Goal: Information Seeking & Learning: Find specific fact

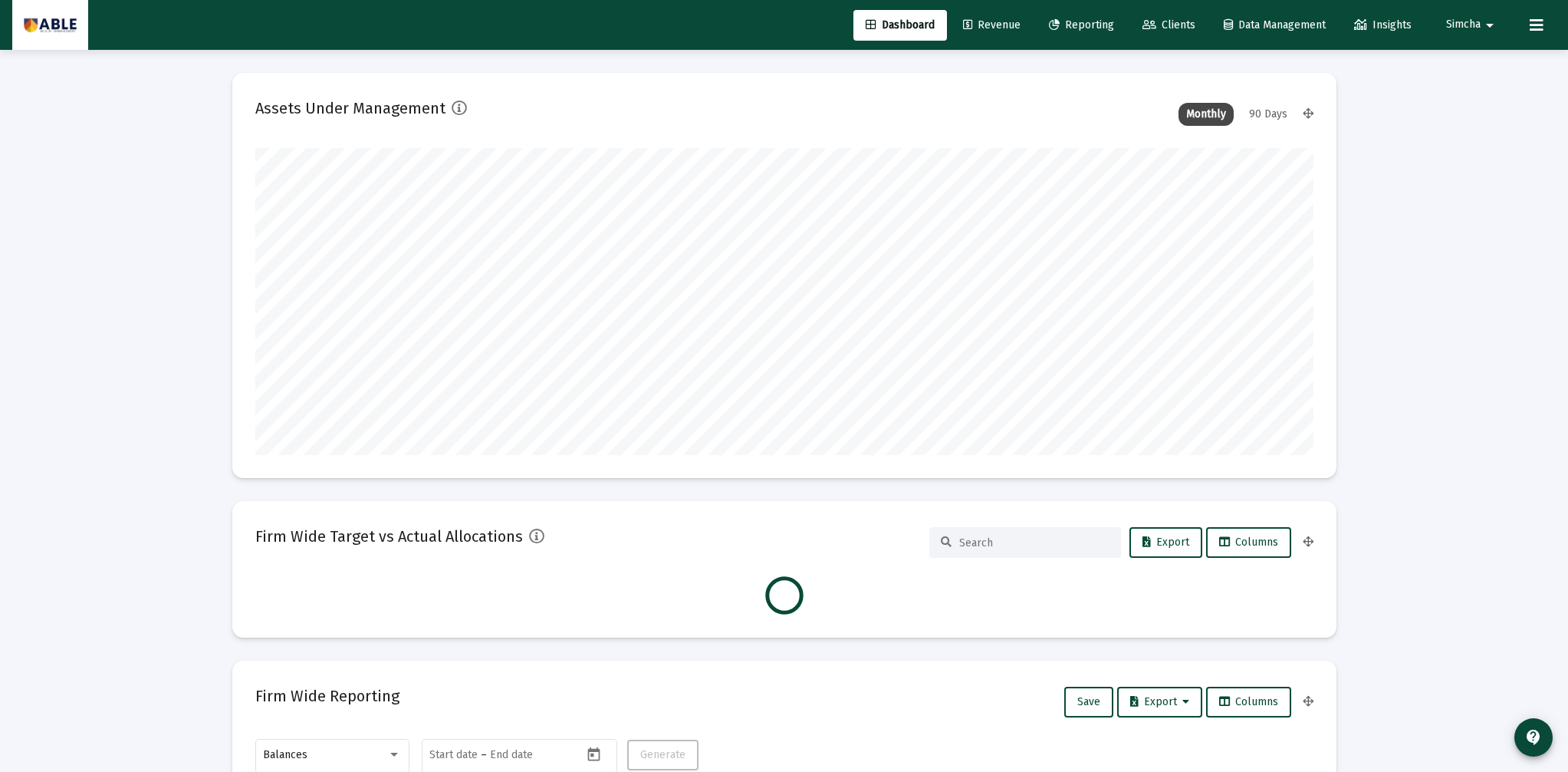
scroll to position [307, 570]
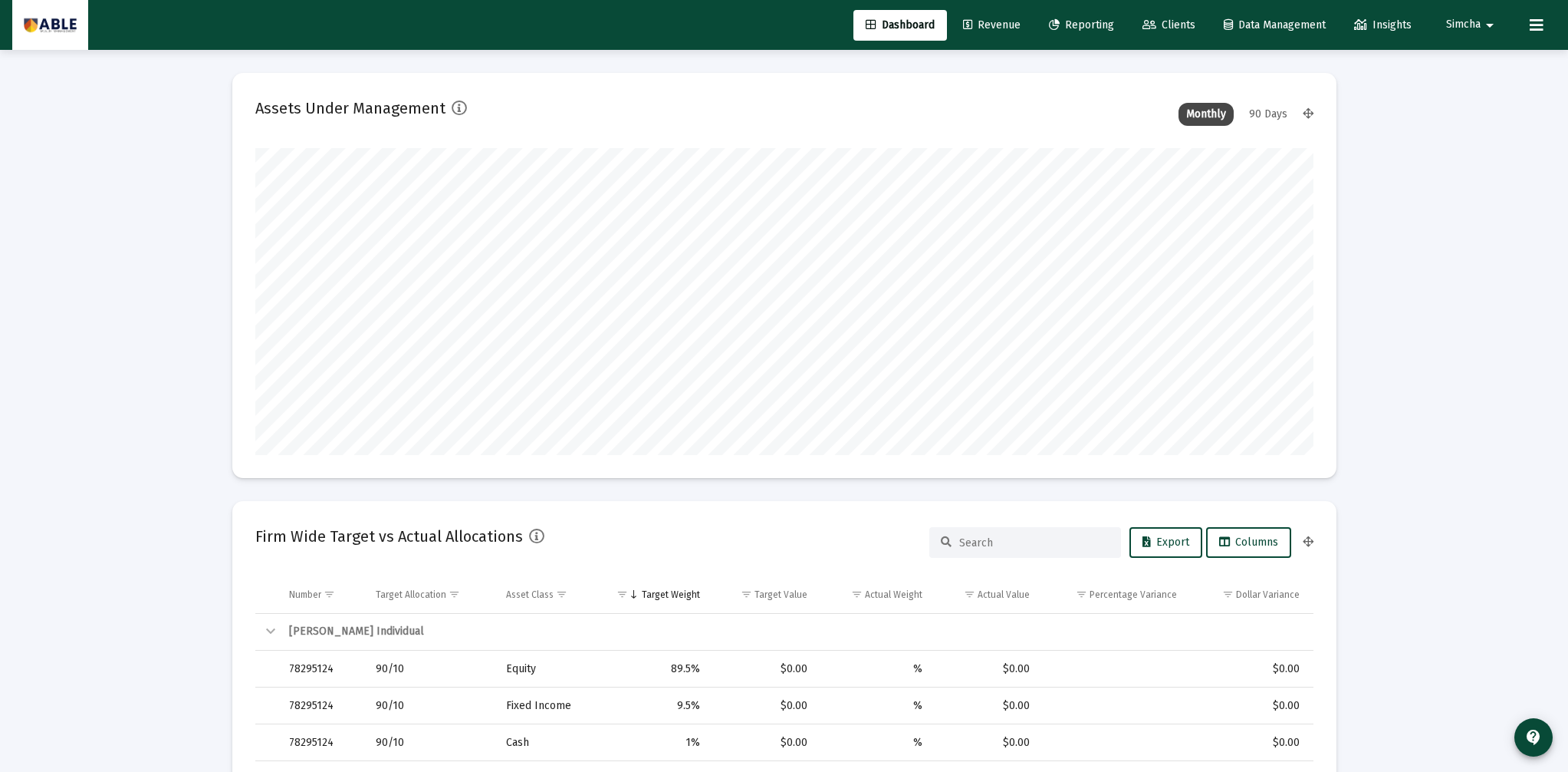
click at [1174, 23] on span "Clients" at bounding box center [1169, 25] width 53 height 13
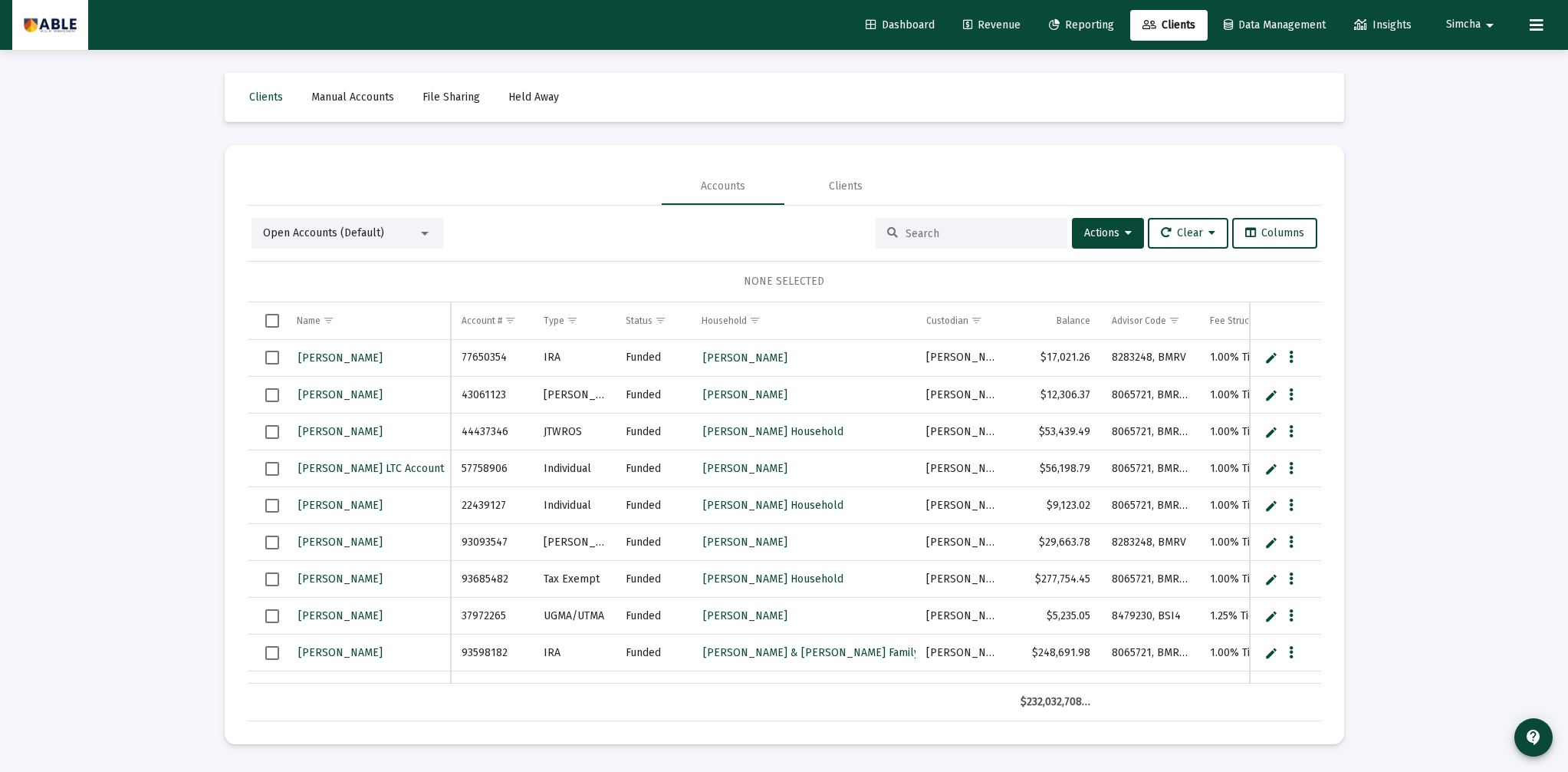
click at [962, 234] on input at bounding box center [980, 233] width 150 height 13
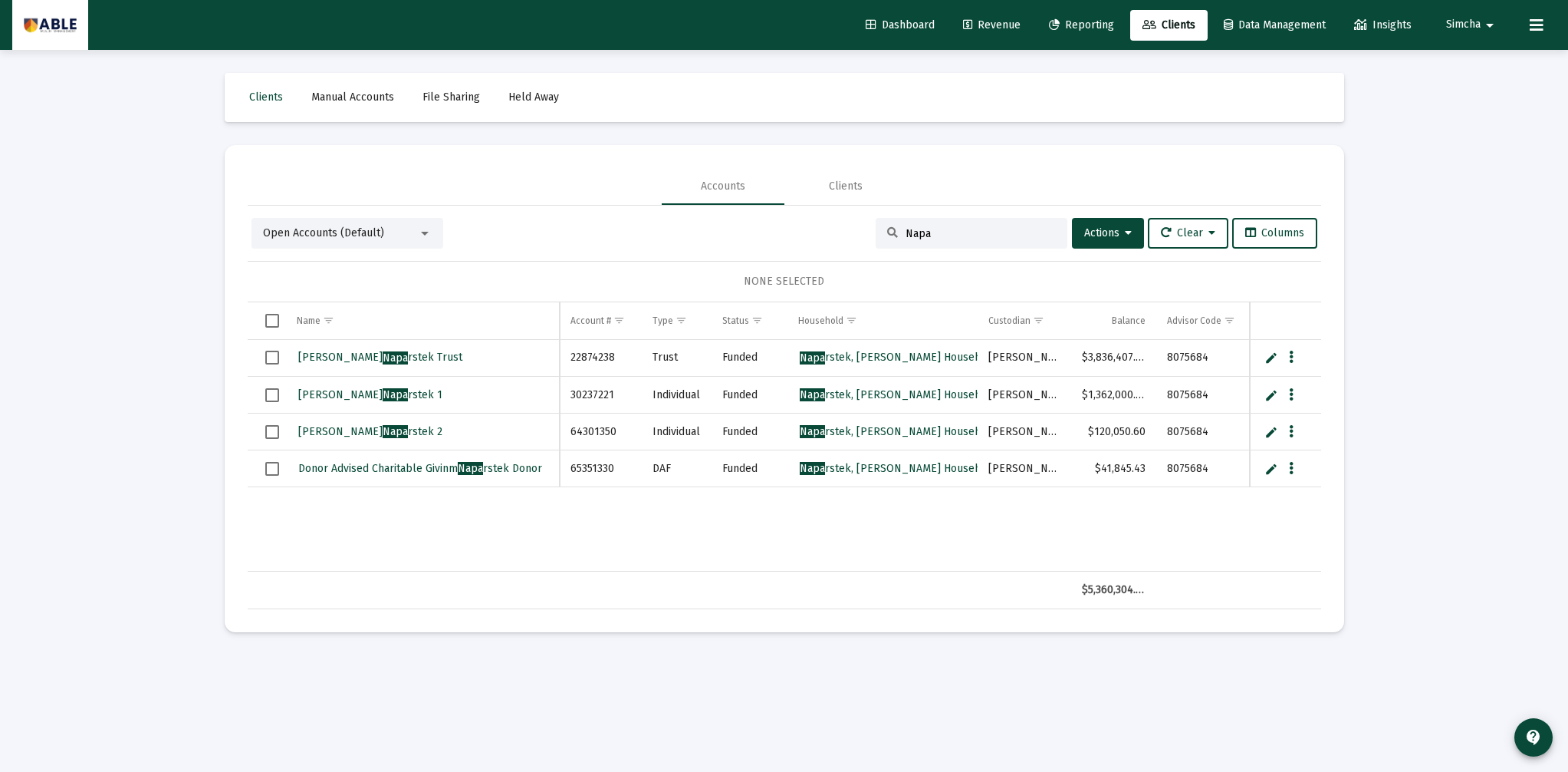
type input "Napa"
click at [891, 355] on span "Napa rstek, [PERSON_NAME] Household" at bounding box center [898, 357] width 197 height 13
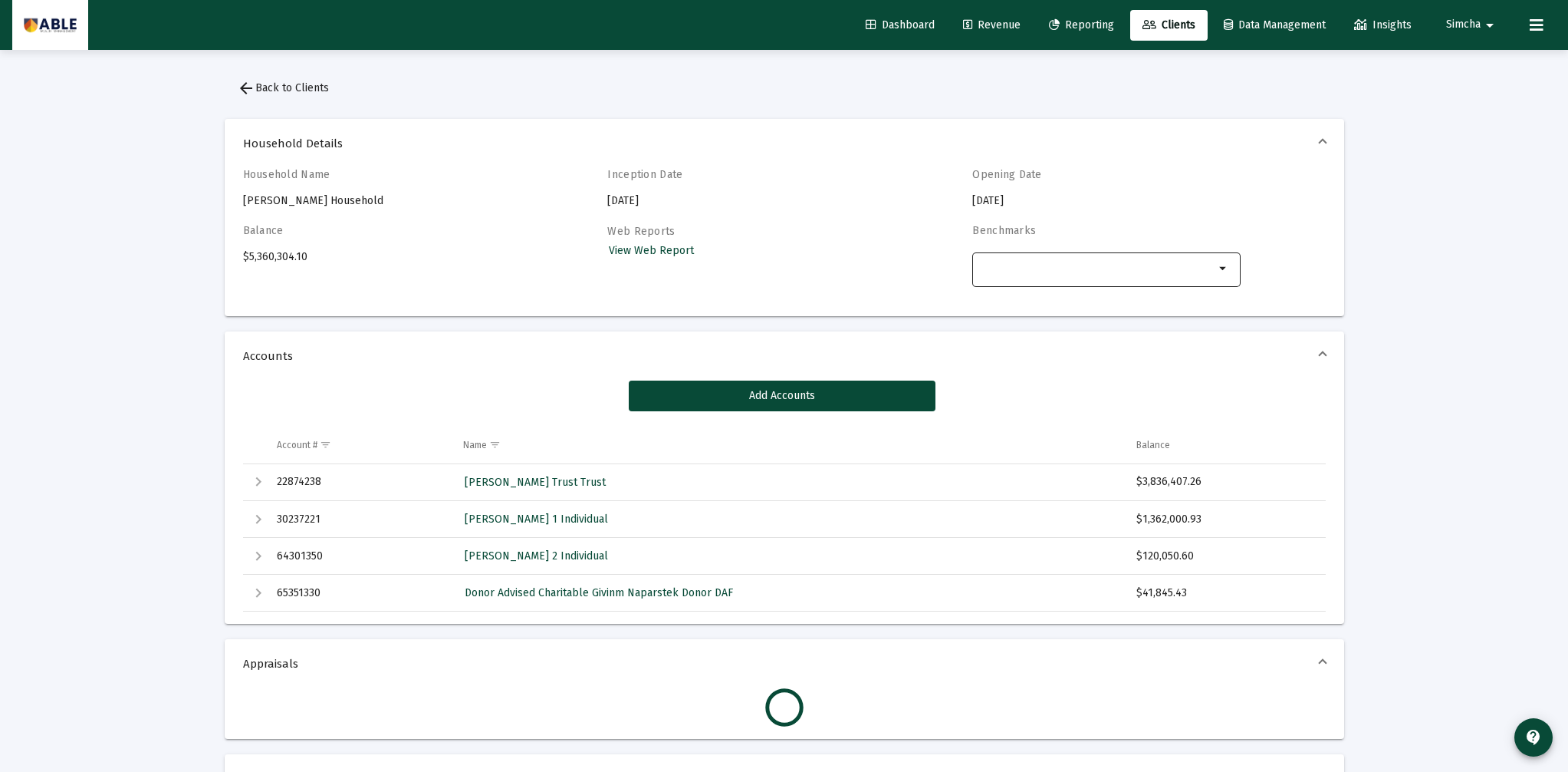
click at [1177, 281] on div at bounding box center [1098, 268] width 234 height 38
click at [896, 275] on div "Household Name [PERSON_NAME] Household Inception Date [DATE] Opening Date [DATE…" at bounding box center [784, 236] width 1082 height 136
click at [665, 248] on span "View Web Report" at bounding box center [652, 250] width 85 height 13
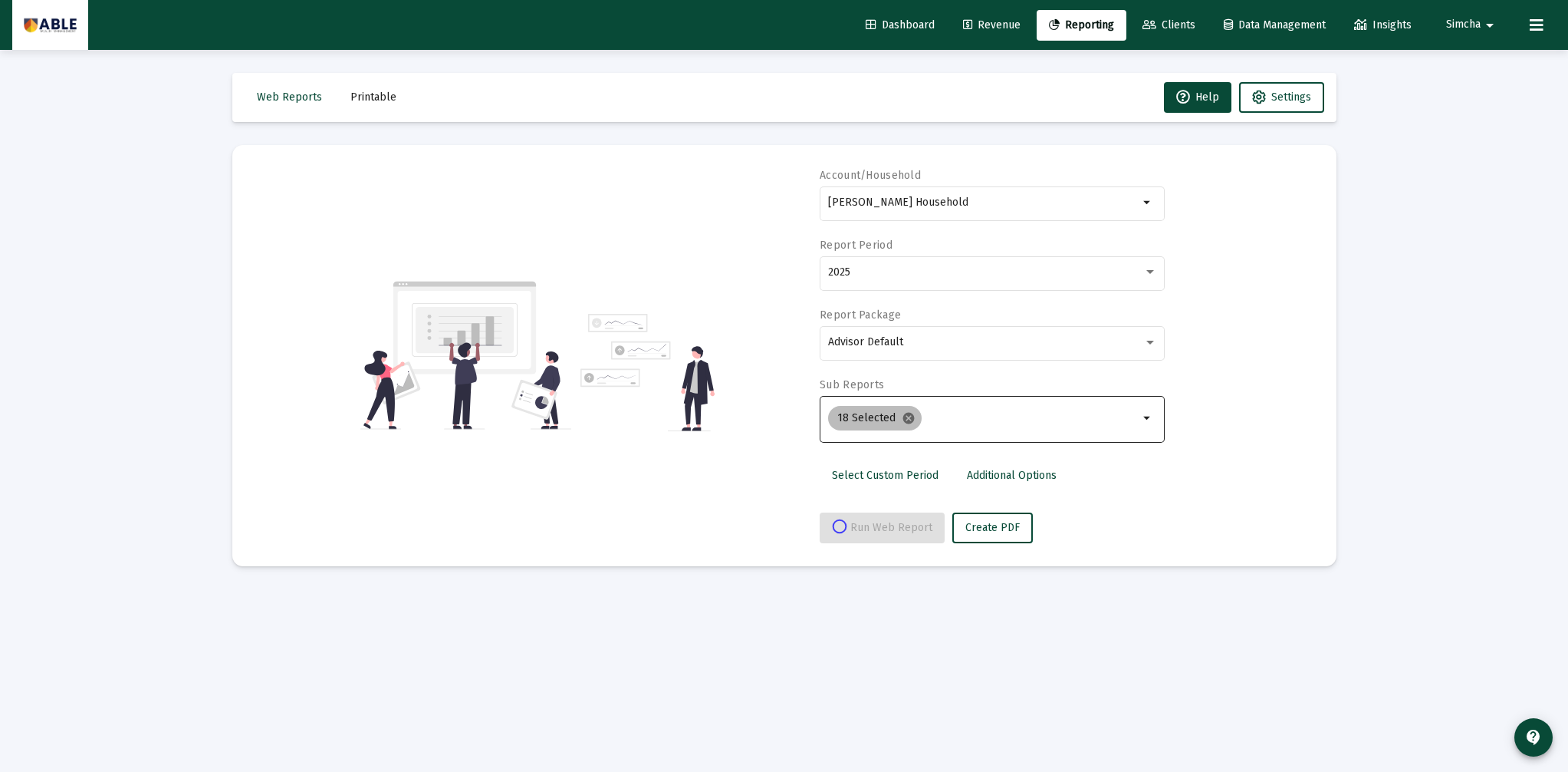
click at [908, 422] on mat-icon "cancel" at bounding box center [908, 418] width 13 height 13
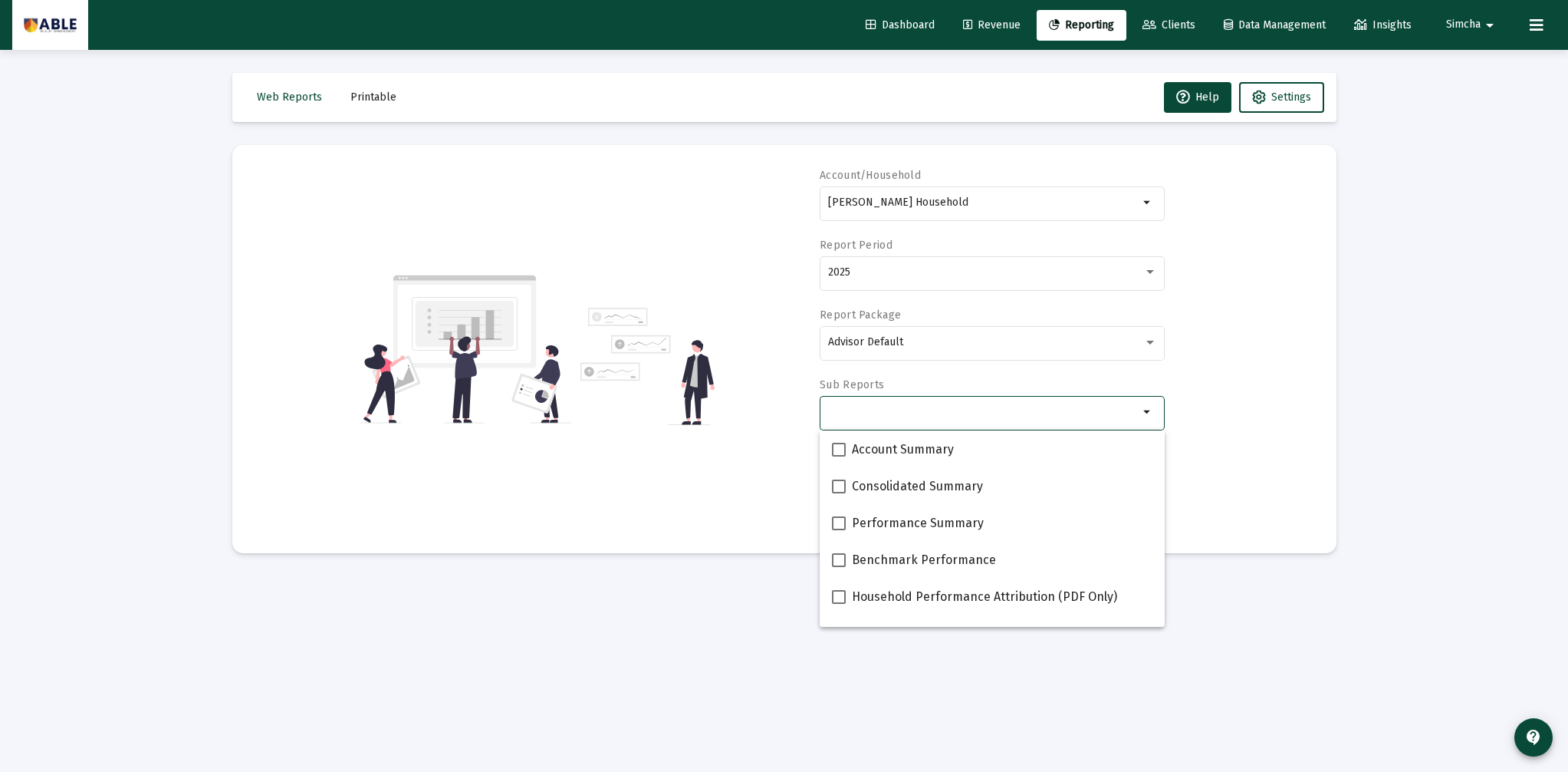
select select "View all"
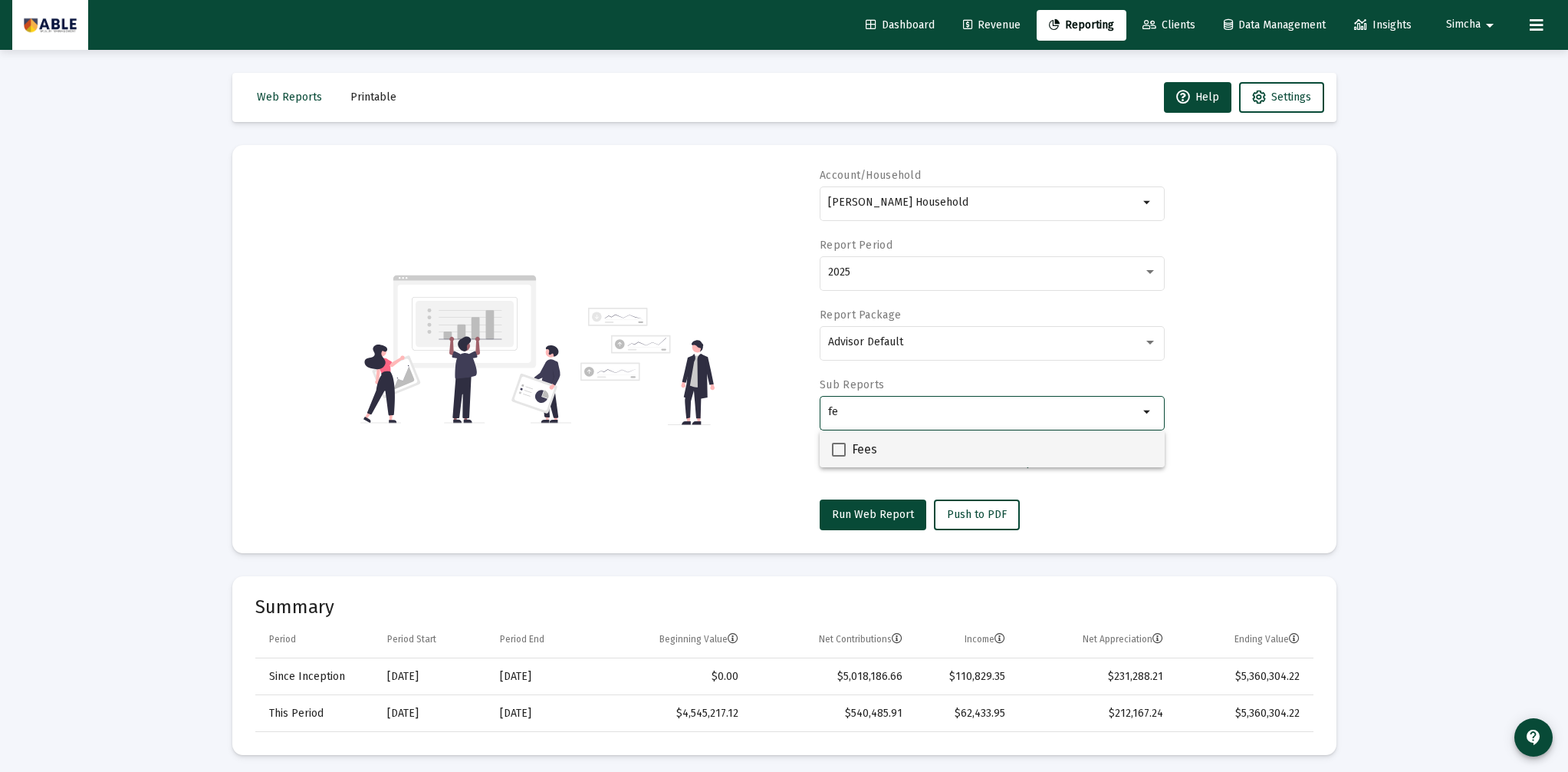
type input "fe"
click at [896, 452] on div "Fees" at bounding box center [992, 448] width 320 height 37
checkbox input "true"
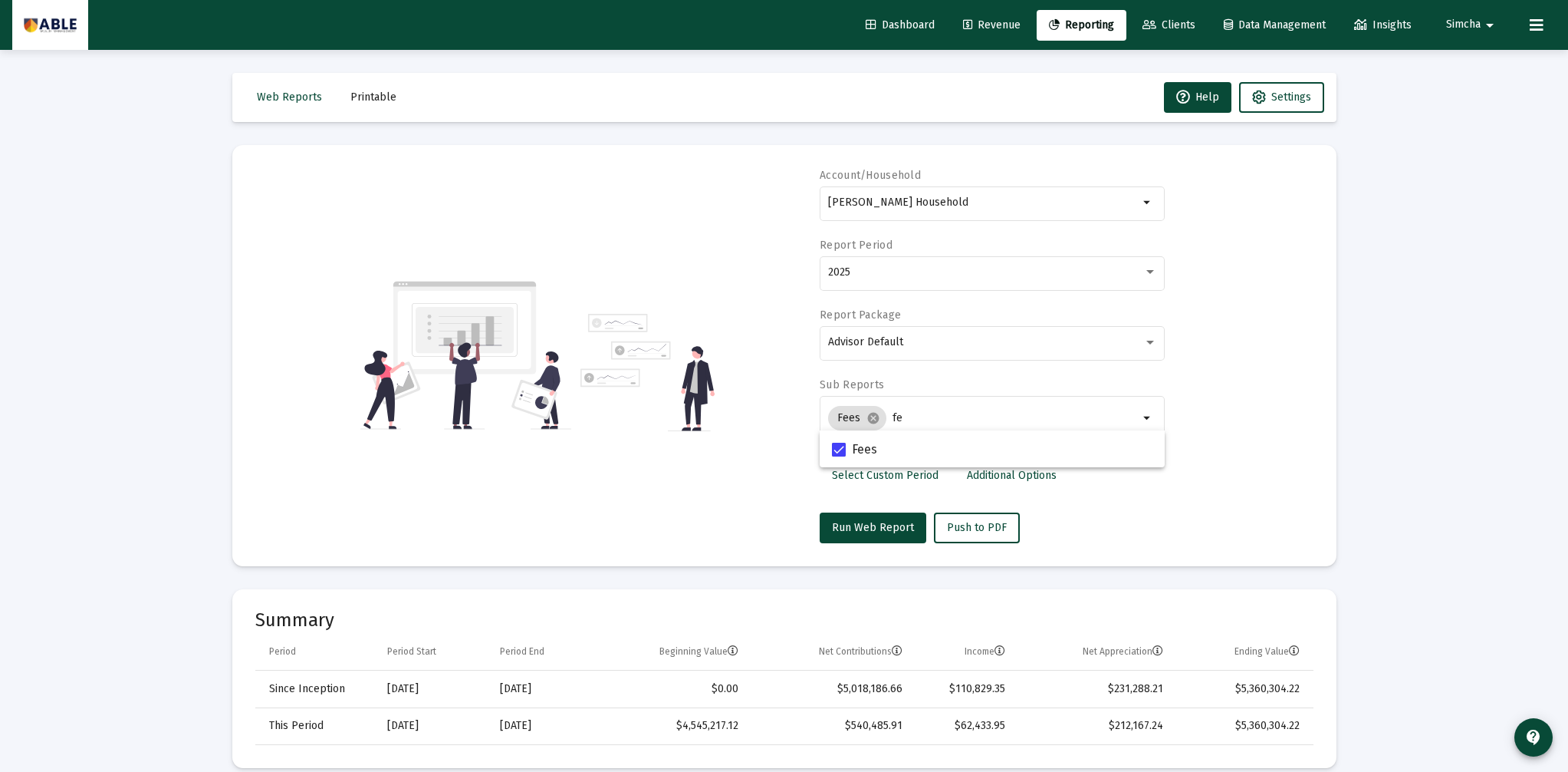
click at [1118, 498] on div "Select Custom Period Additional Options" at bounding box center [992, 480] width 345 height 40
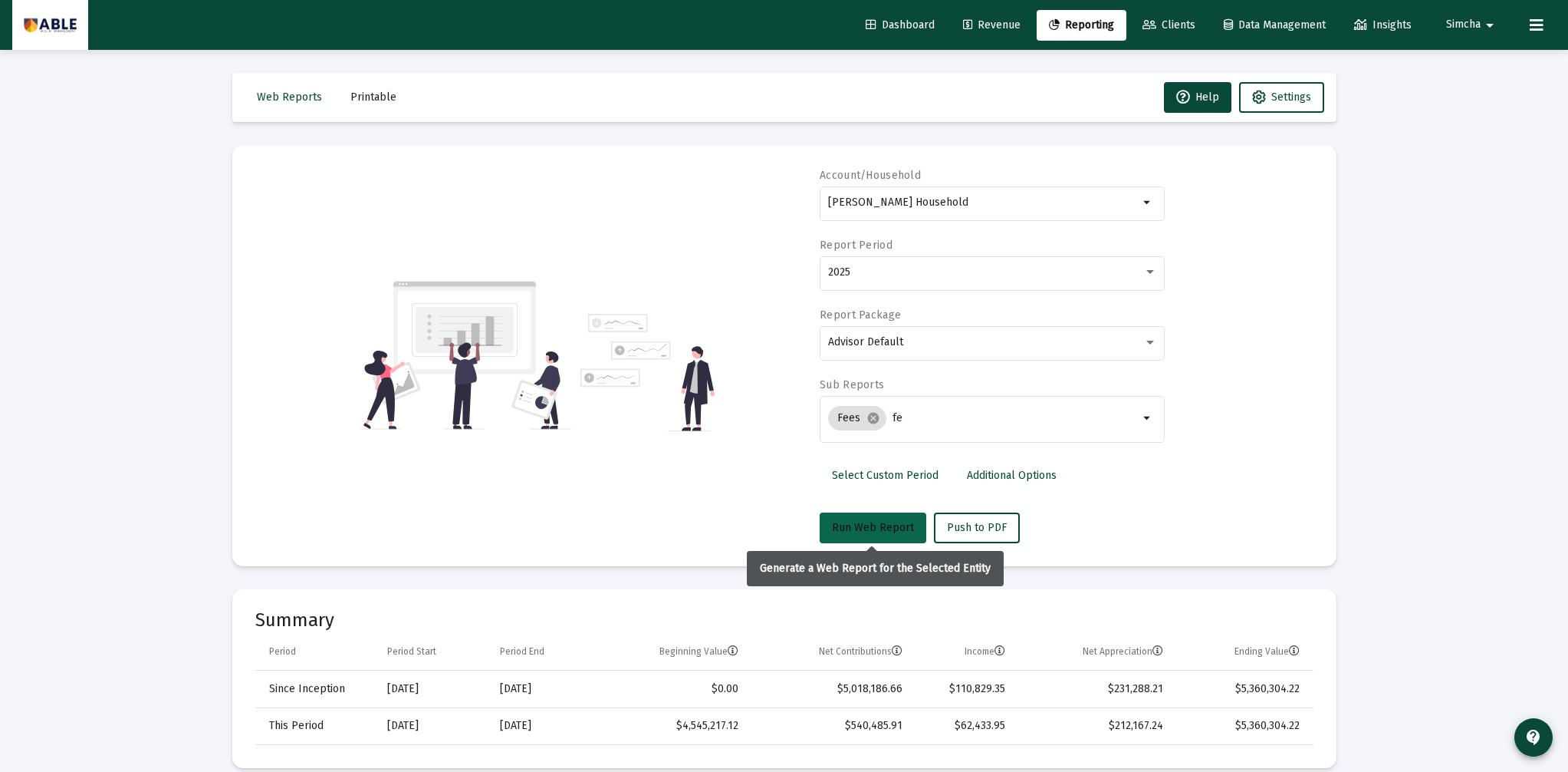
click at [905, 527] on span "Run Web Report" at bounding box center [873, 528] width 82 height 13
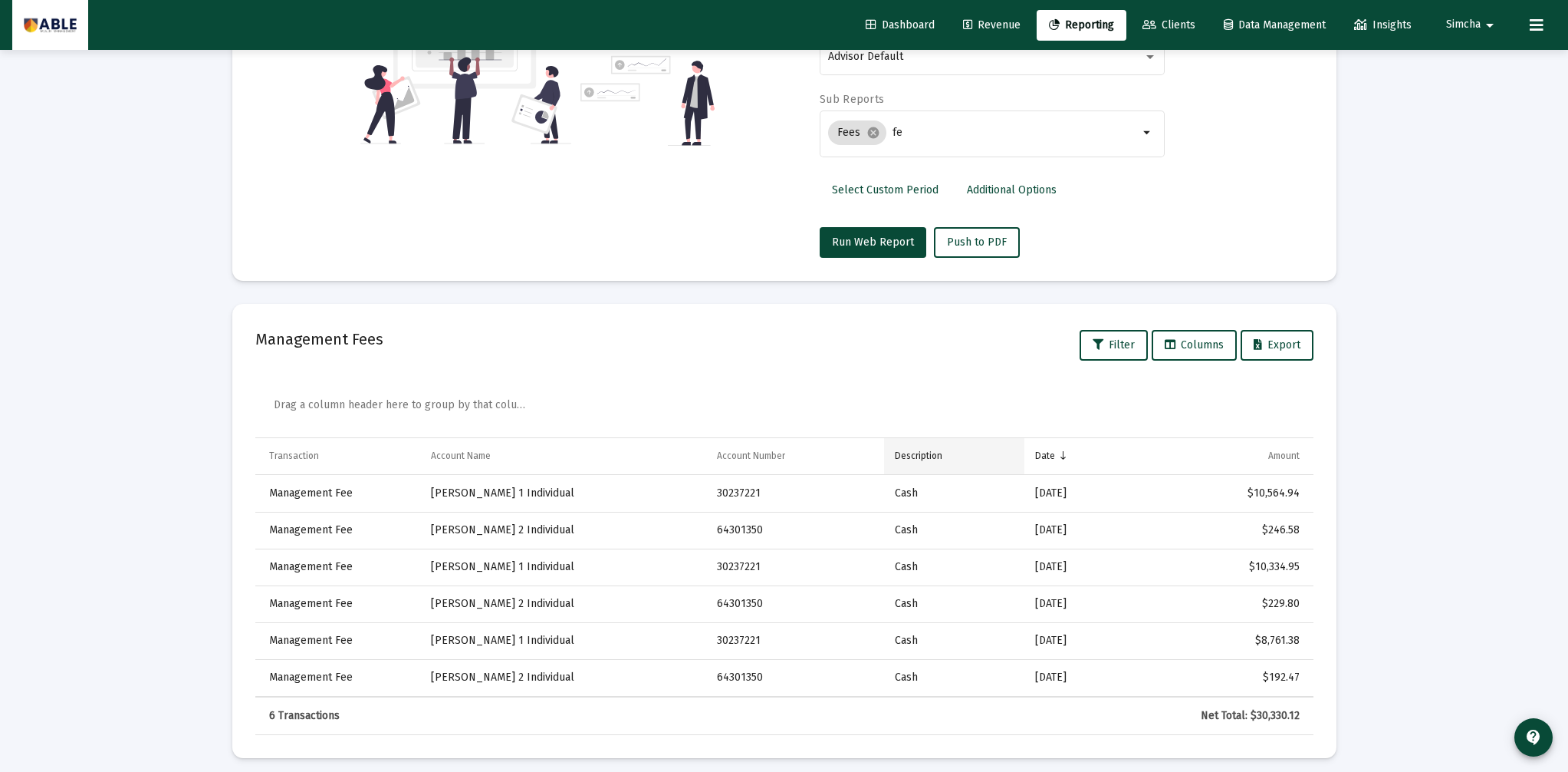
scroll to position [294, 0]
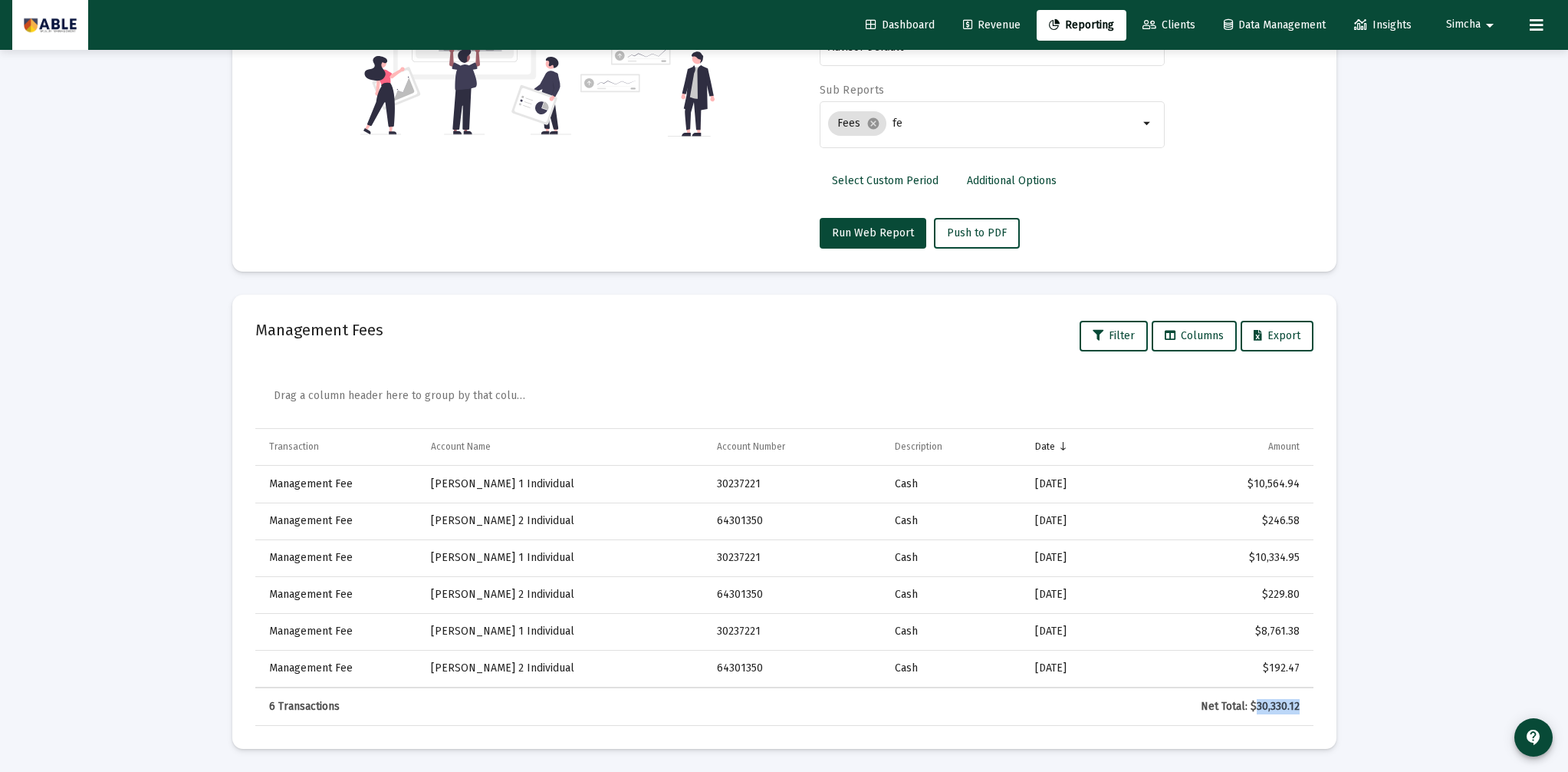
drag, startPoint x: 1255, startPoint y: 709, endPoint x: 1298, endPoint y: 708, distance: 43.0
click at [1298, 708] on div "Net Total: $30,330.12" at bounding box center [1217, 706] width 164 height 15
copy div "30,330.12"
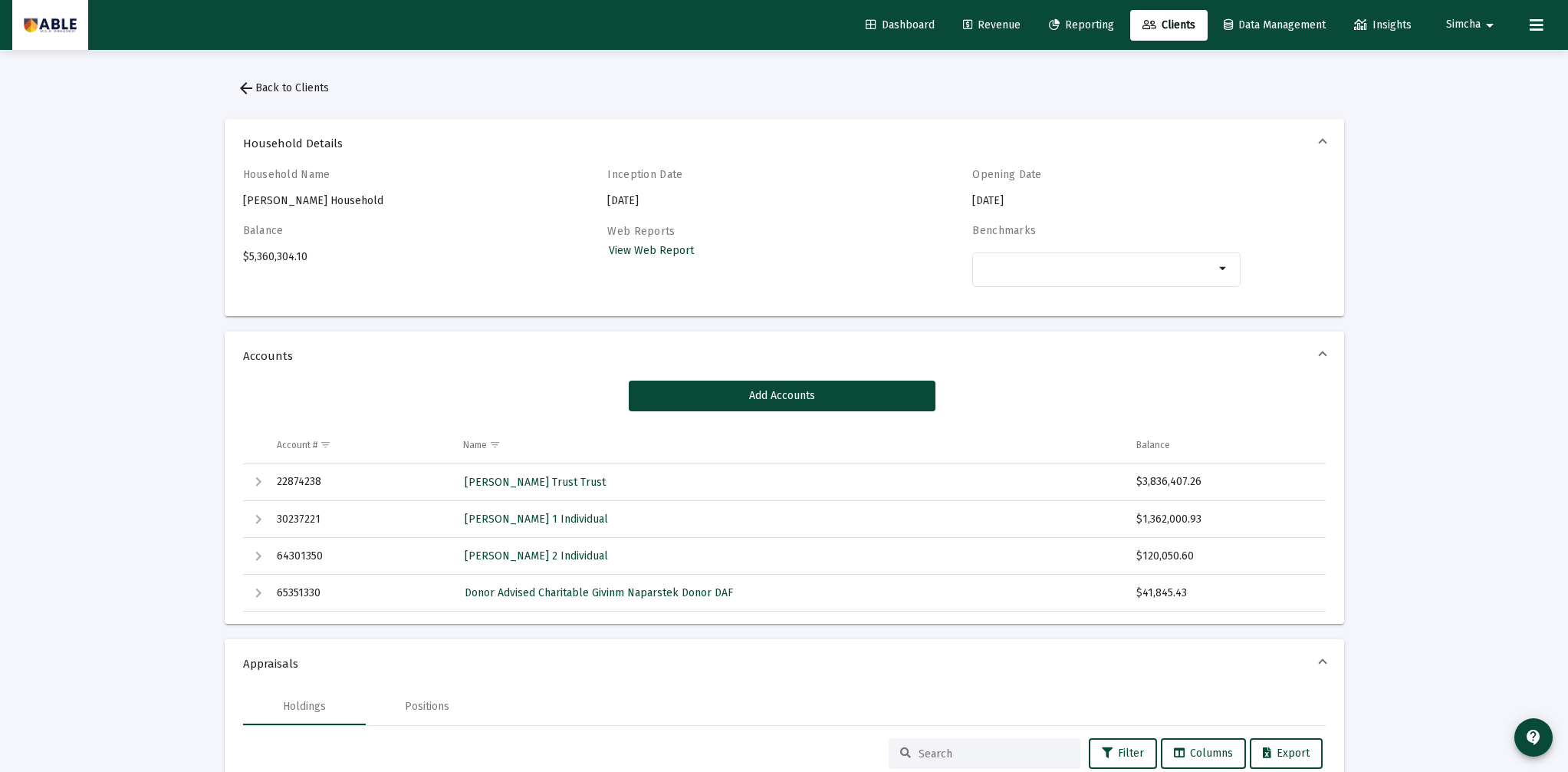
click at [240, 86] on mat-icon "arrow_back" at bounding box center [246, 88] width 18 height 18
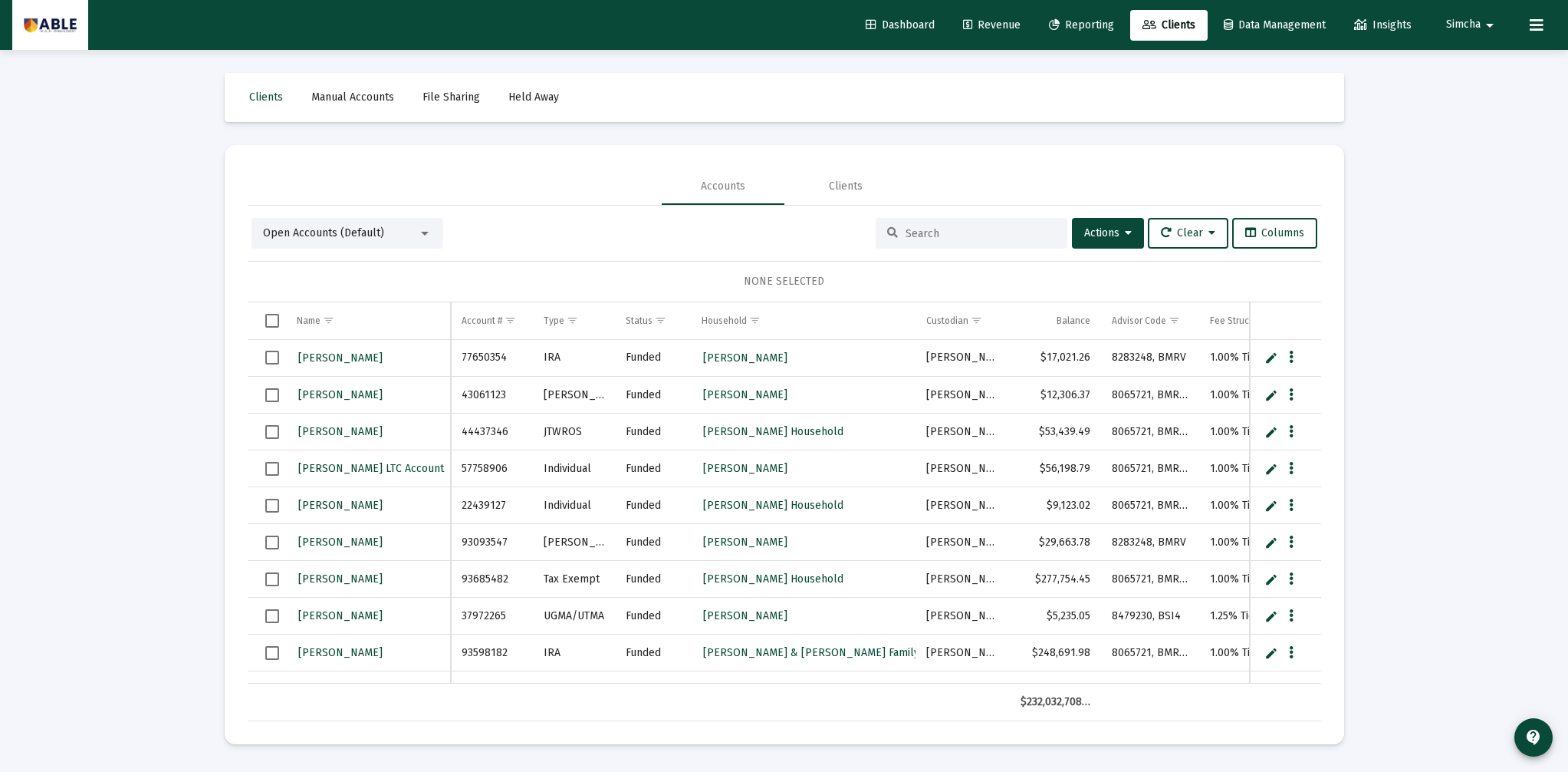
click at [935, 239] on input at bounding box center [980, 233] width 150 height 13
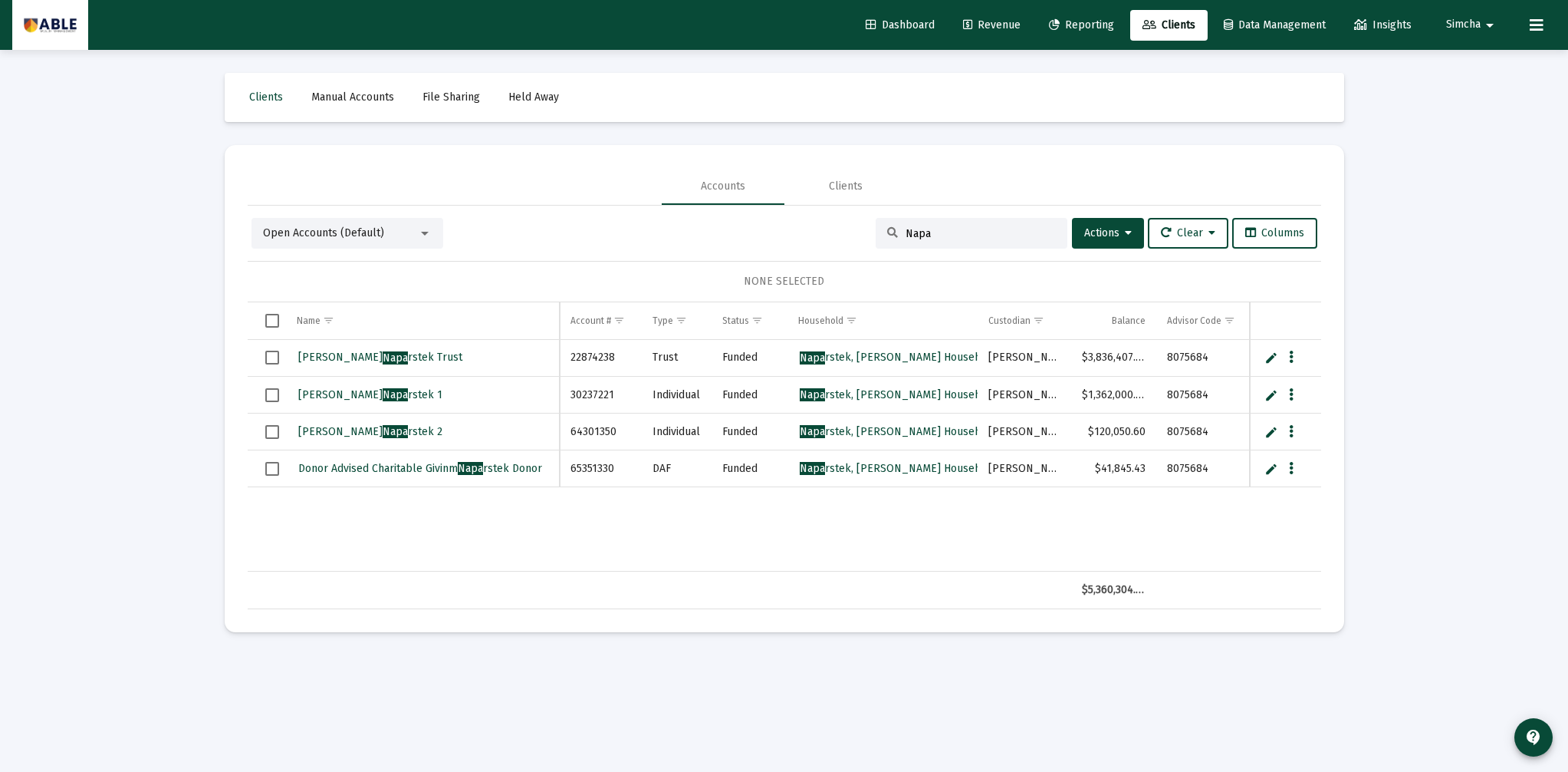
click at [334, 238] on span "Open Accounts (Default)" at bounding box center [323, 233] width 121 height 13
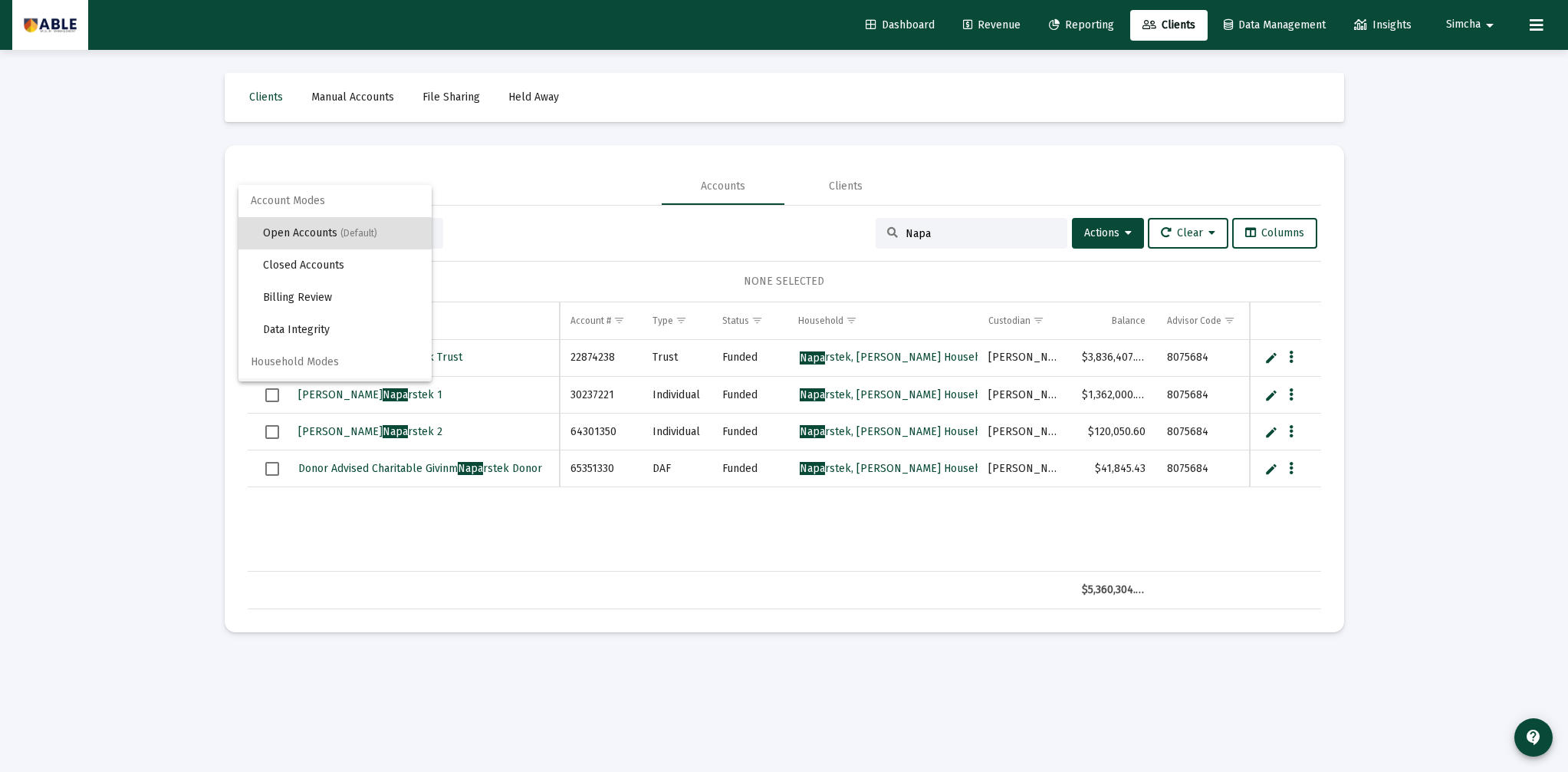
scroll to position [29, 0]
click at [340, 367] on span "(Default)" at bounding box center [342, 365] width 37 height 11
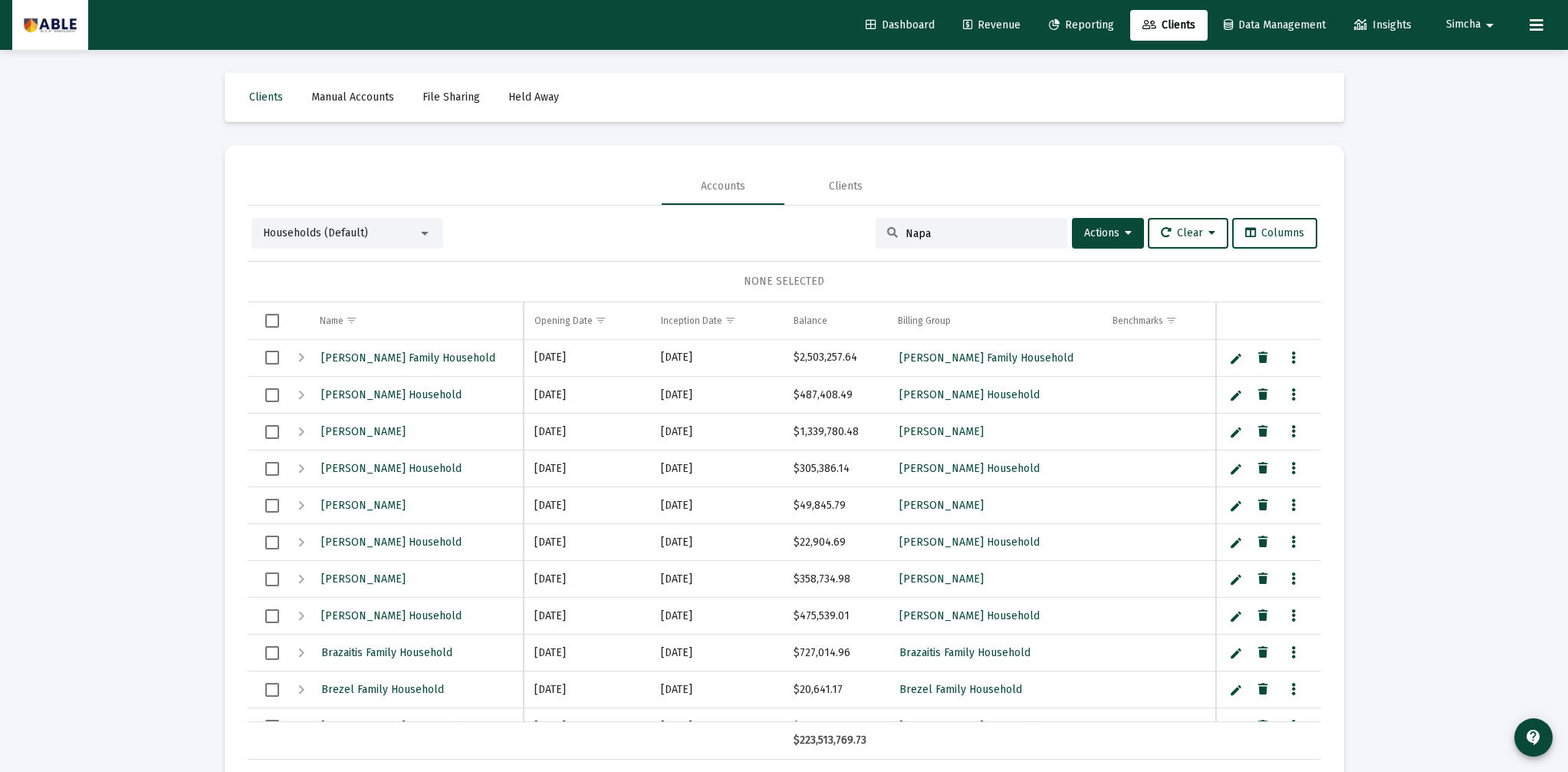
click at [942, 235] on input "Napa" at bounding box center [980, 233] width 150 height 13
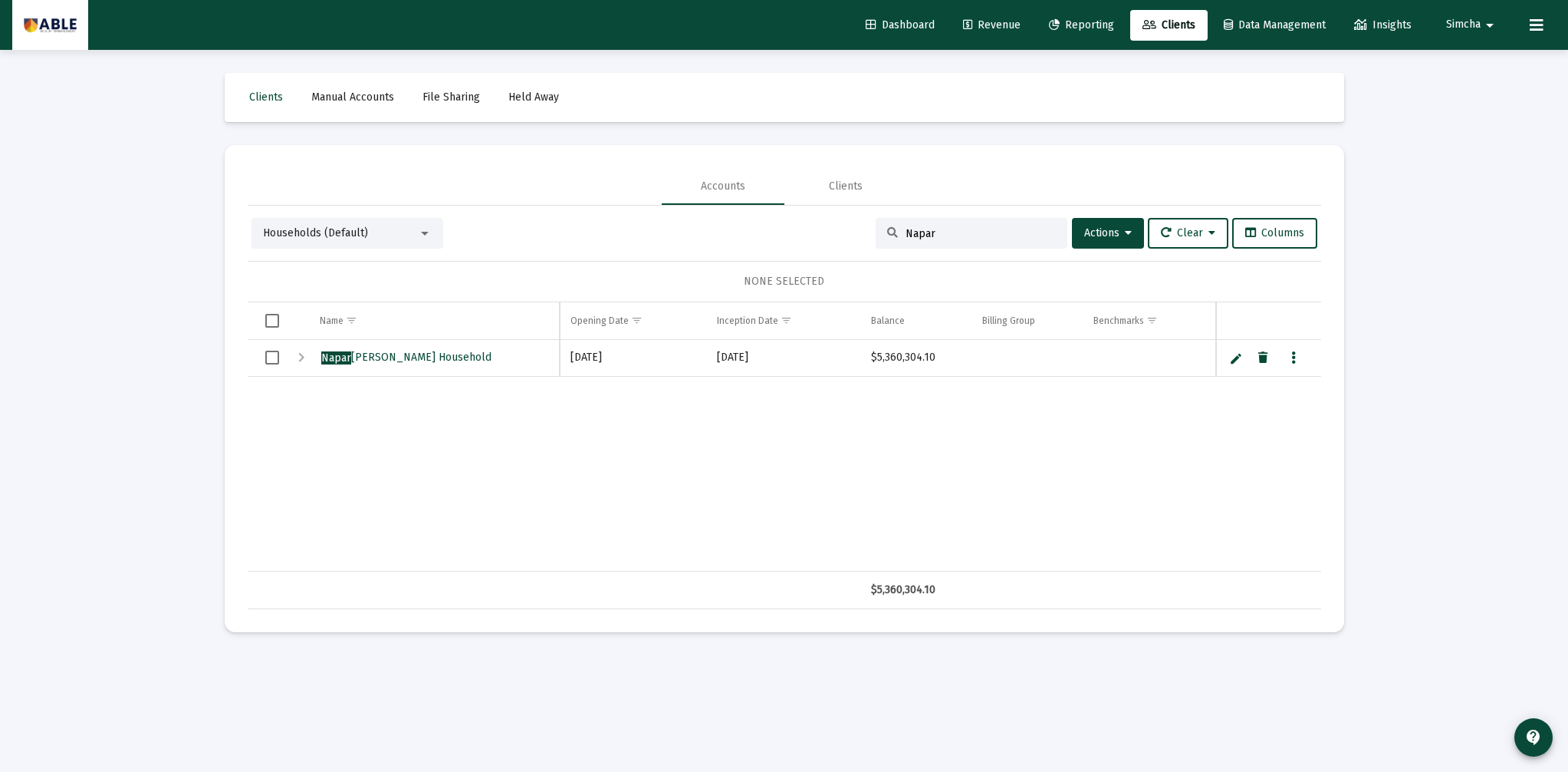
type input "Napar"
click at [455, 361] on span "Napar [PERSON_NAME] Household" at bounding box center [406, 357] width 170 height 13
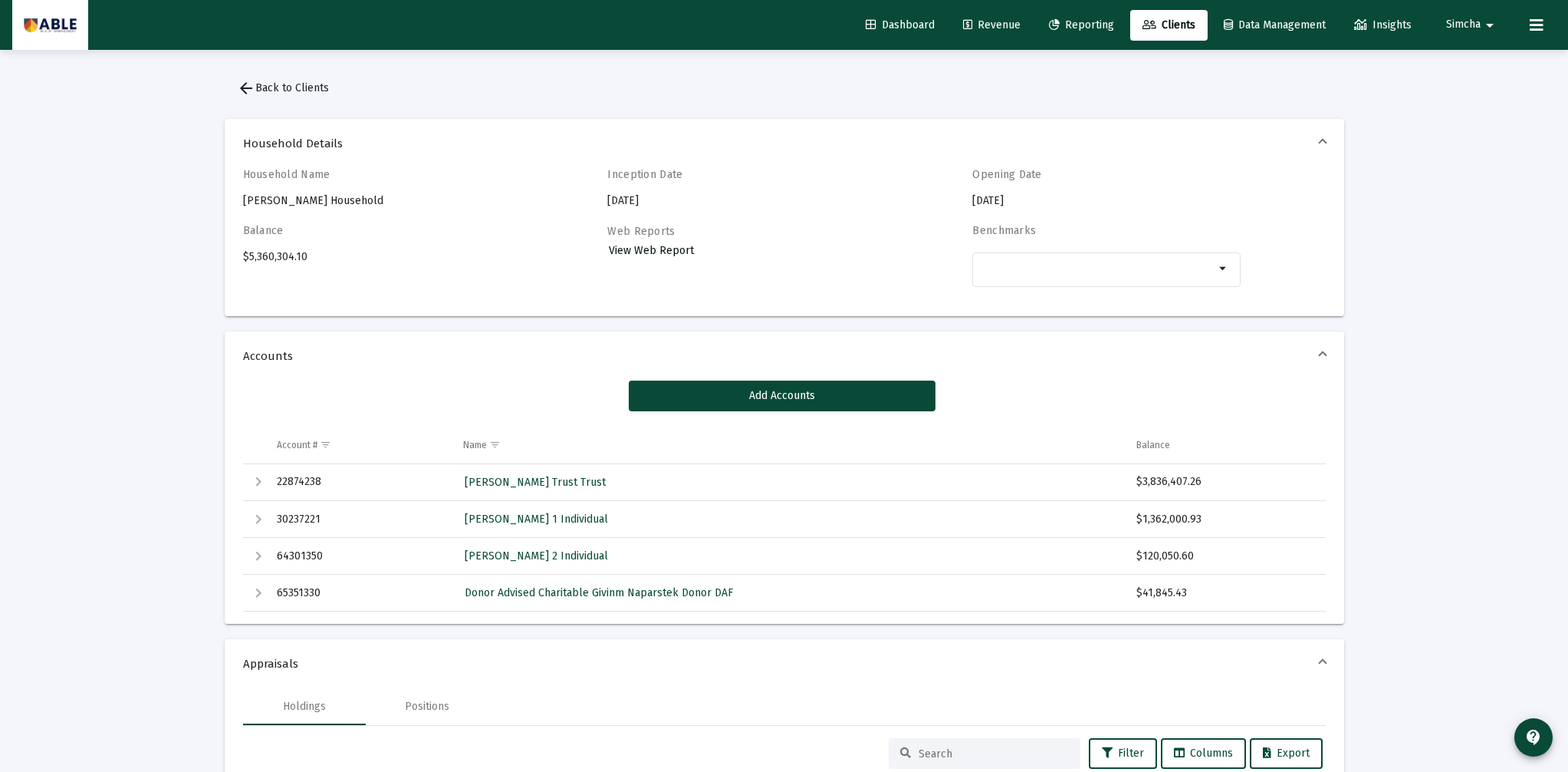
click at [659, 249] on span "View Web Report" at bounding box center [652, 250] width 85 height 13
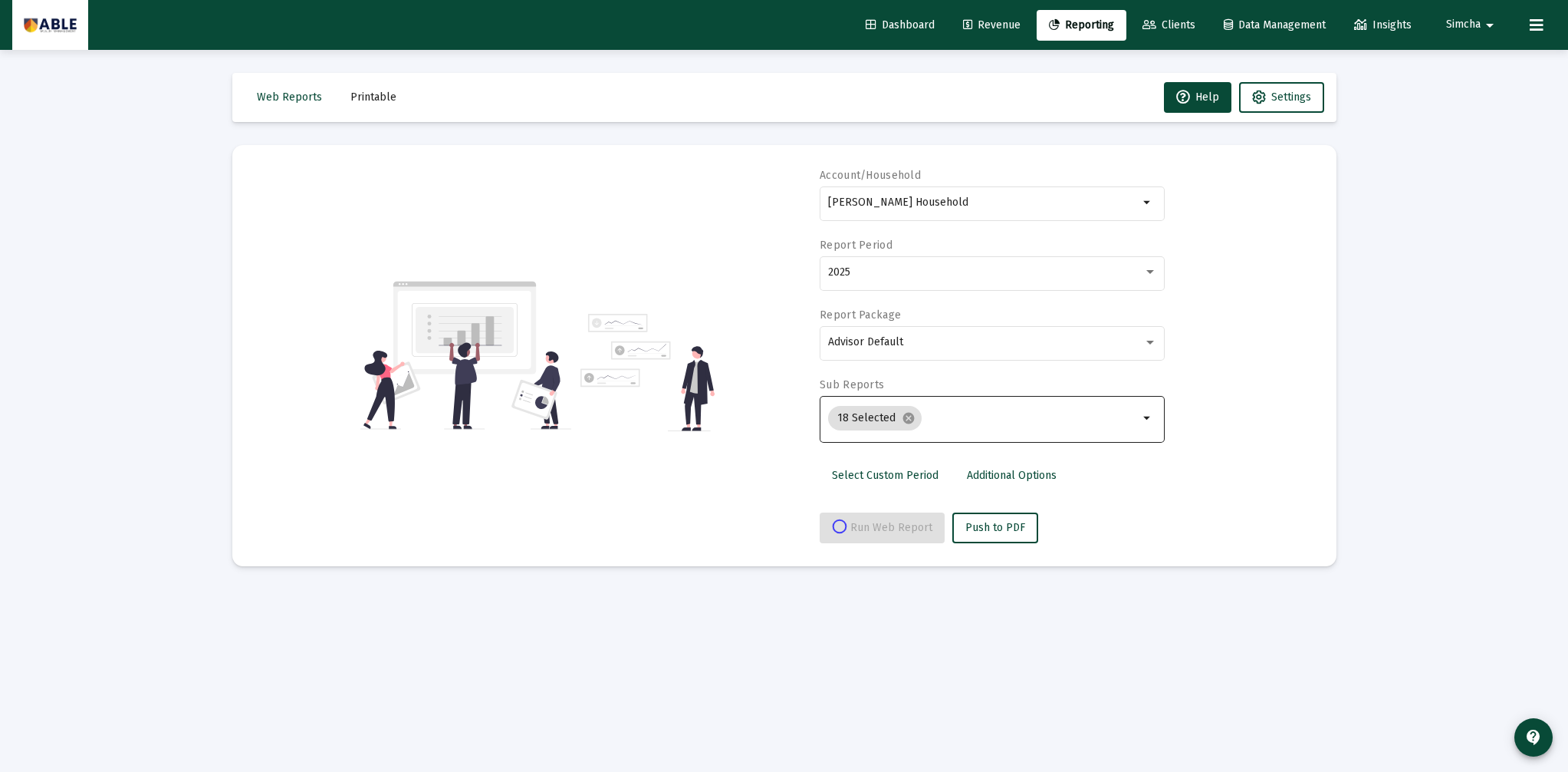
select select "View all"
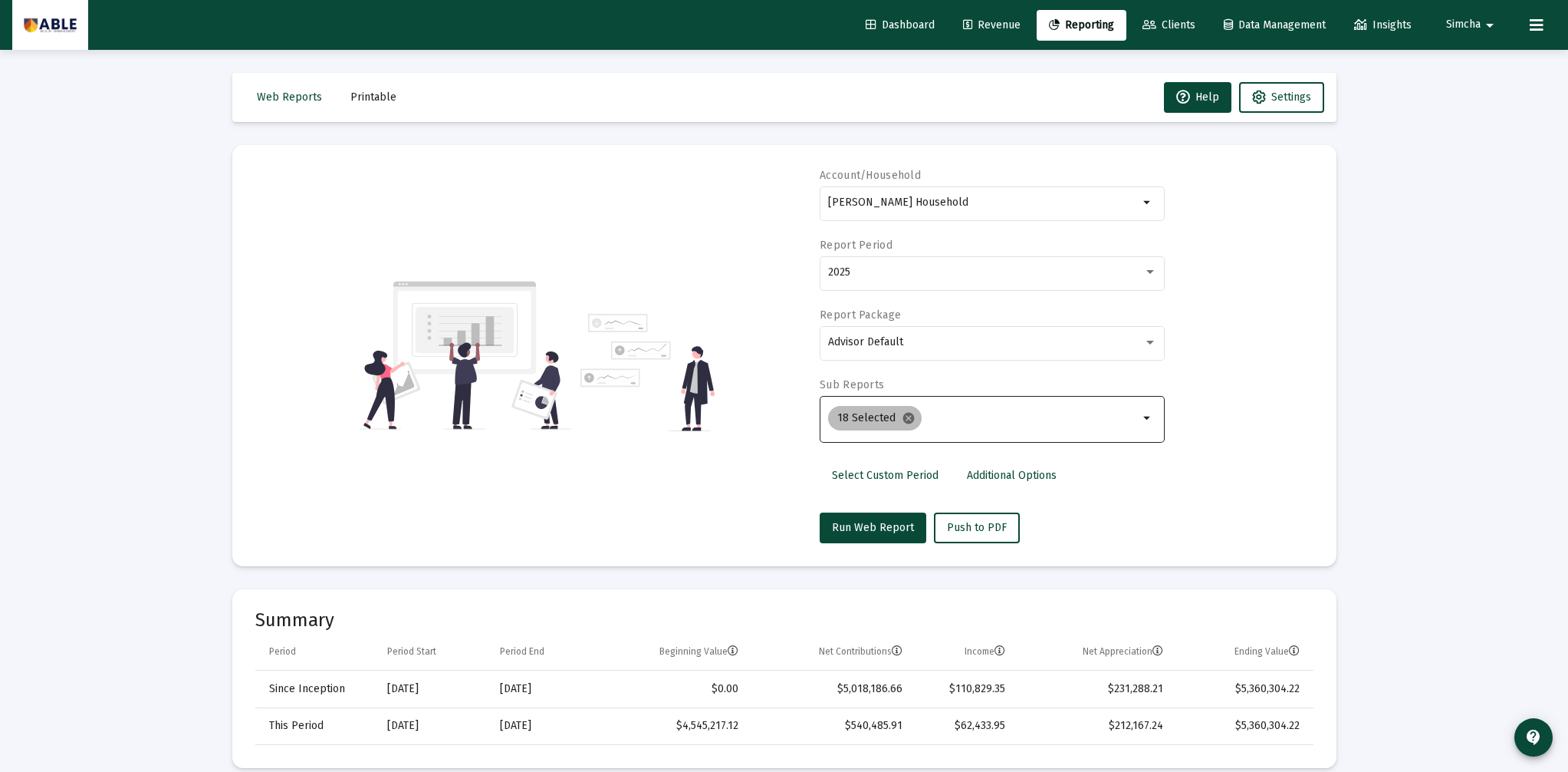
click at [909, 420] on mat-icon "cancel" at bounding box center [908, 418] width 13 height 13
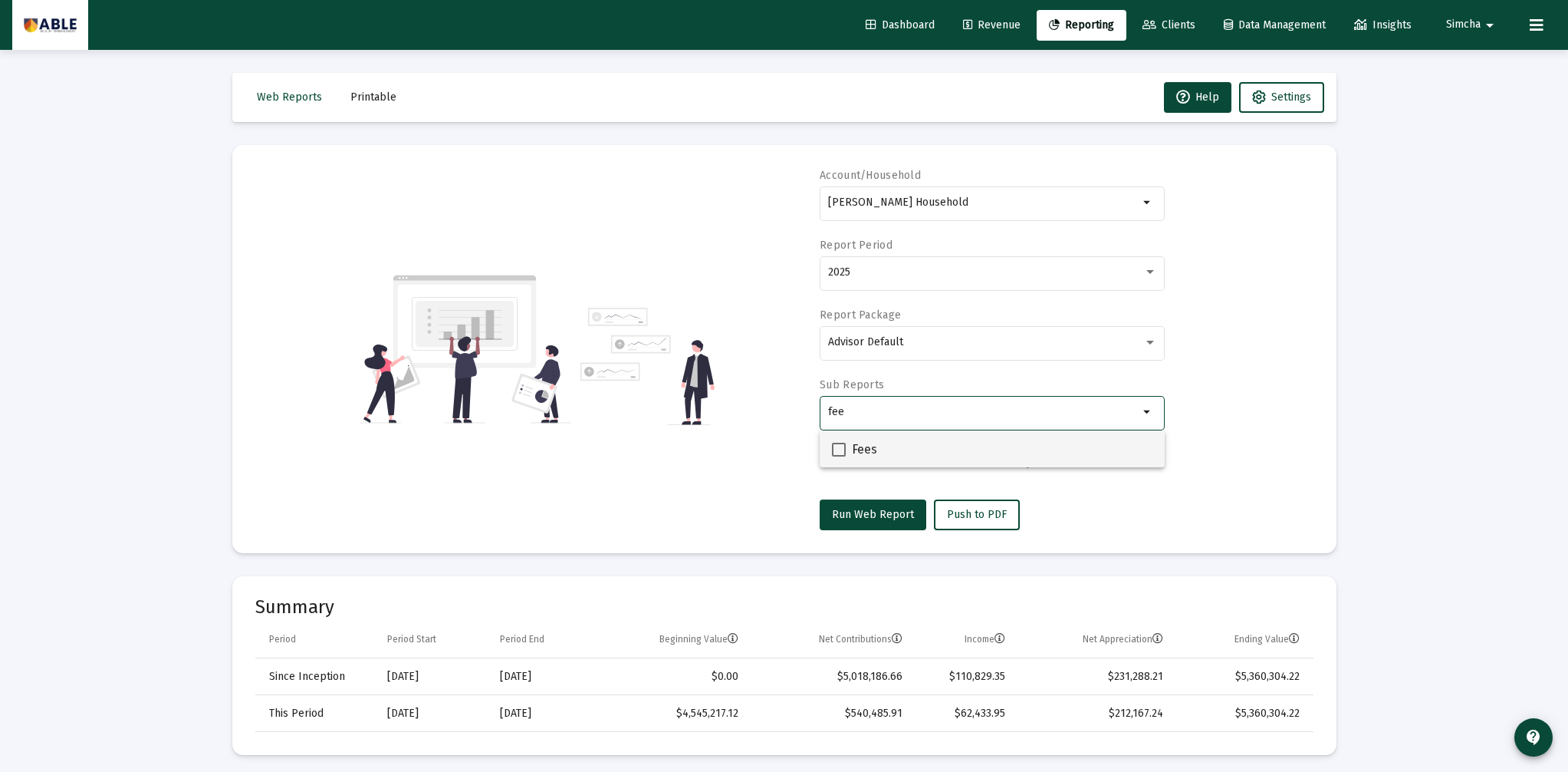
type input "fee"
click at [891, 445] on div "Fees" at bounding box center [992, 448] width 320 height 37
checkbox input "true"
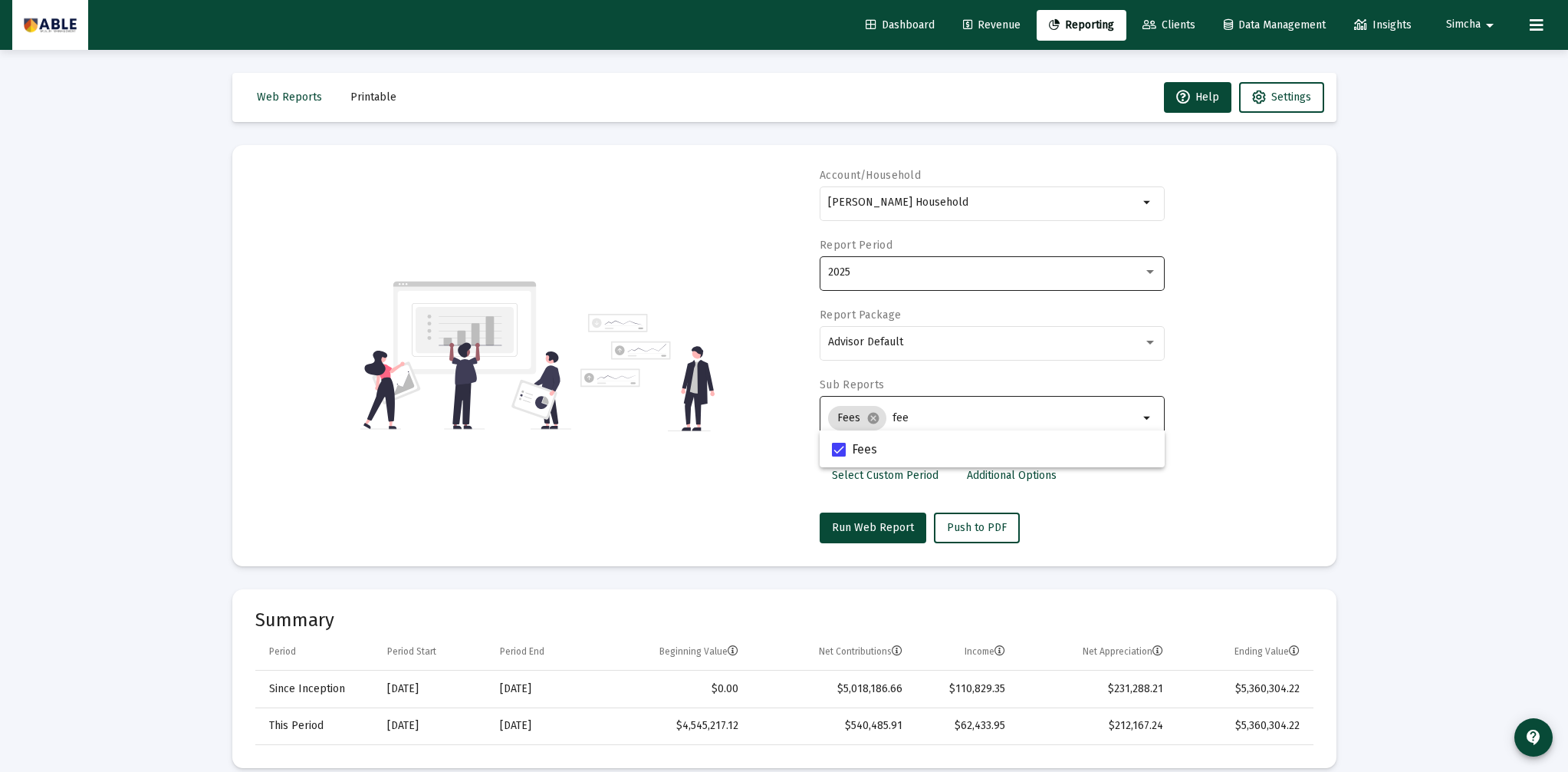
click at [889, 279] on div "2025" at bounding box center [992, 272] width 329 height 38
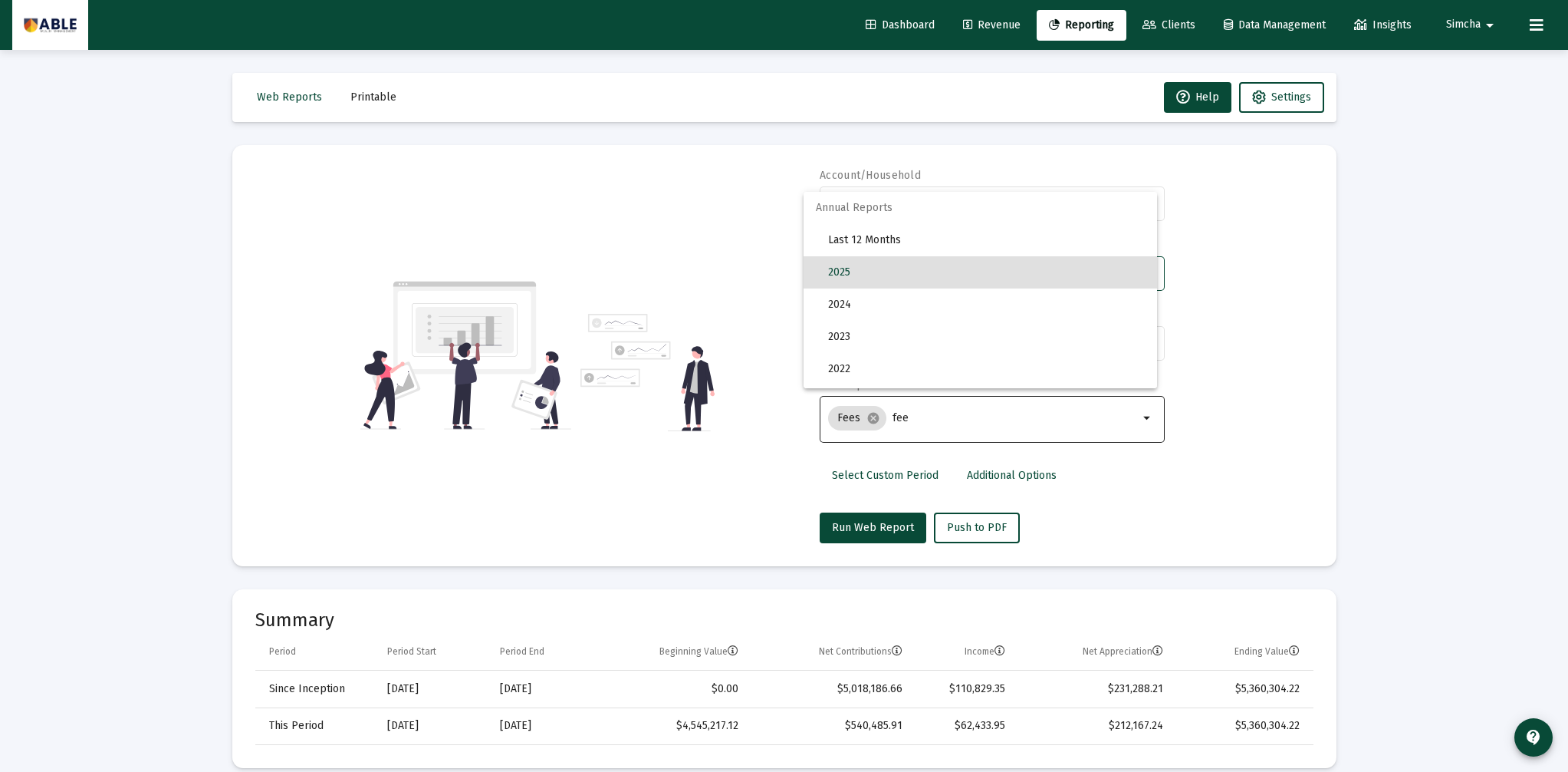
click at [889, 279] on span "2025" at bounding box center [986, 272] width 317 height 32
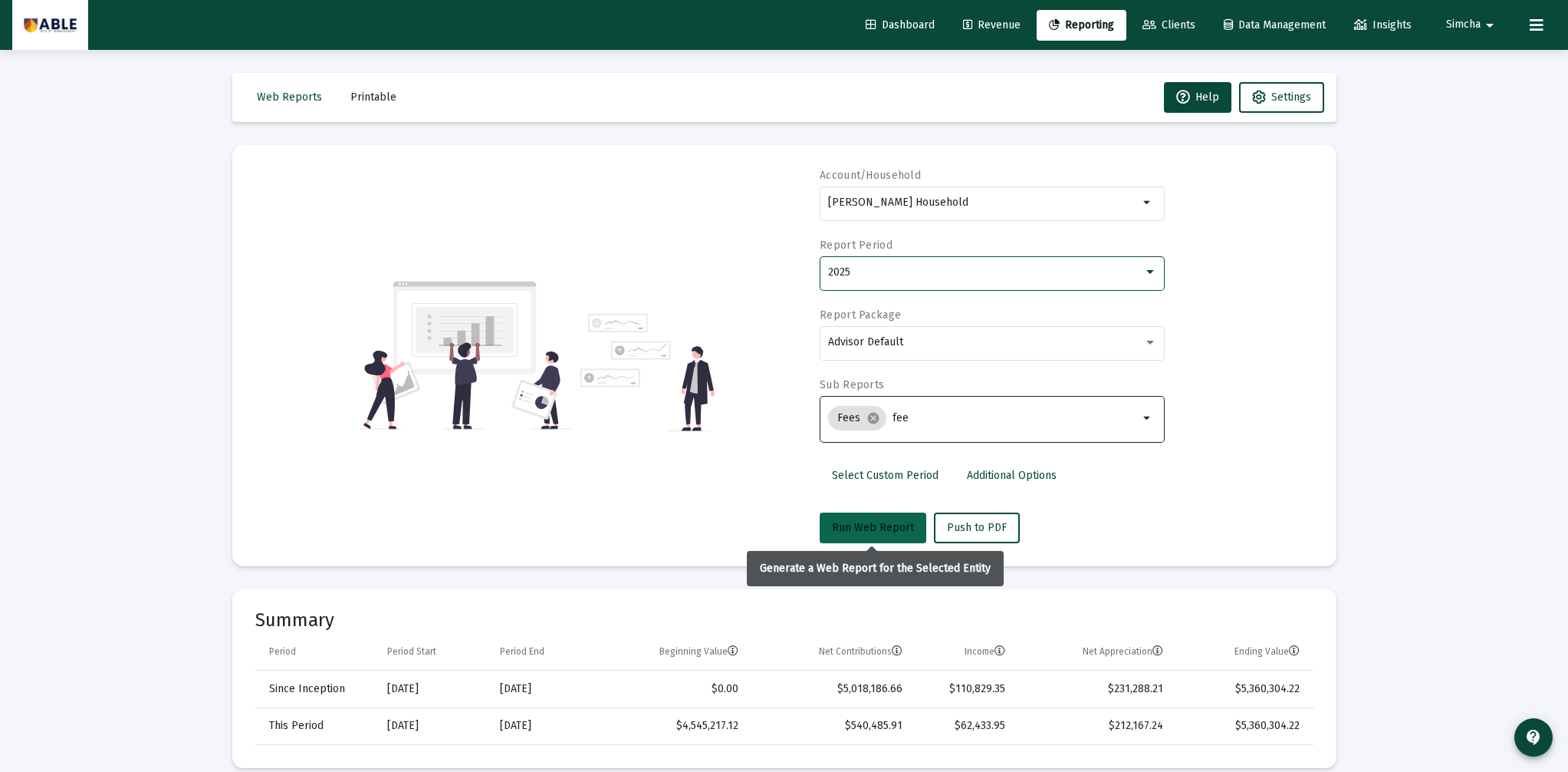
click at [894, 526] on span "Run Web Report" at bounding box center [873, 528] width 82 height 13
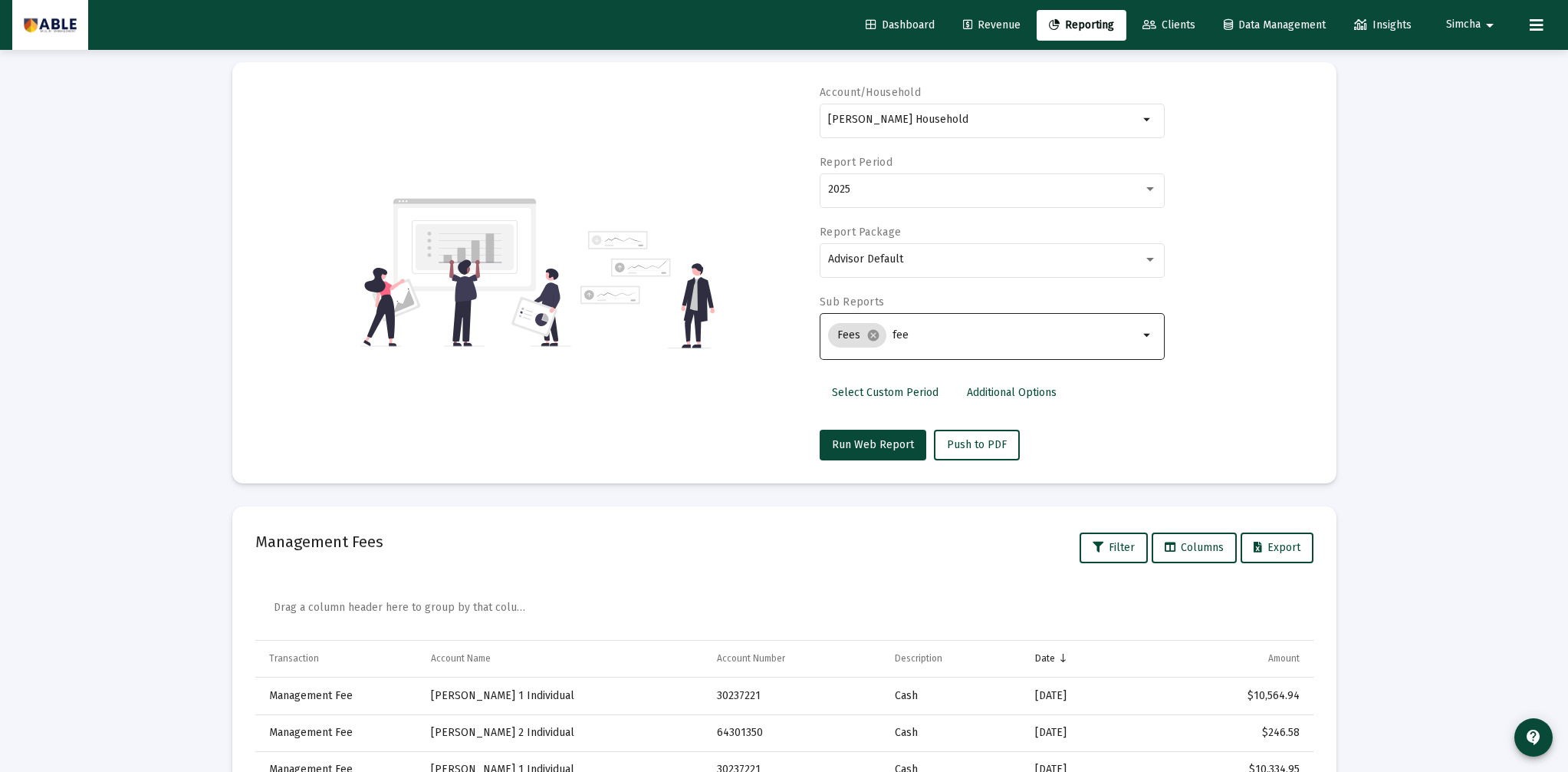
scroll to position [76, 0]
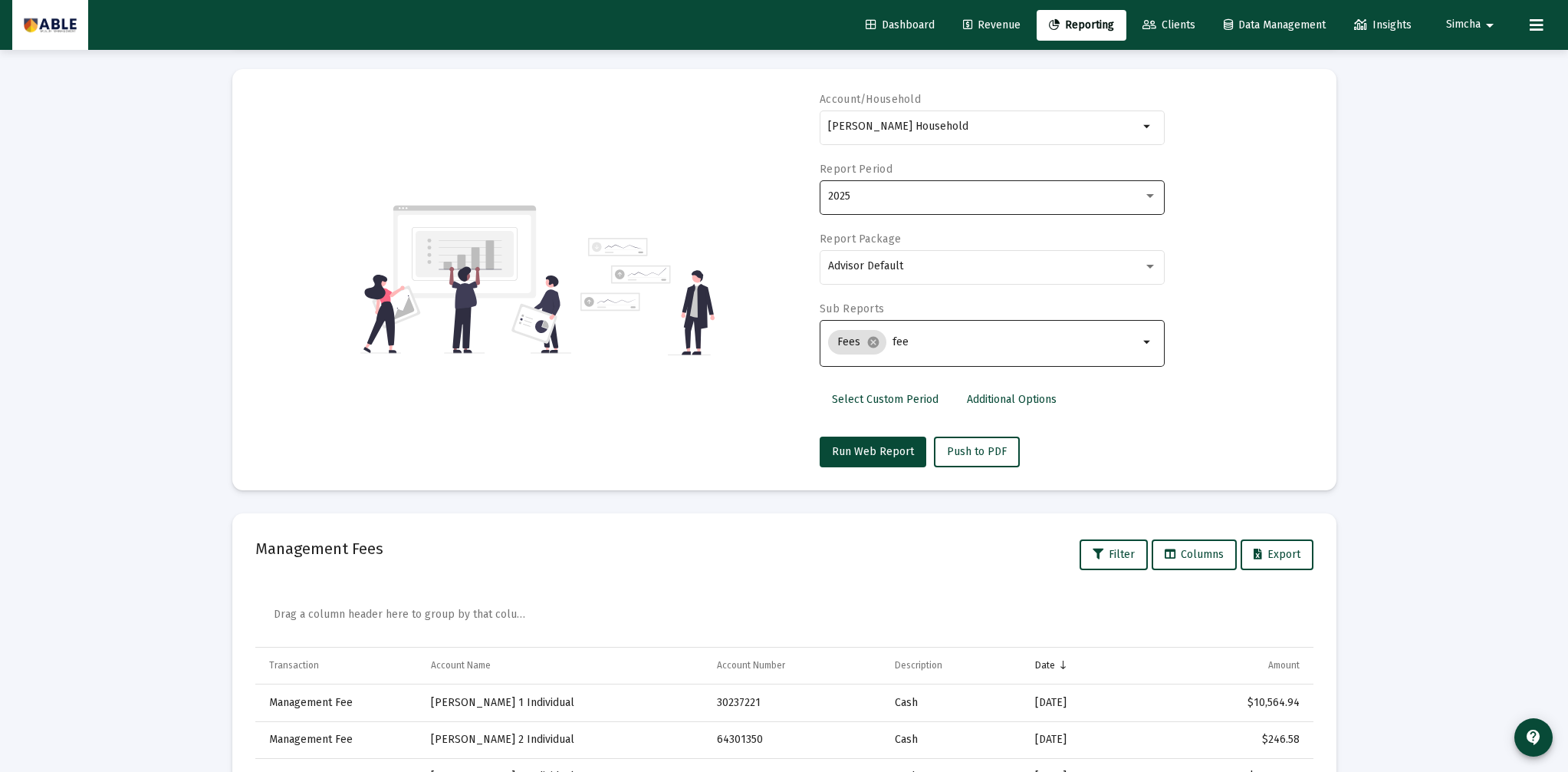
click at [940, 205] on div "2025" at bounding box center [992, 196] width 329 height 38
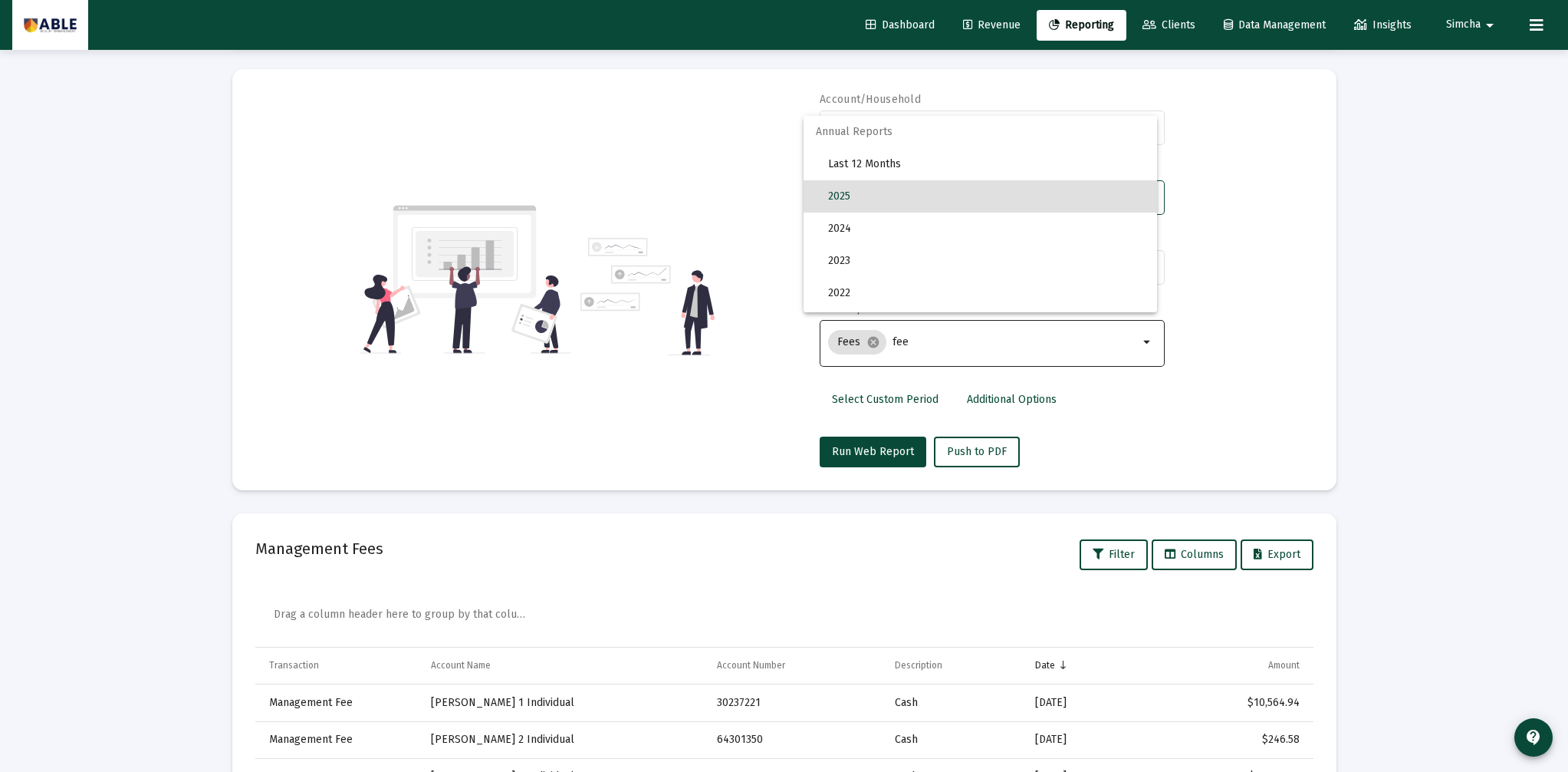
scroll to position [2, 0]
click at [767, 165] on div at bounding box center [784, 386] width 1568 height 772
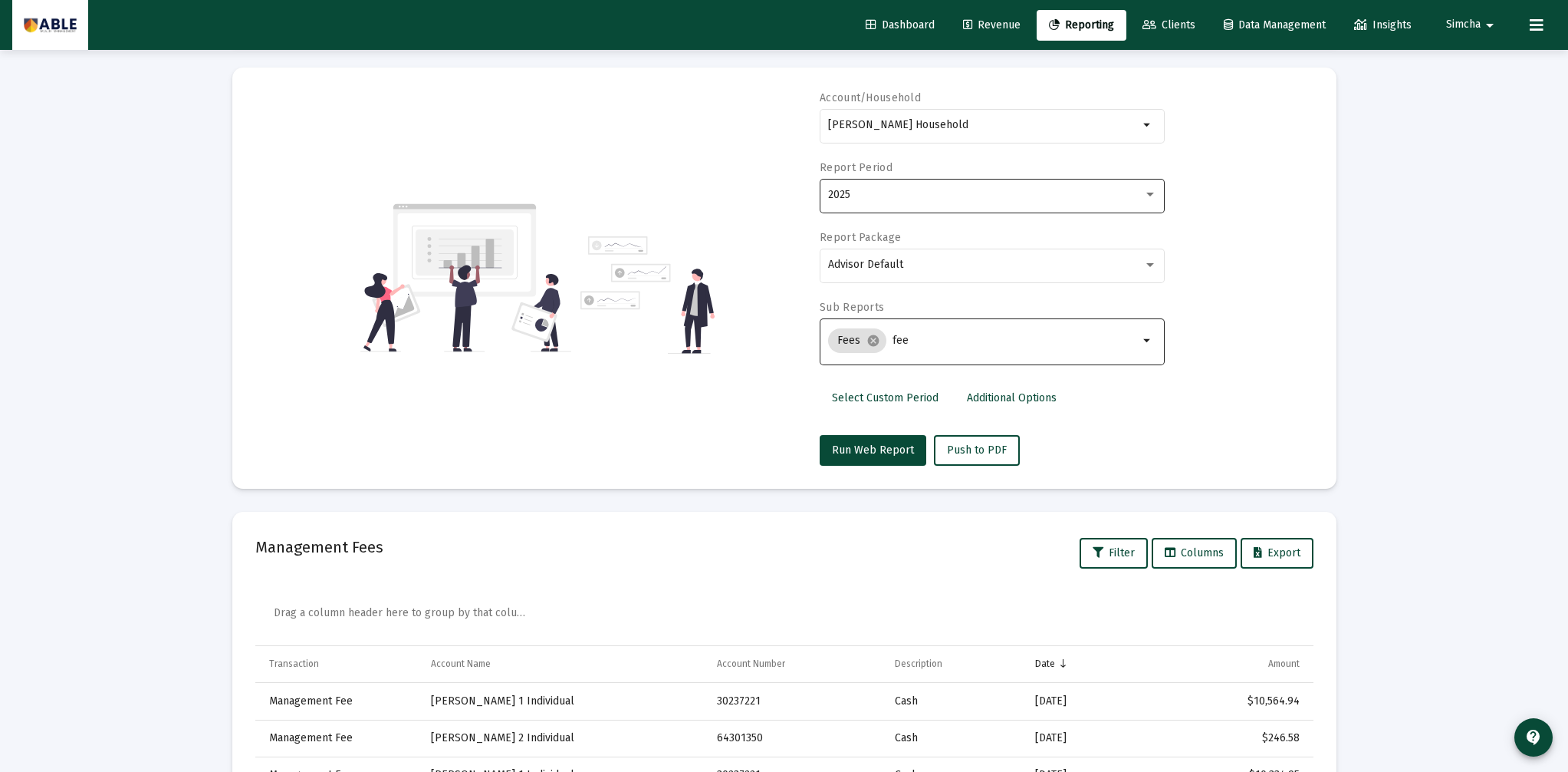
scroll to position [0, 0]
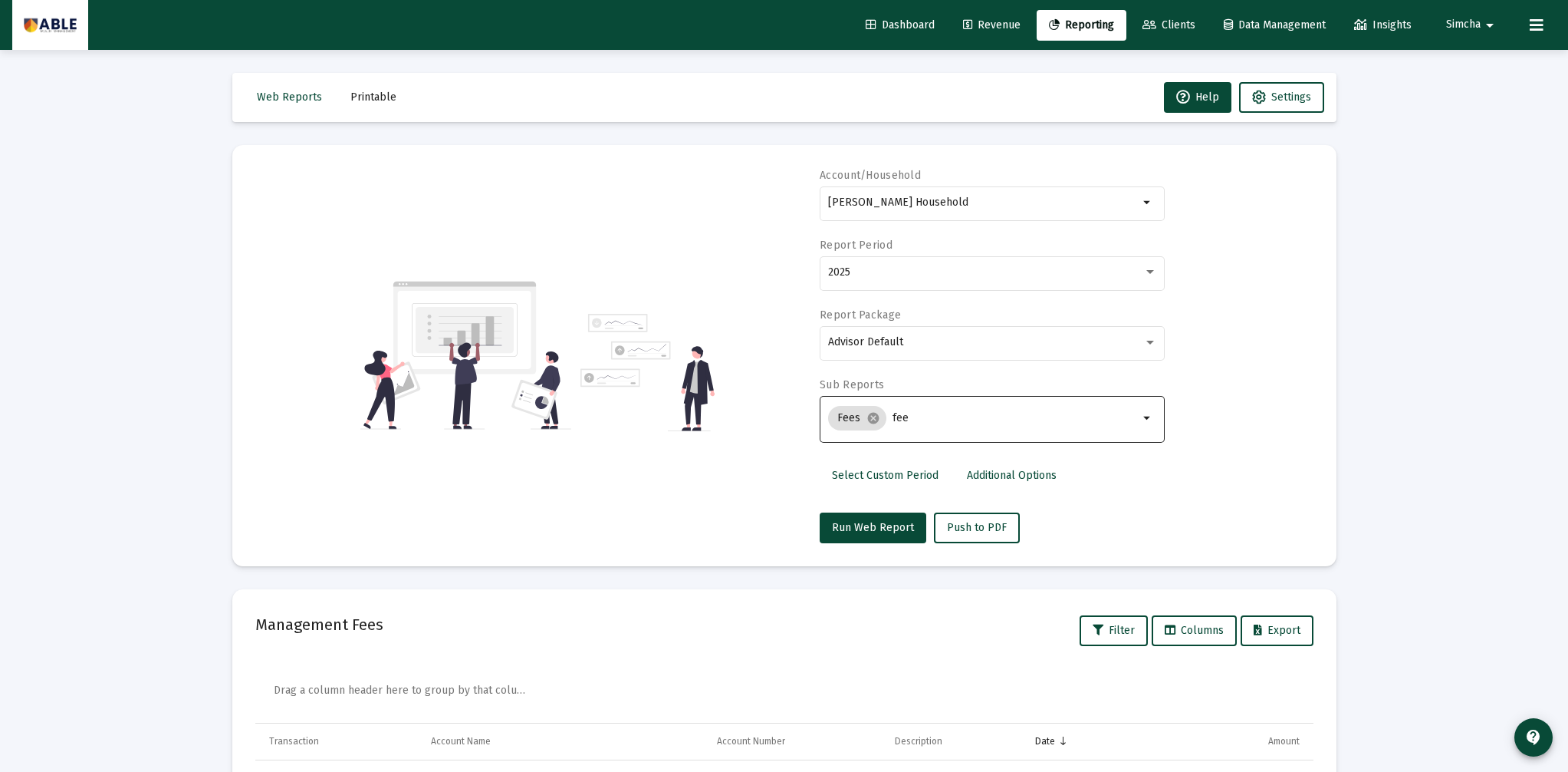
click at [911, 475] on span "Select Custom Period" at bounding box center [885, 475] width 107 height 13
click at [893, 267] on input at bounding box center [897, 273] width 138 height 13
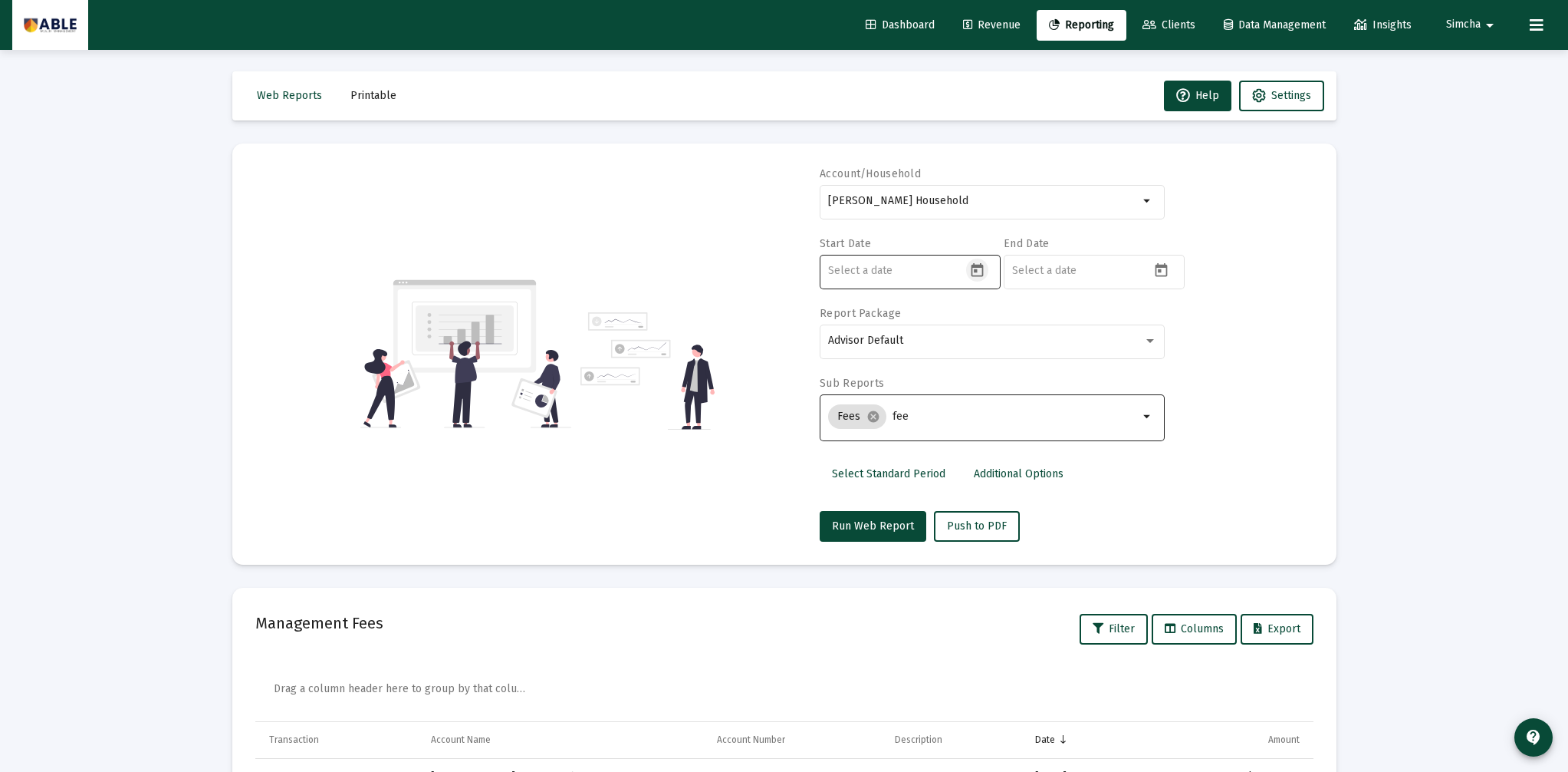
click at [985, 271] on button "Open calendar" at bounding box center [977, 270] width 22 height 22
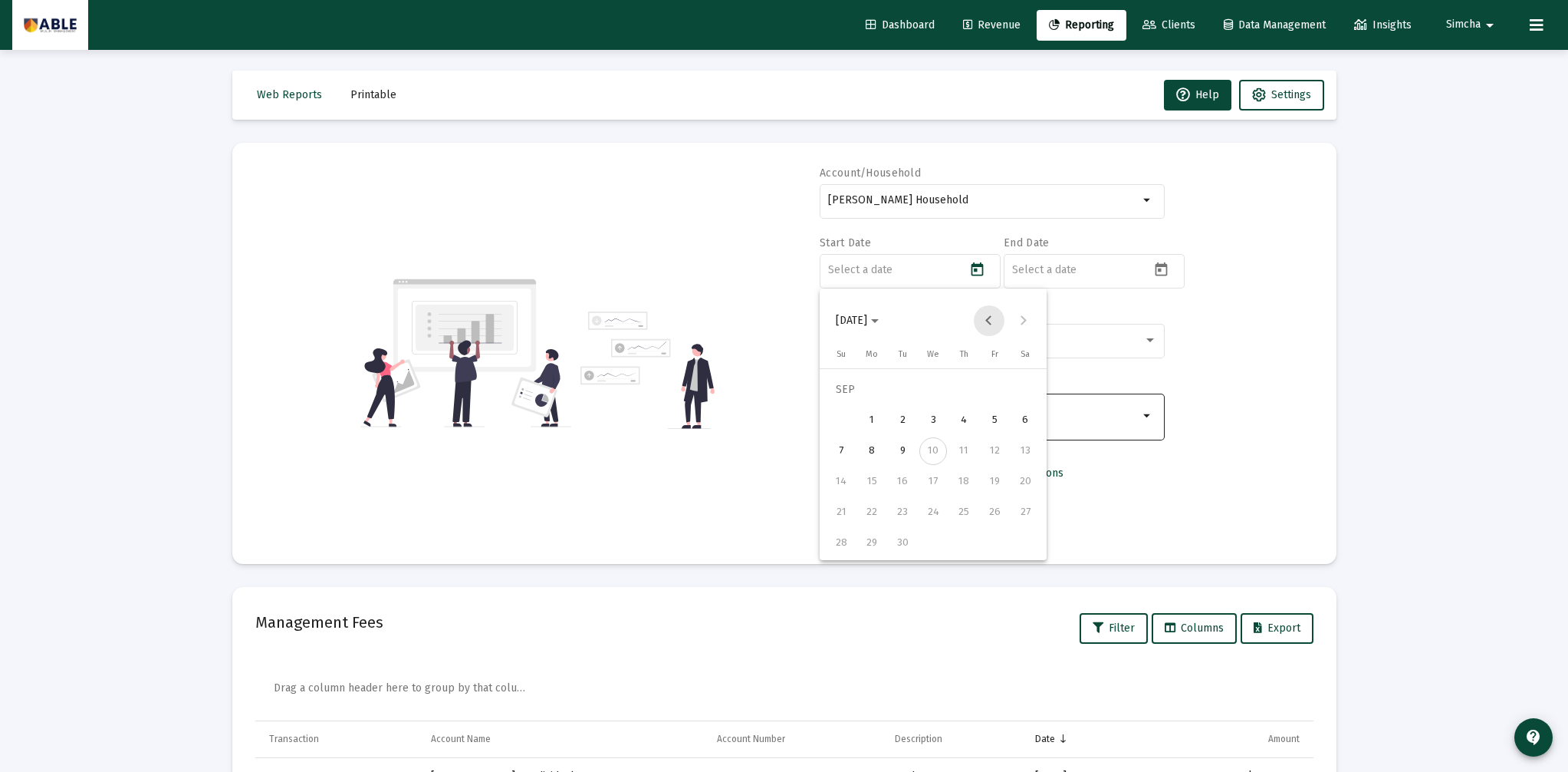
click at [988, 320] on button "Previous month" at bounding box center [989, 320] width 31 height 31
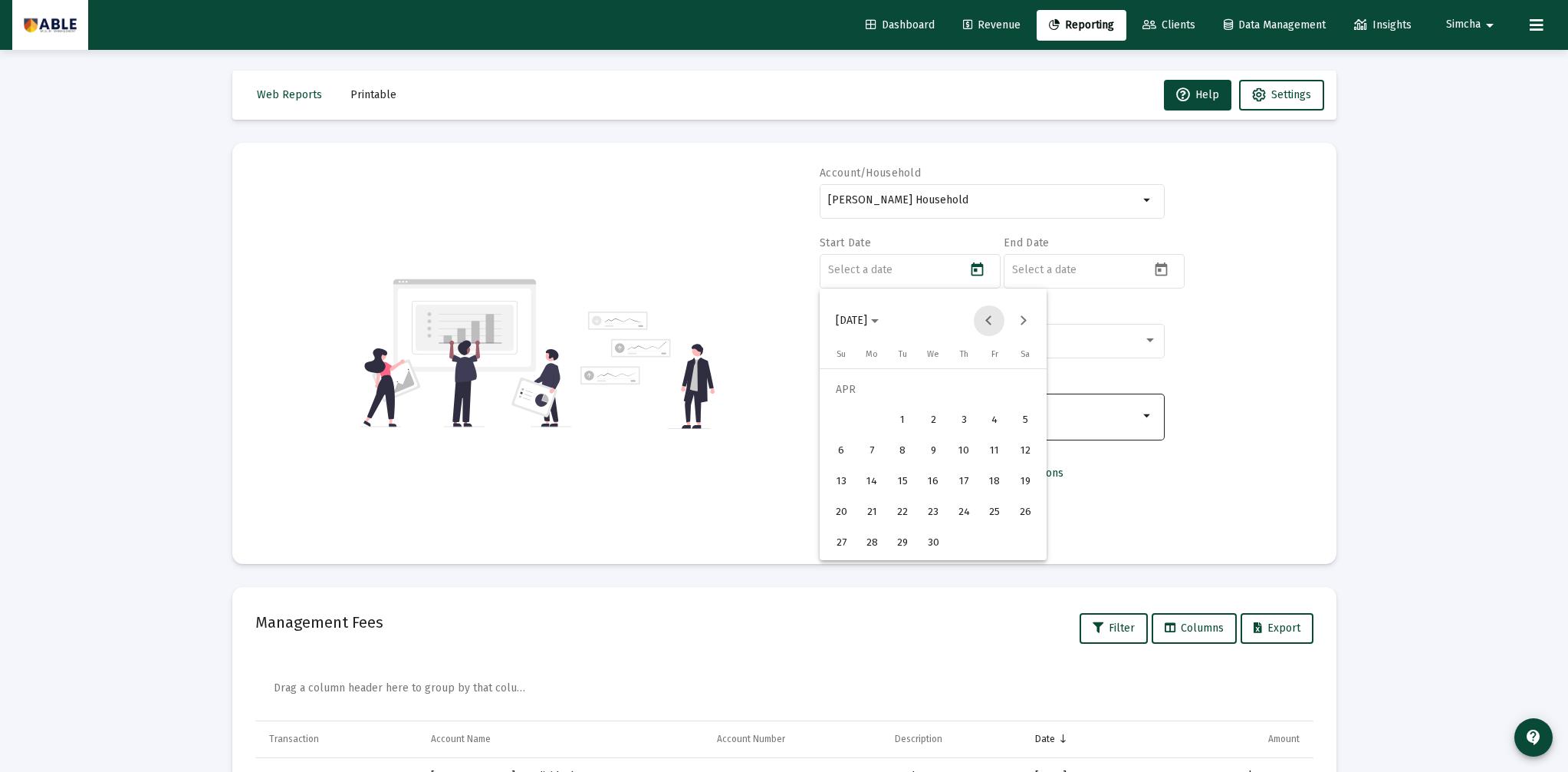
click at [988, 320] on button "Previous month" at bounding box center [989, 320] width 31 height 31
click at [1029, 318] on button "Next month" at bounding box center [1023, 320] width 31 height 31
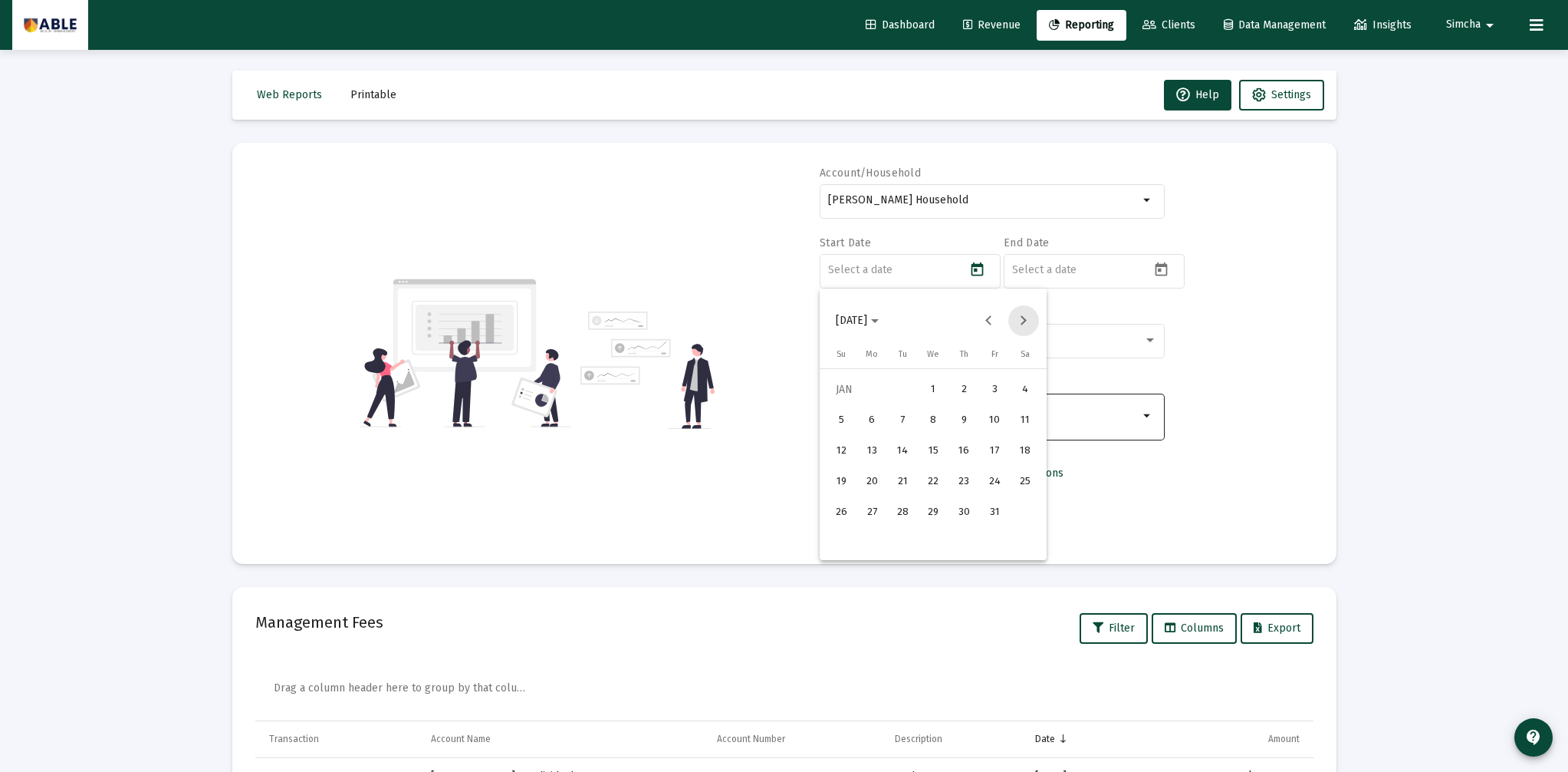
click at [1029, 319] on button "Next month" at bounding box center [1023, 320] width 31 height 31
click at [835, 417] on div "2" at bounding box center [841, 420] width 28 height 28
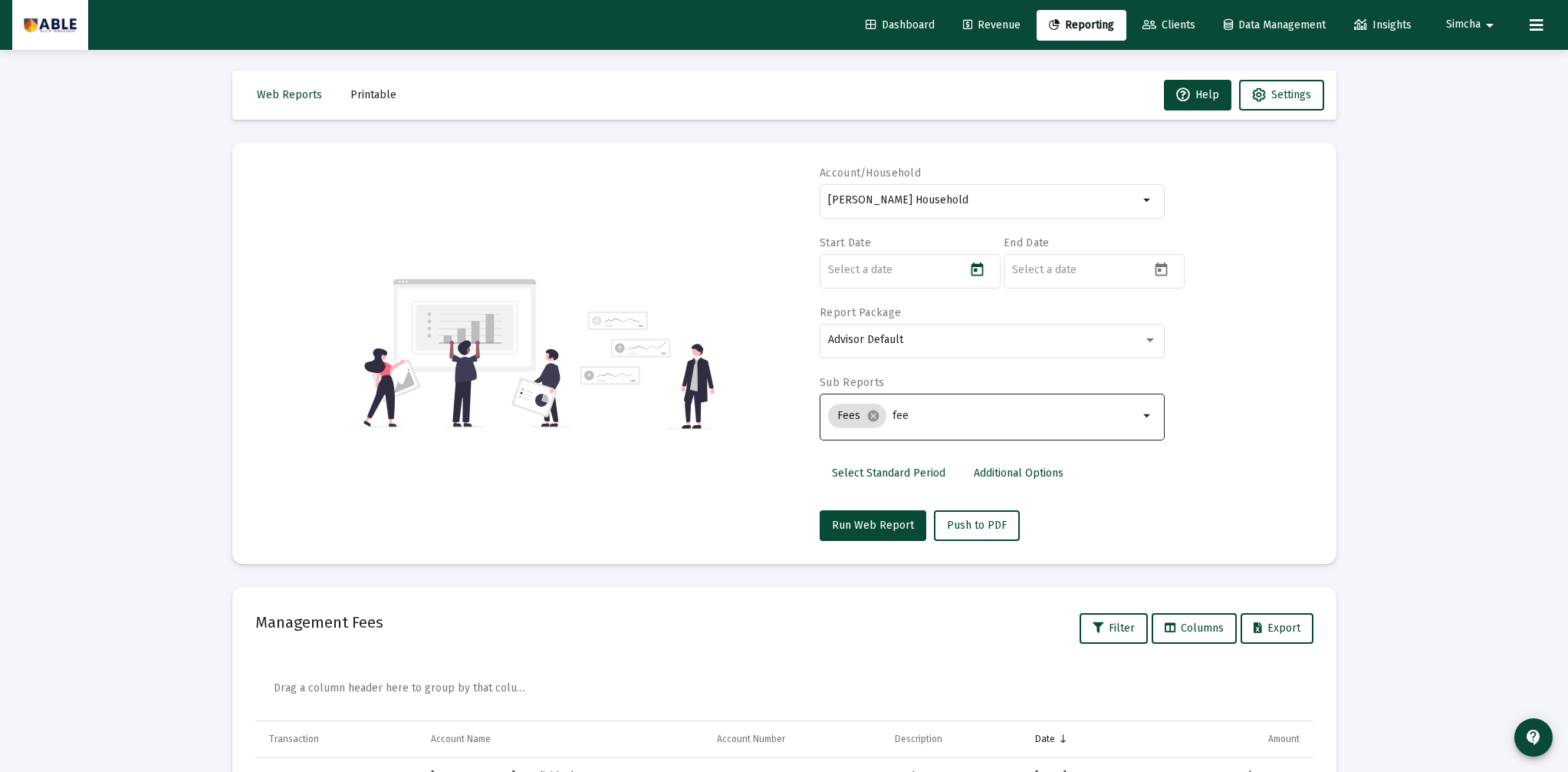
type input "[DATE]"
click at [1159, 267] on icon "Open calendar" at bounding box center [1162, 270] width 16 height 16
click at [1083, 445] on div "9" at bounding box center [1086, 451] width 28 height 28
type input "[DATE]"
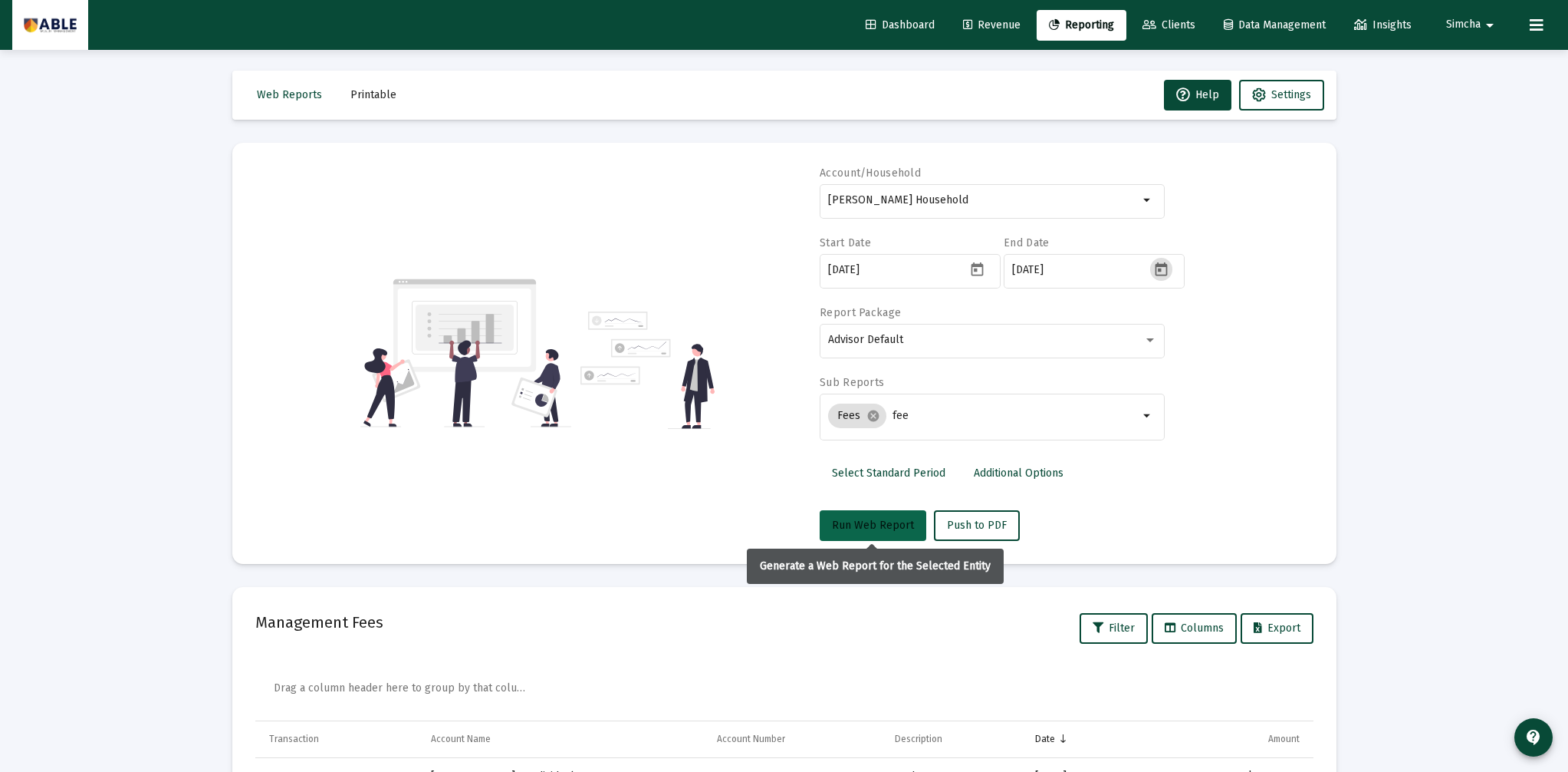
click at [890, 521] on span "Run Web Report" at bounding box center [873, 525] width 82 height 13
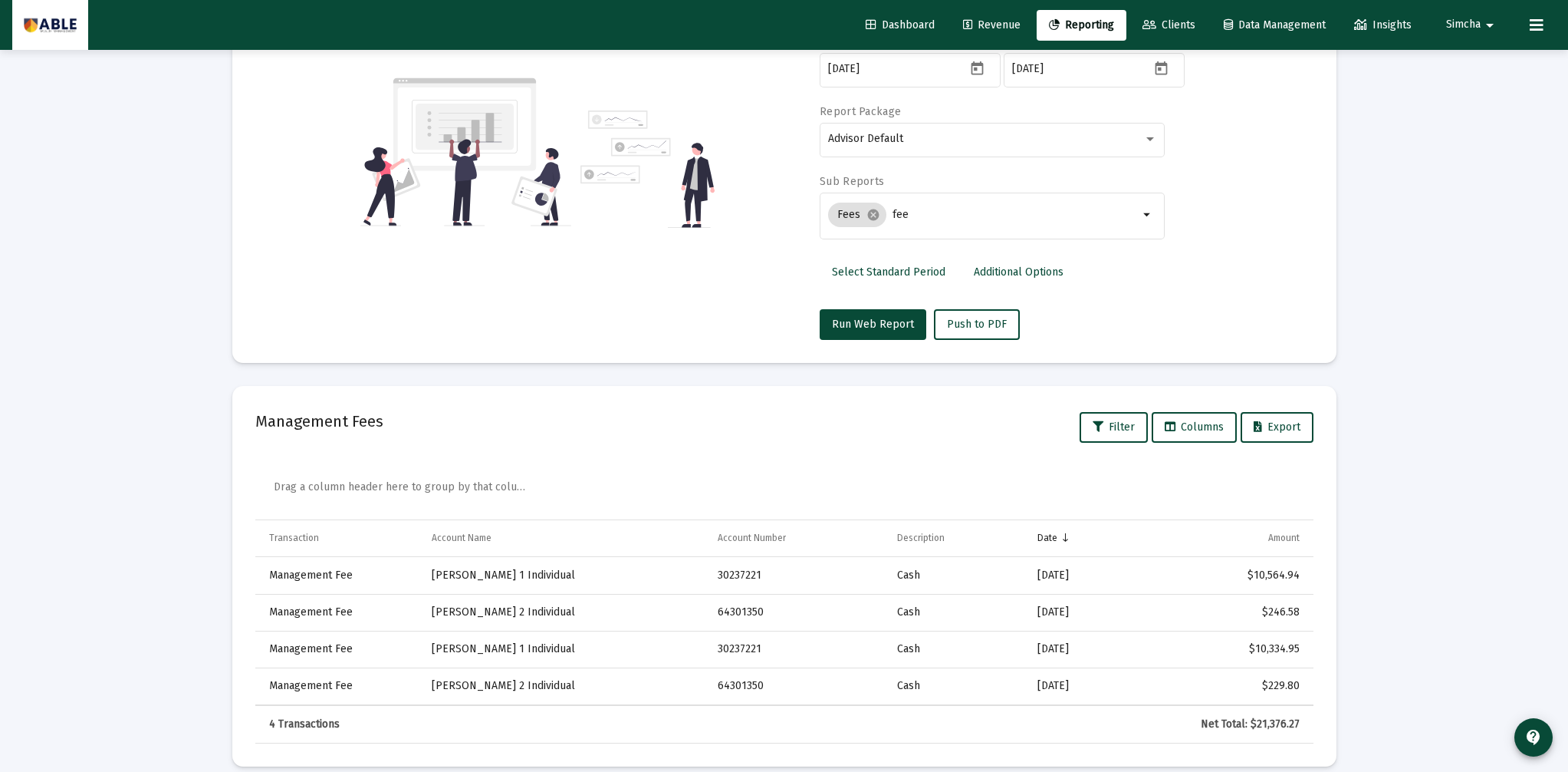
scroll to position [221, 0]
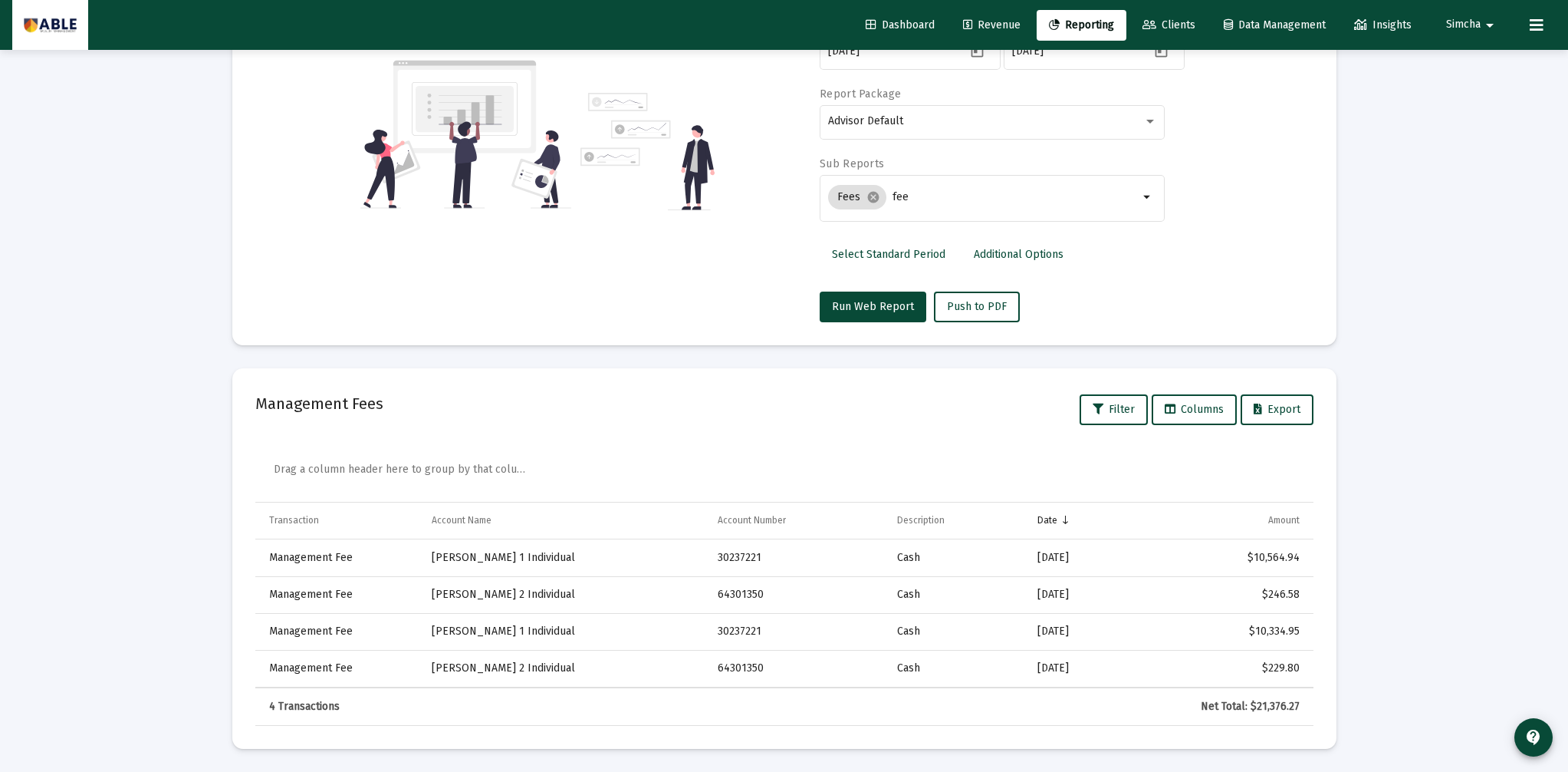
click at [1261, 704] on div "Net Total: $21,376.27" at bounding box center [1218, 706] width 162 height 15
drag, startPoint x: 1302, startPoint y: 708, endPoint x: 1259, endPoint y: 707, distance: 43.0
click at [1259, 707] on td "Net Total: $21,376.27" at bounding box center [1220, 706] width 187 height 37
copy div "21,376.27"
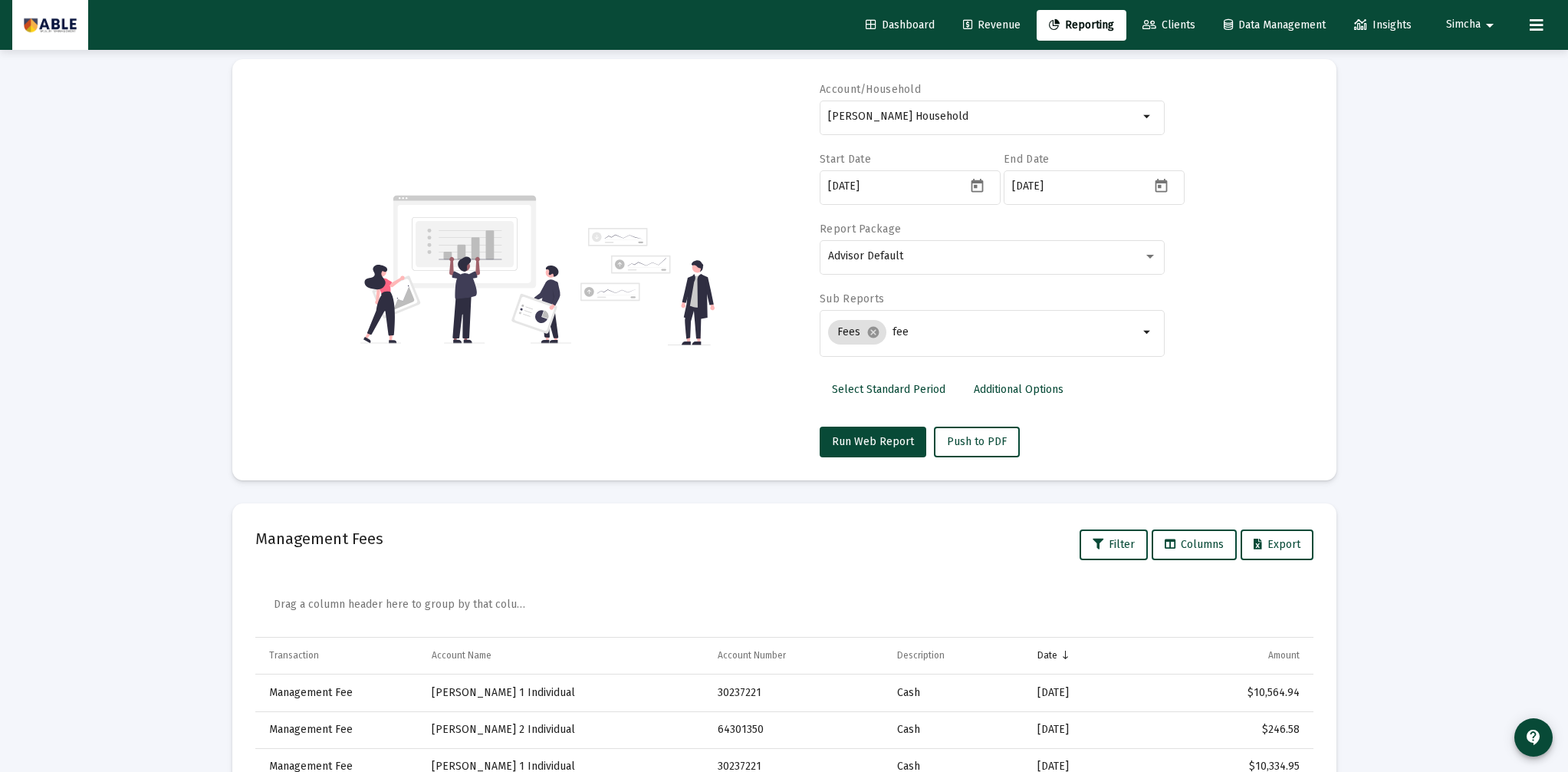
scroll to position [21, 0]
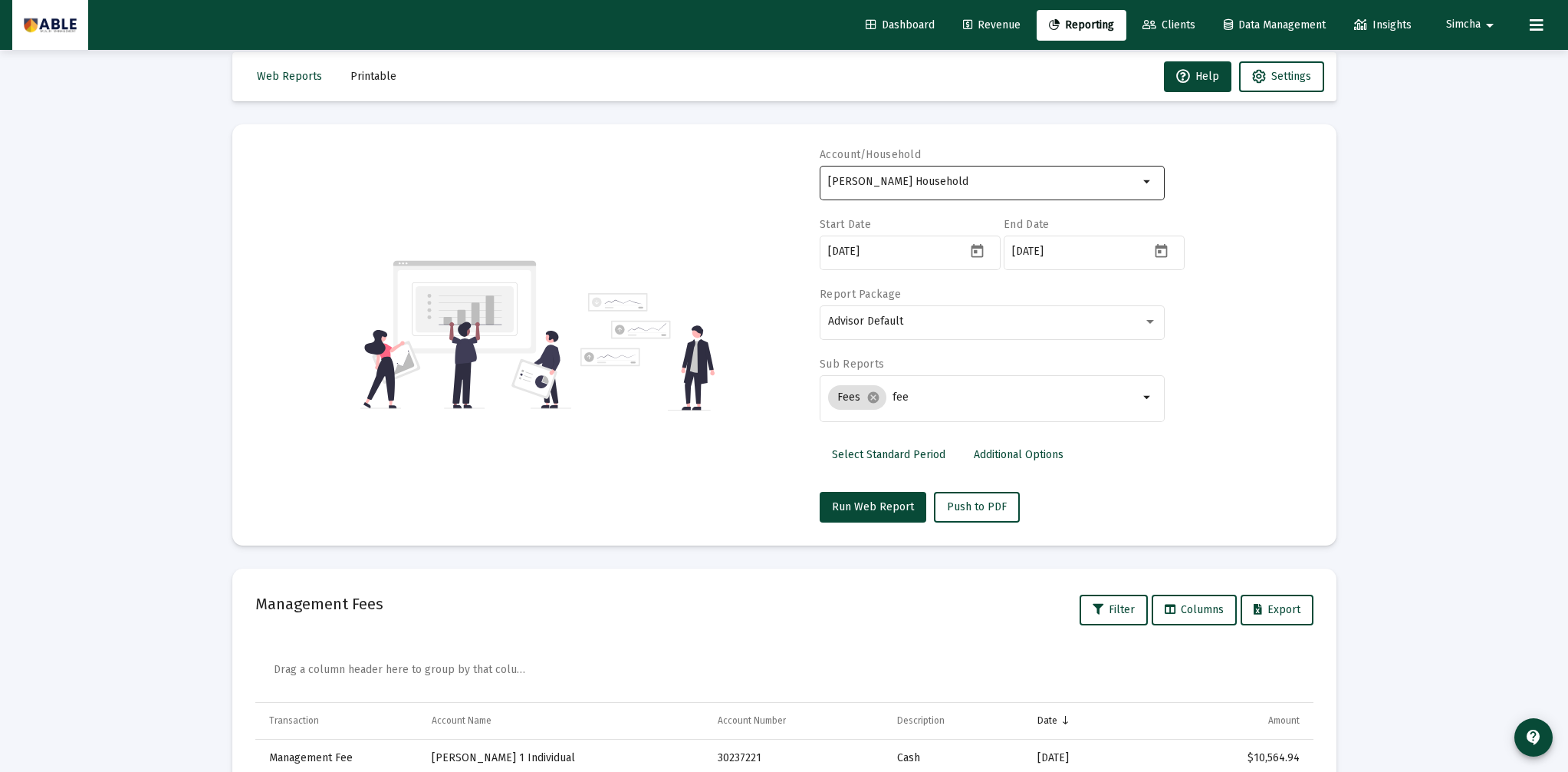
click at [1012, 185] on input "[PERSON_NAME] Household" at bounding box center [983, 182] width 311 height 13
drag, startPoint x: 1005, startPoint y: 180, endPoint x: 832, endPoint y: 174, distance: 173.1
click at [832, 174] on div "[PERSON_NAME] Household" at bounding box center [983, 182] width 311 height 38
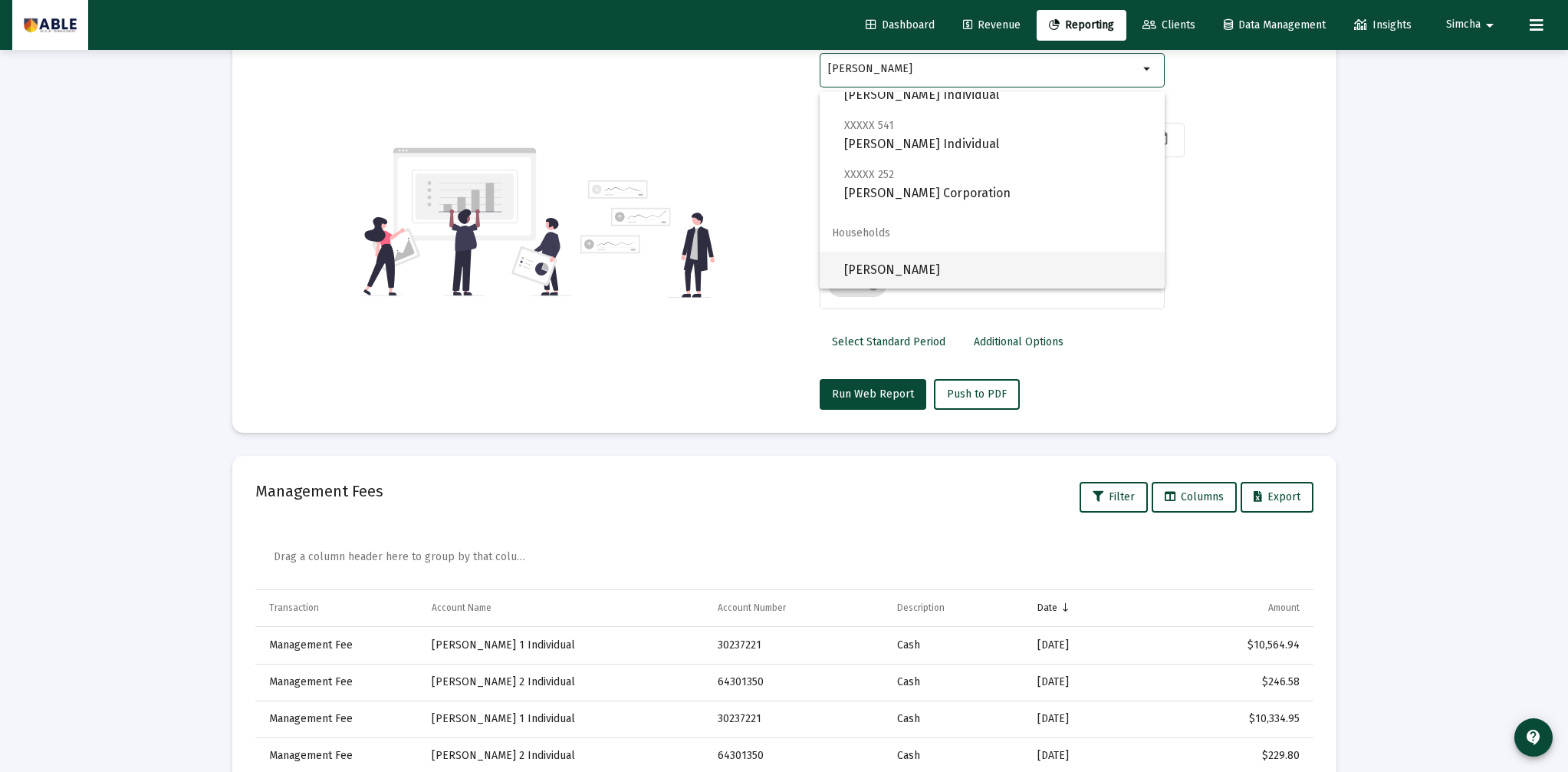
scroll to position [140, 0]
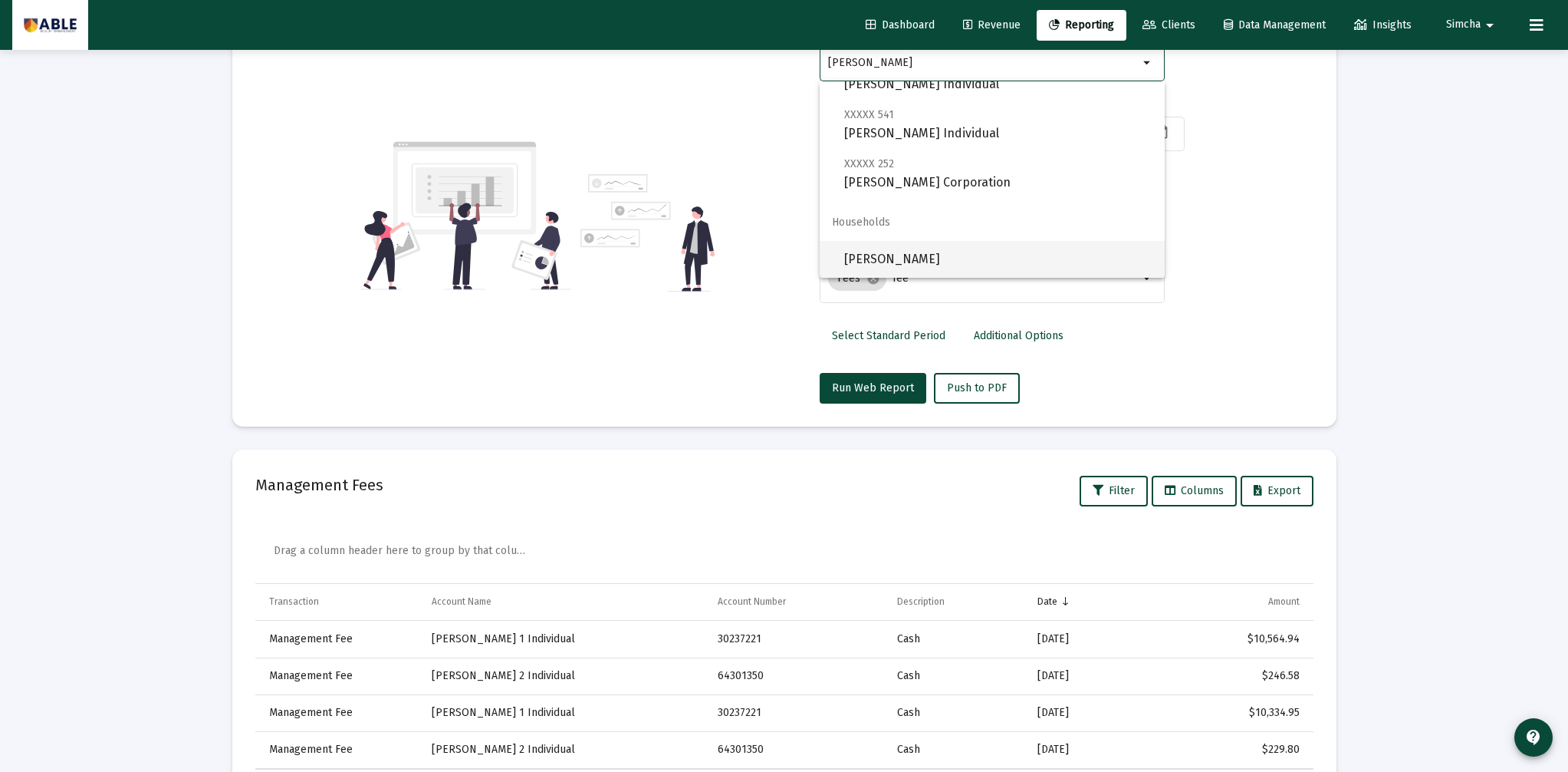
click at [903, 259] on span "[PERSON_NAME]" at bounding box center [999, 259] width 308 height 37
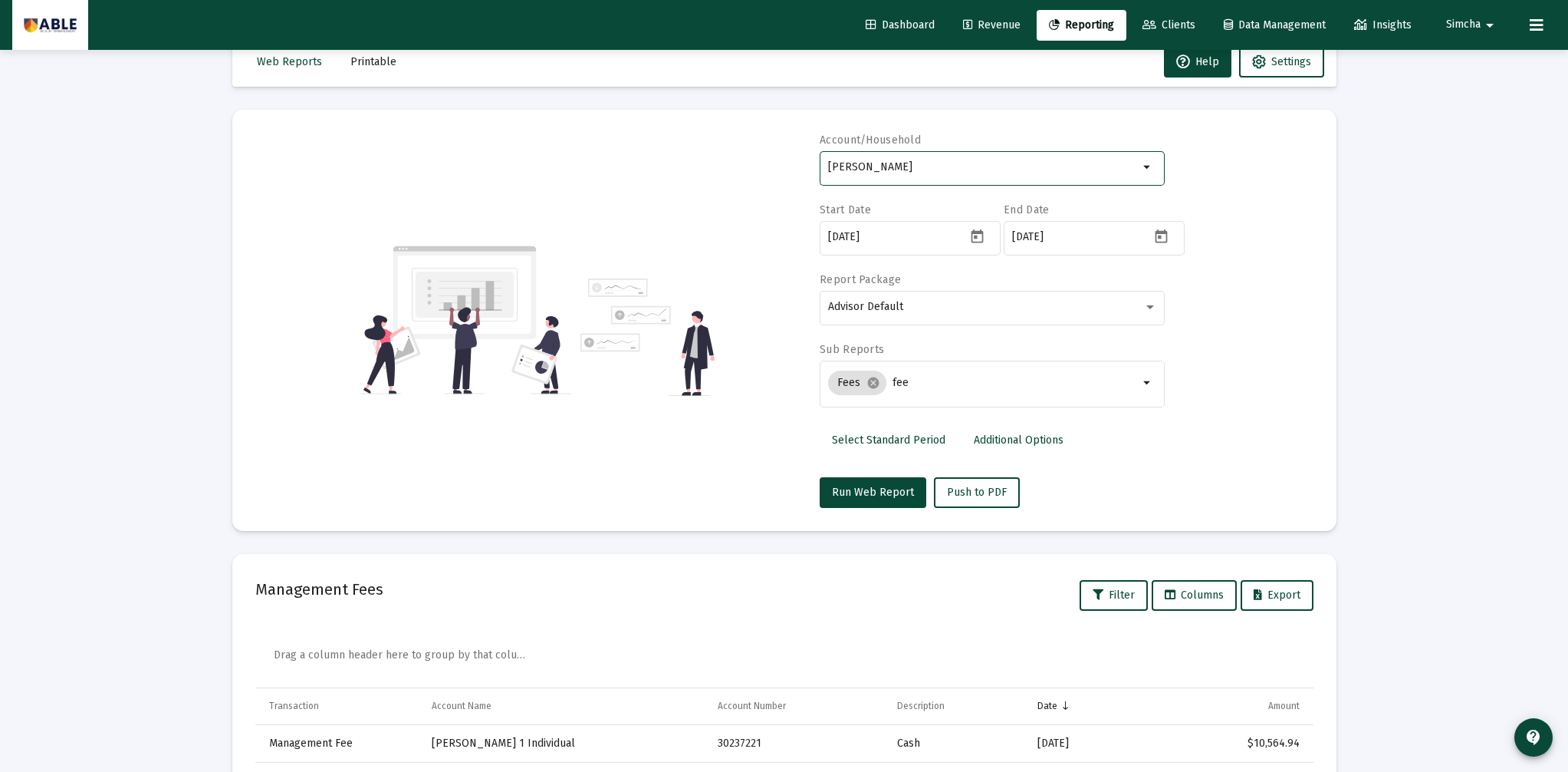
scroll to position [28, 0]
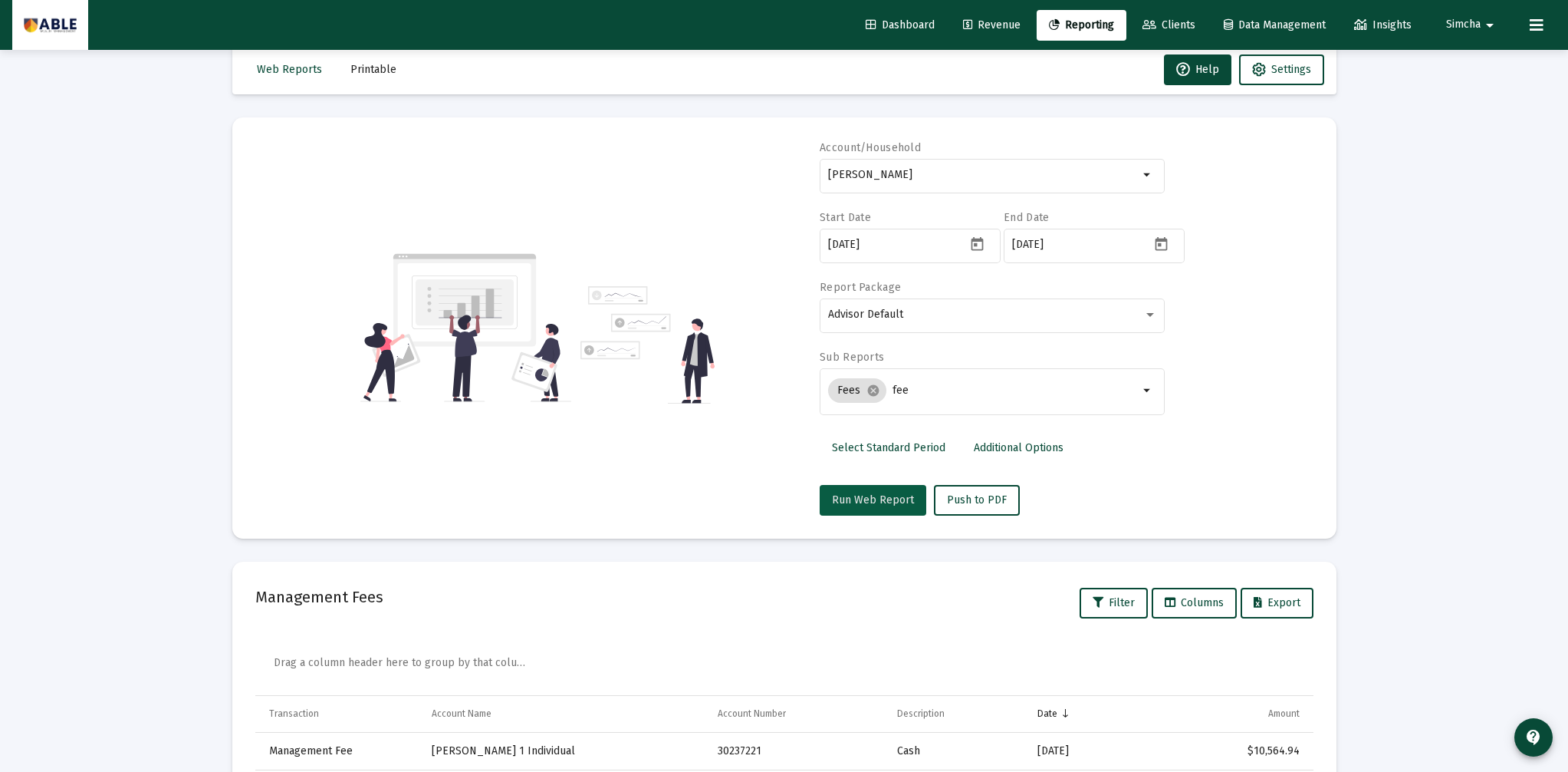
click at [890, 504] on span "Run Web Report" at bounding box center [873, 500] width 82 height 13
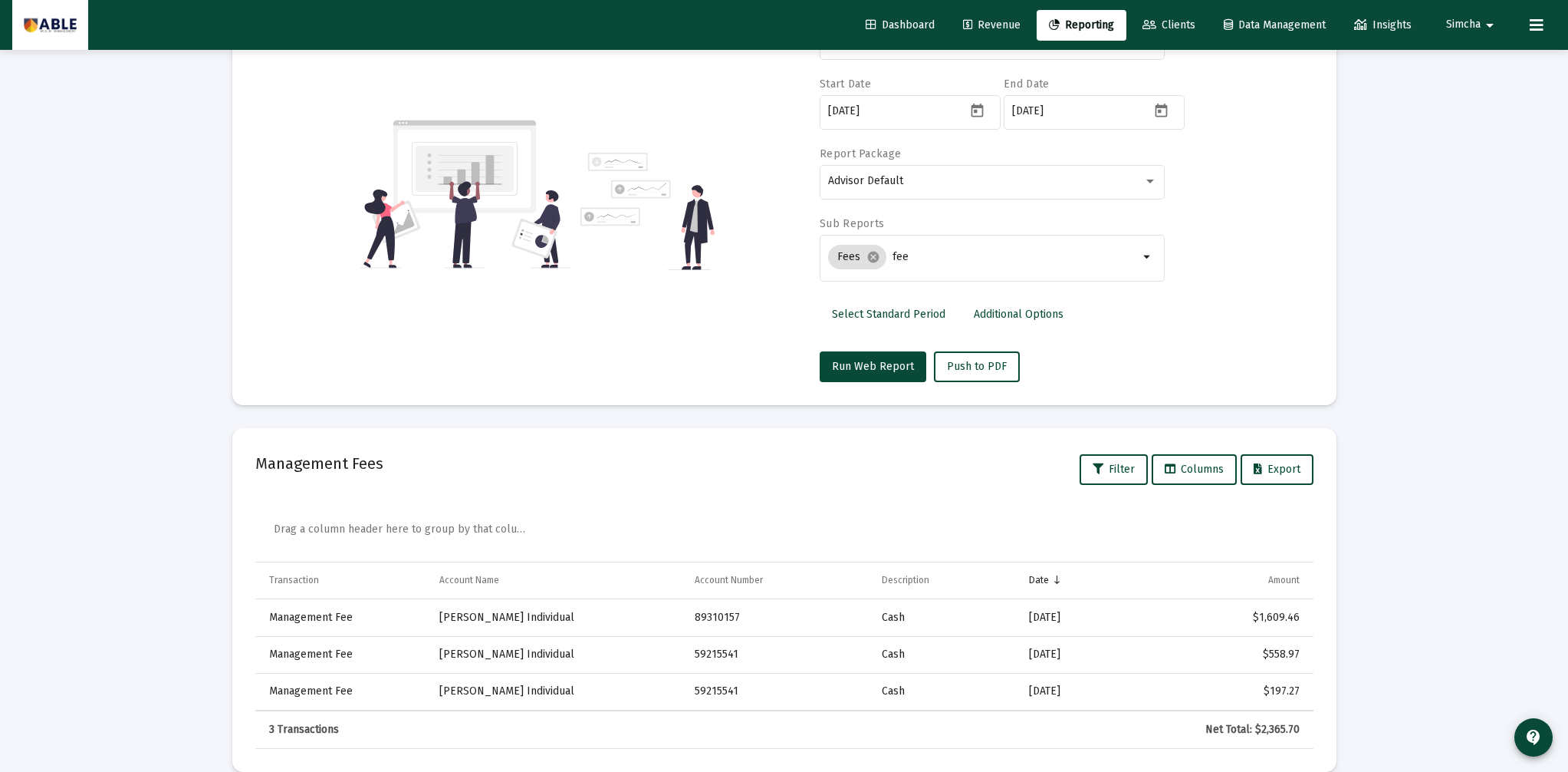
scroll to position [184, 0]
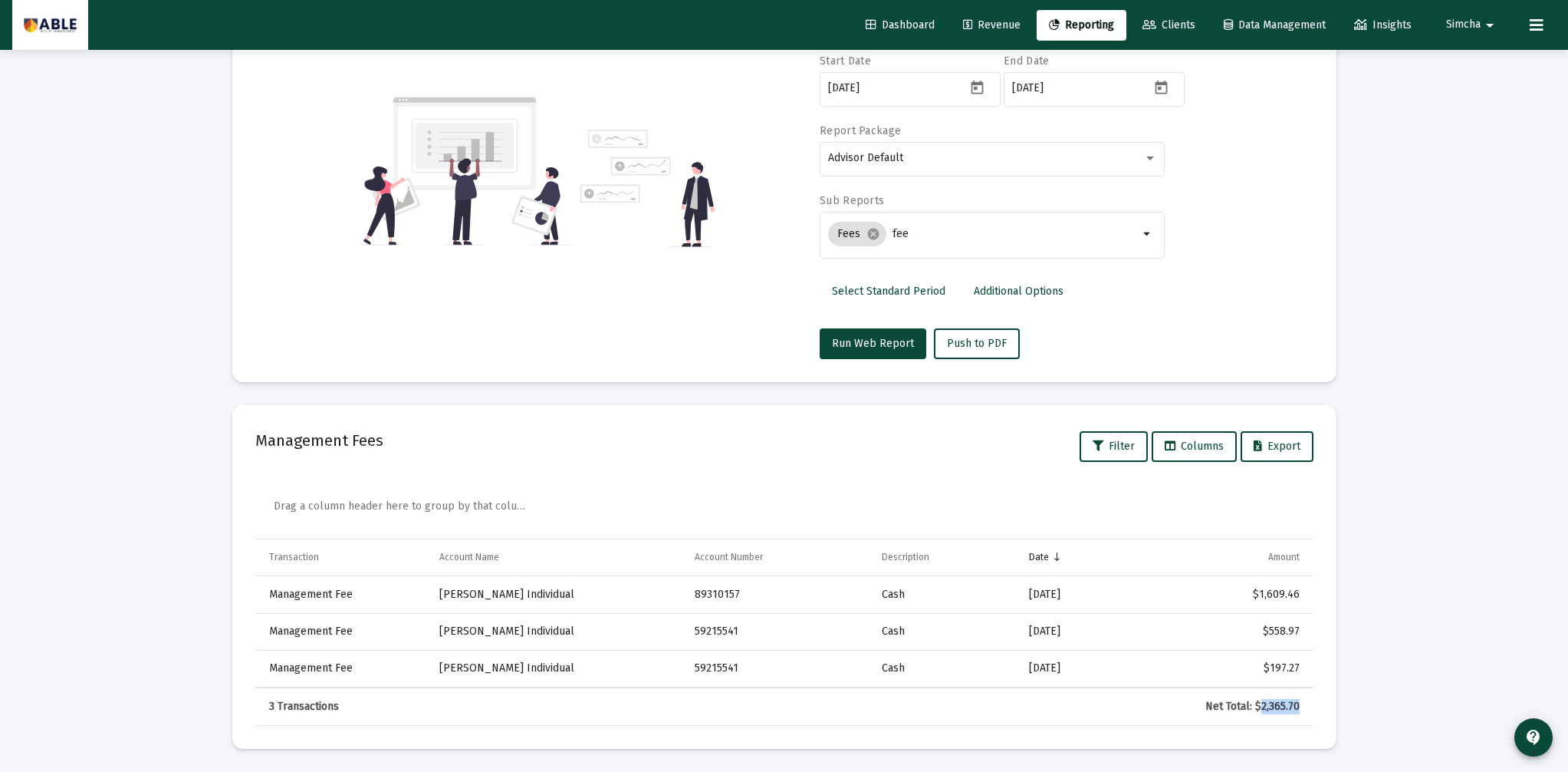
drag, startPoint x: 1262, startPoint y: 706, endPoint x: 1301, endPoint y: 706, distance: 39.0
click at [1301, 706] on td "Net Total: $2,365.70" at bounding box center [1218, 706] width 191 height 37
copy div "2,365.70"
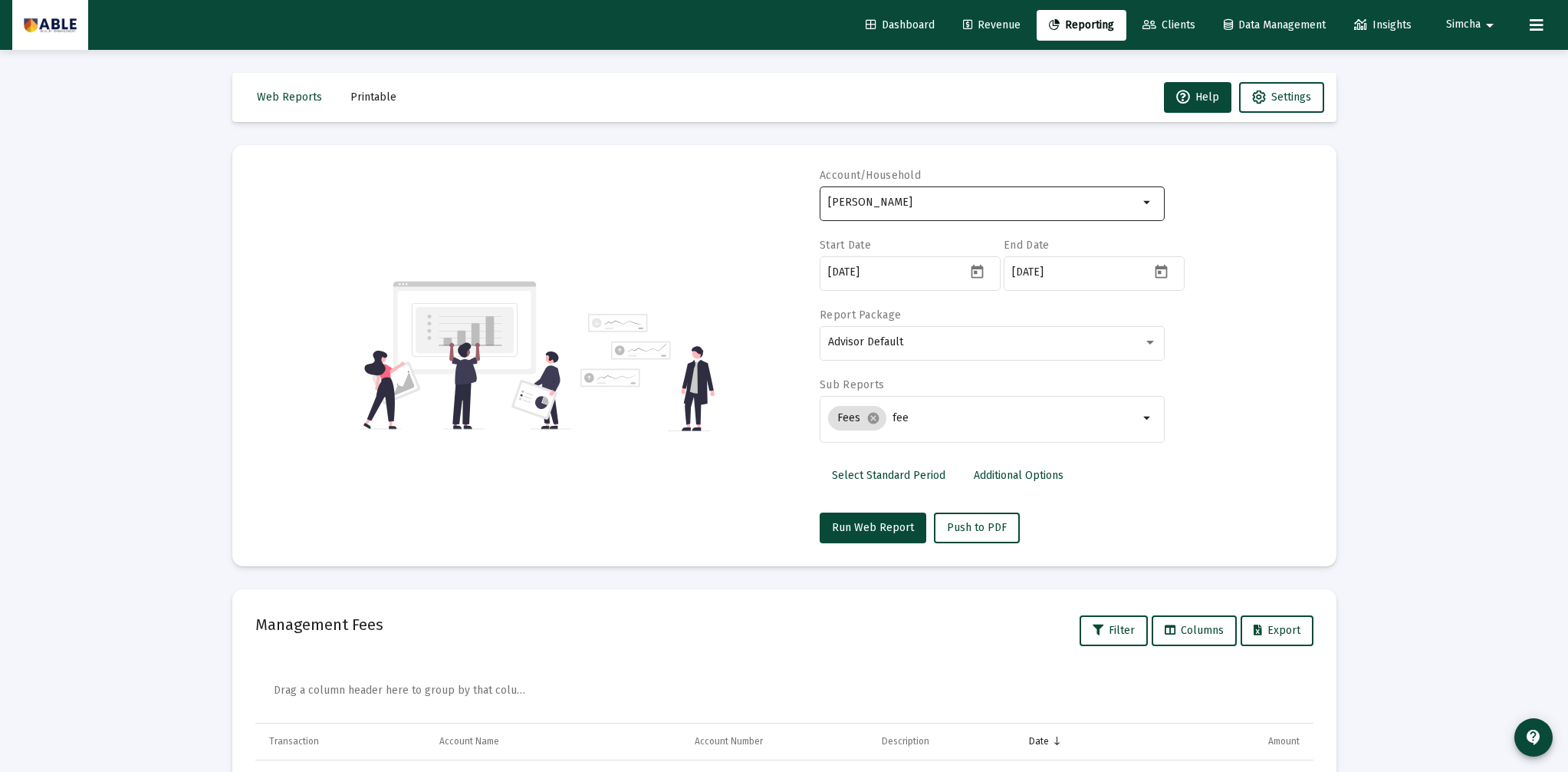
click at [980, 206] on input "[PERSON_NAME]" at bounding box center [983, 202] width 311 height 13
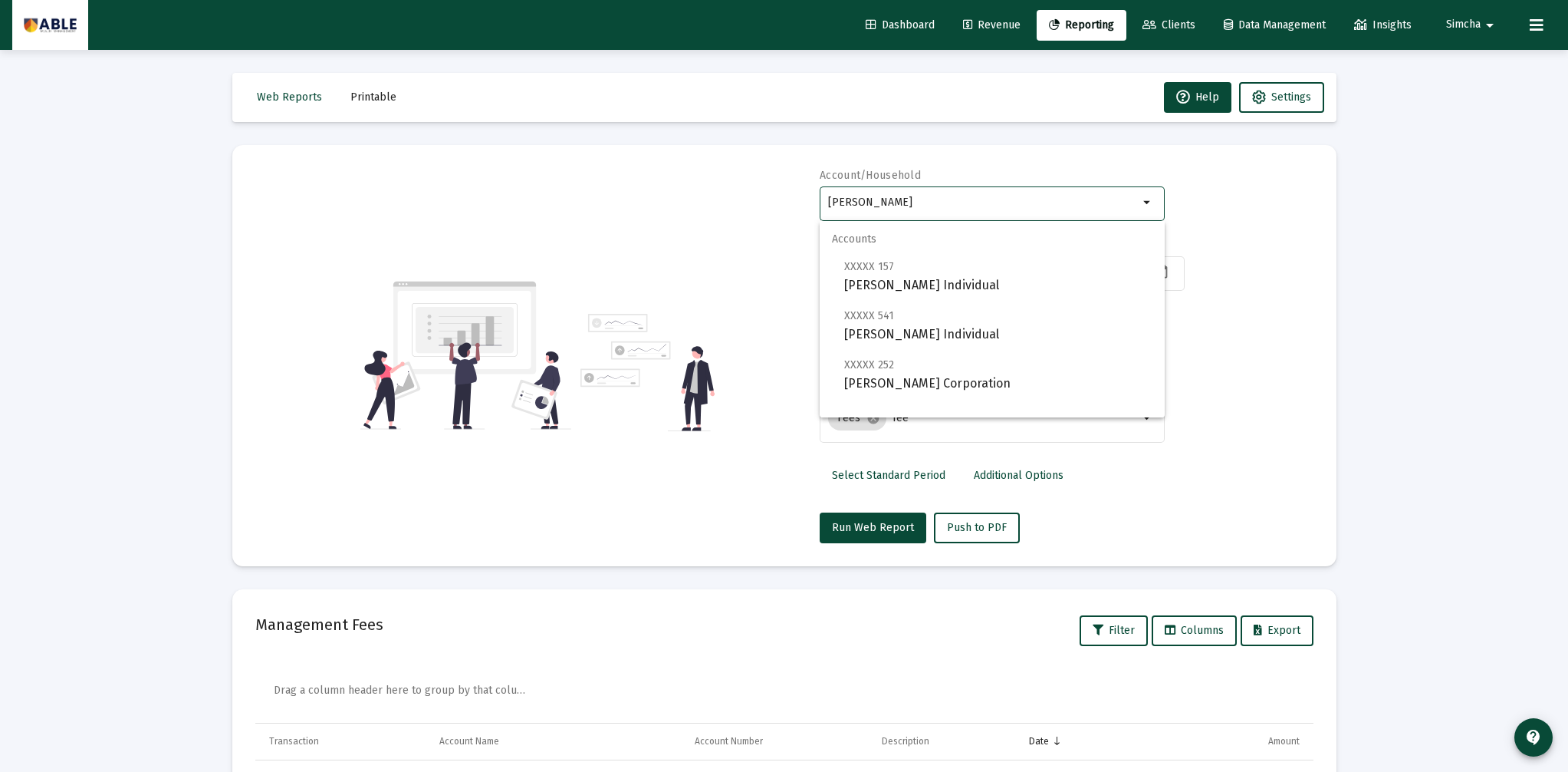
drag, startPoint x: 982, startPoint y: 201, endPoint x: 810, endPoint y: 194, distance: 172.1
click at [810, 194] on div "Account/[PERSON_NAME] arrow_drop_down Start Date [DATE] End Date [DATE] Report …" at bounding box center [784, 355] width 1058 height 375
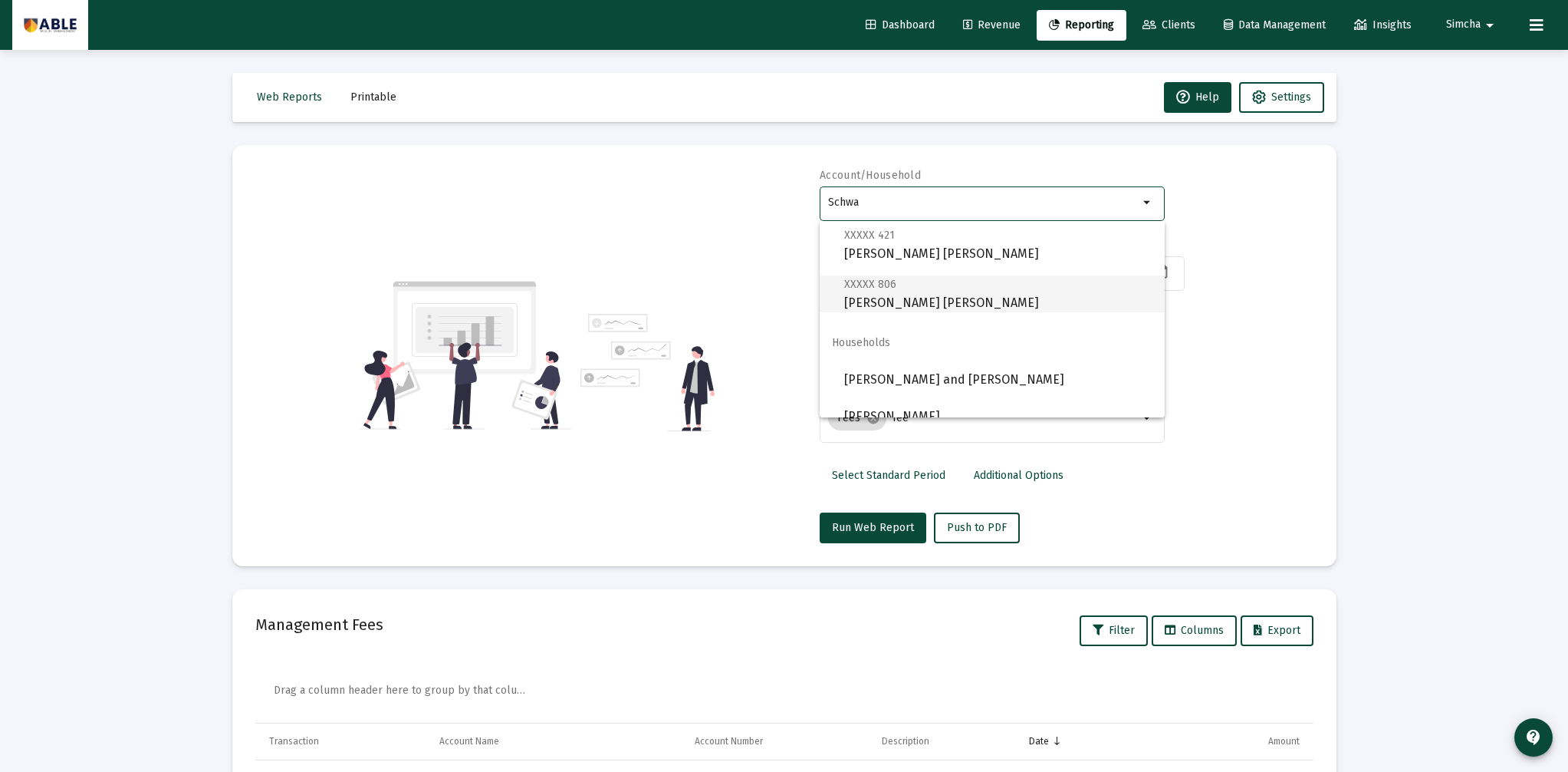
scroll to position [294, 0]
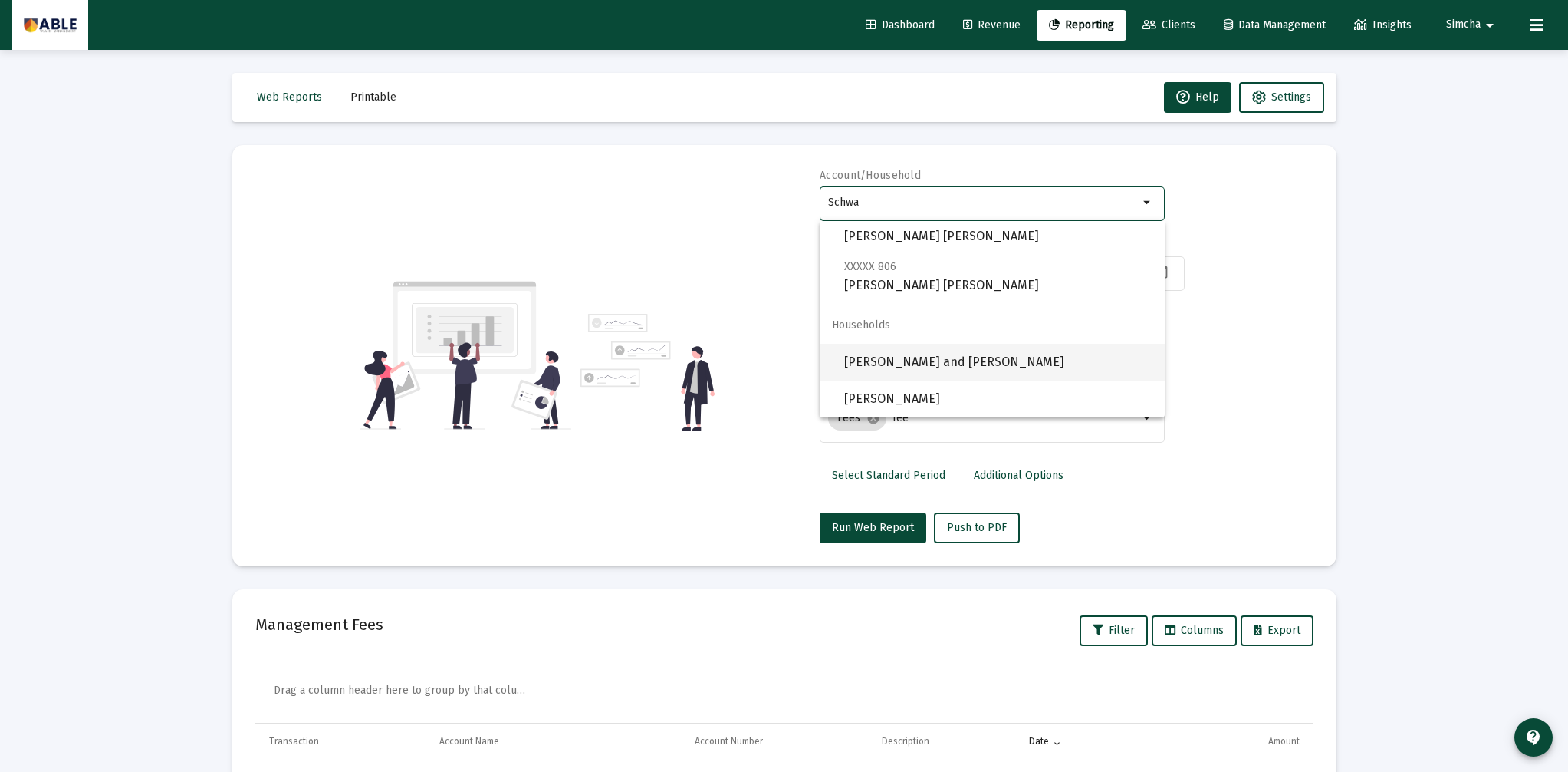
click at [952, 359] on span "[PERSON_NAME] and [PERSON_NAME]" at bounding box center [999, 361] width 308 height 37
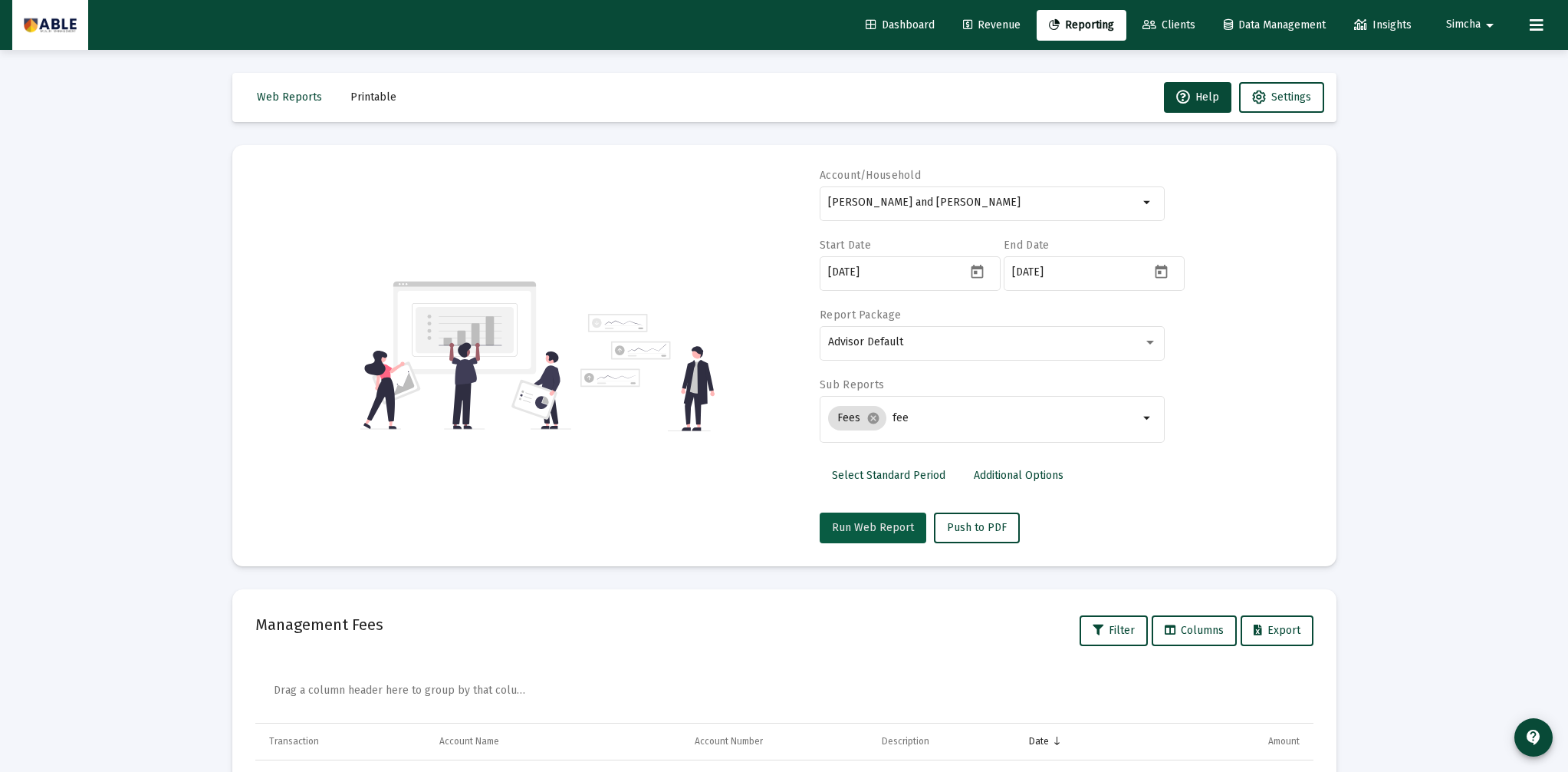
click at [904, 526] on span "Run Web Report" at bounding box center [873, 528] width 82 height 13
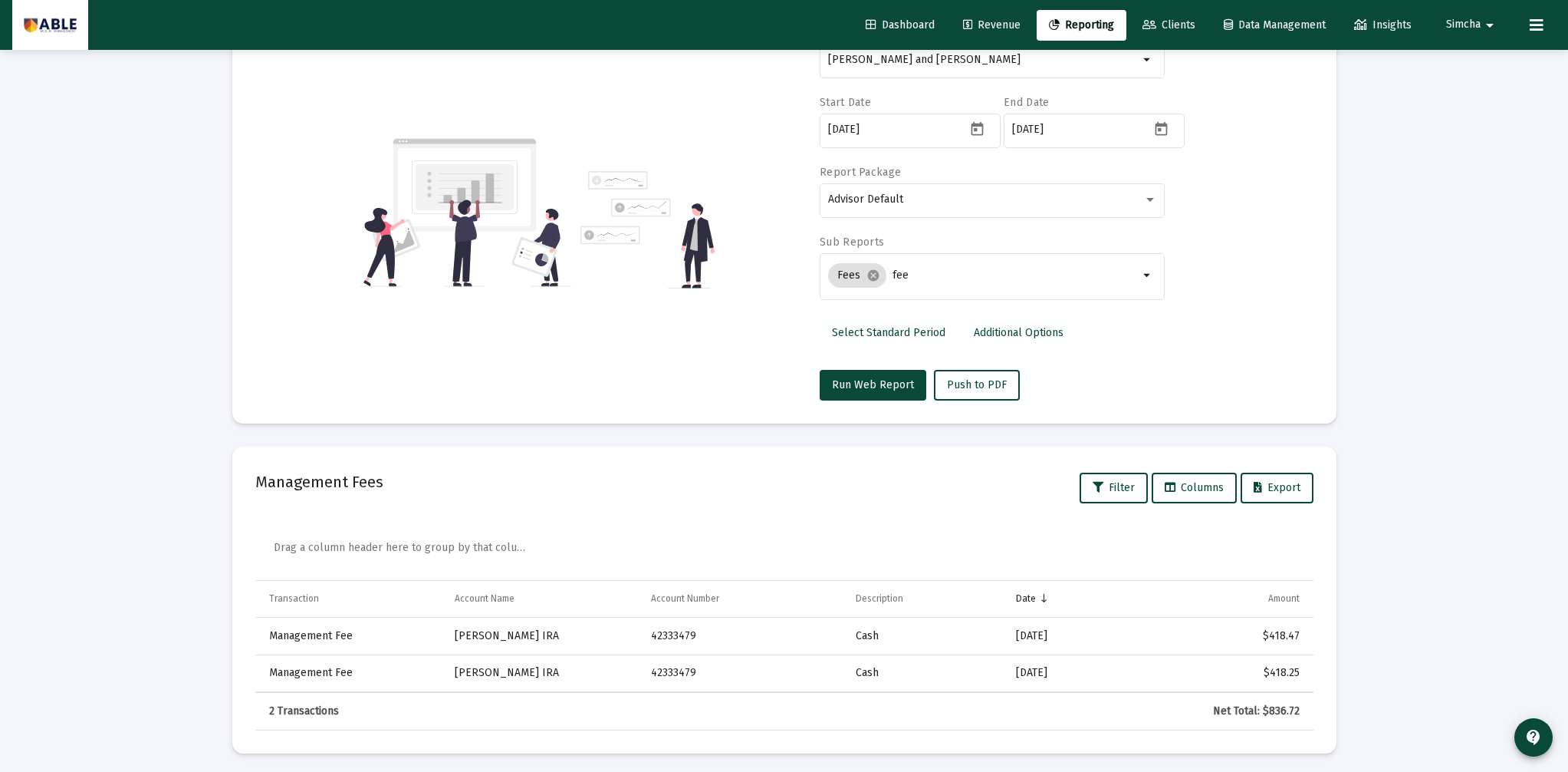
scroll to position [147, 0]
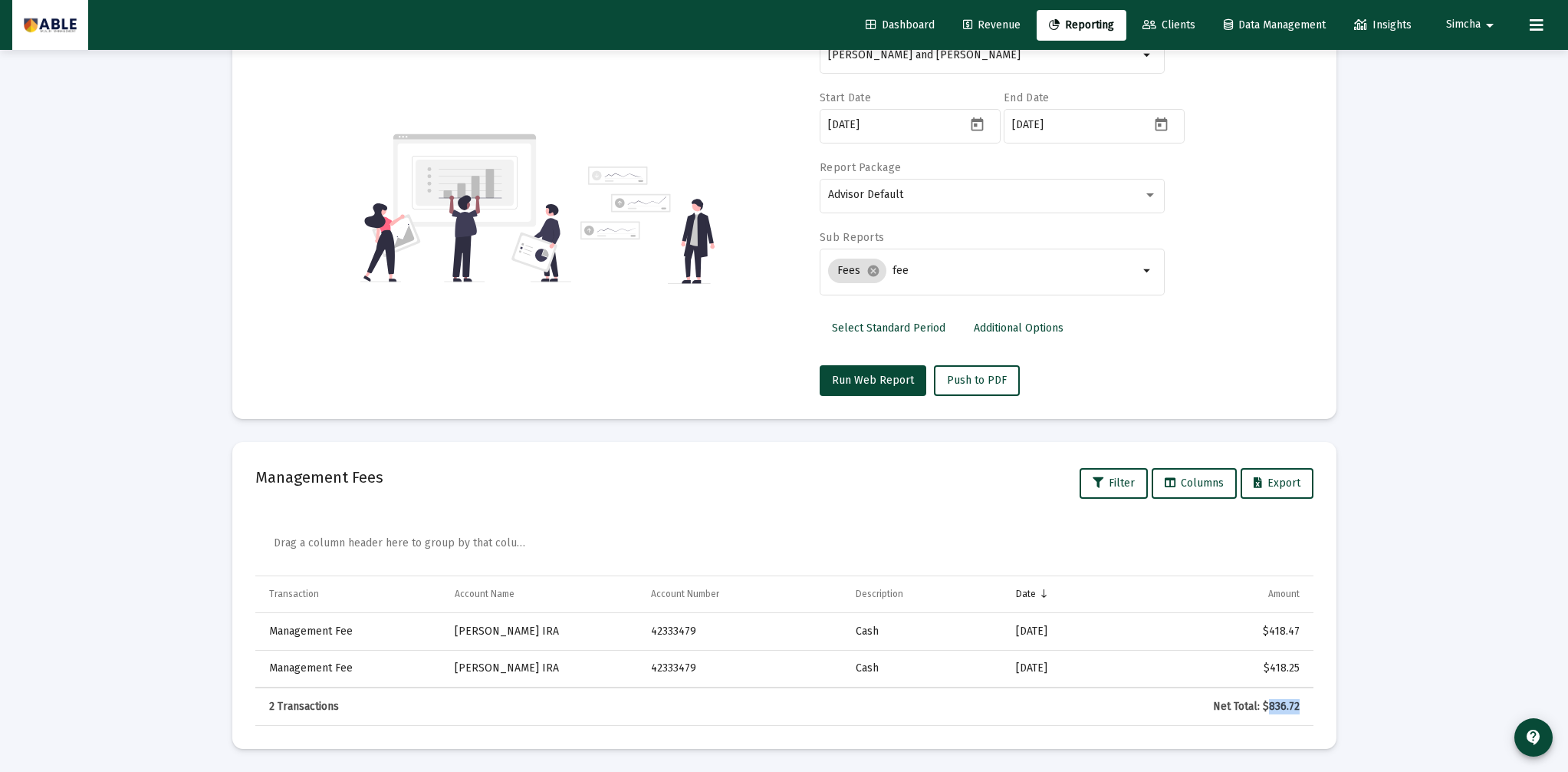
drag, startPoint x: 1271, startPoint y: 704, endPoint x: 1300, endPoint y: 706, distance: 29.1
click at [1300, 706] on td "Net Total: $836.72" at bounding box center [1216, 706] width 193 height 37
copy div "836.72"
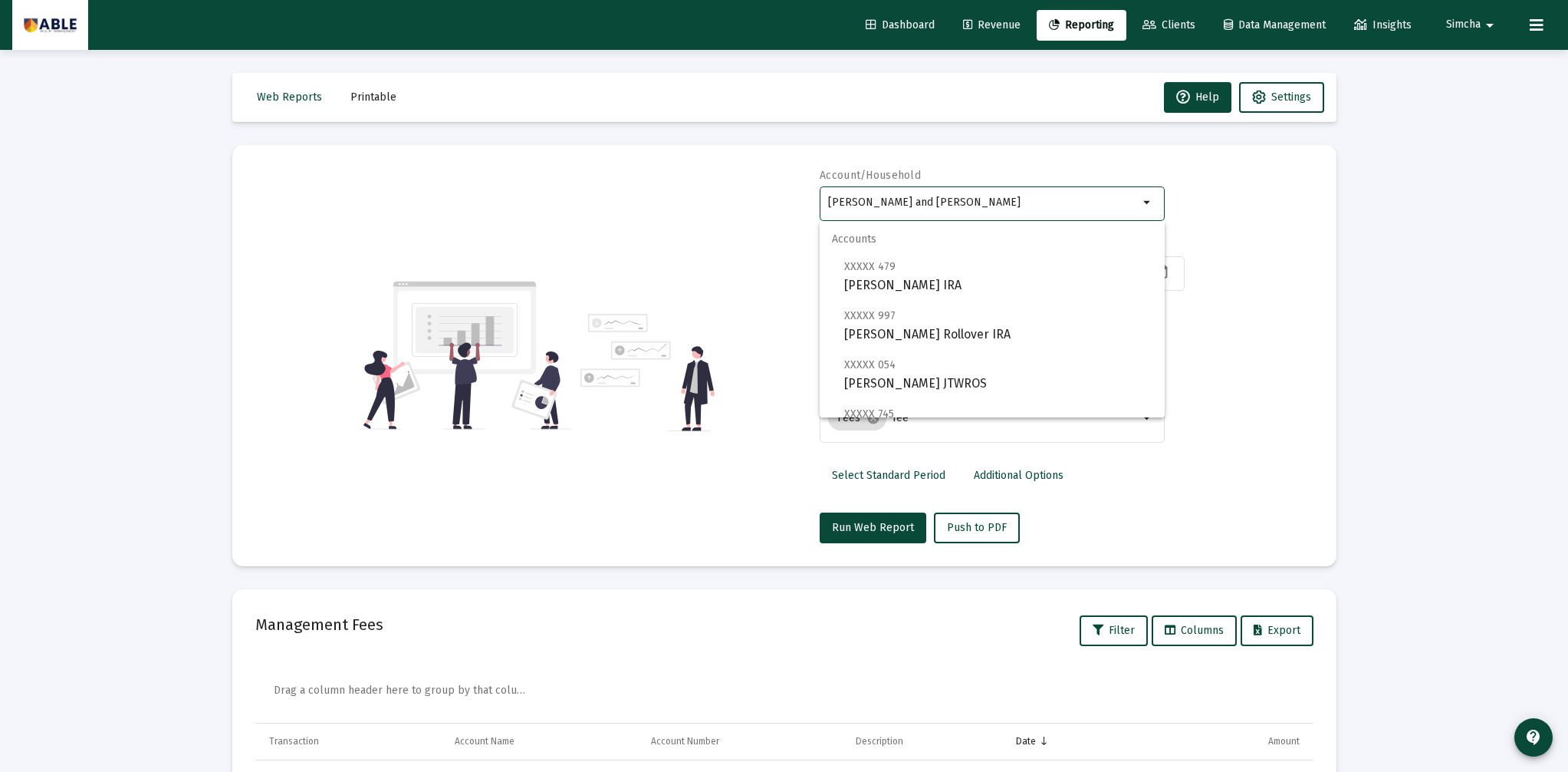
click at [1018, 204] on input "[PERSON_NAME] and [PERSON_NAME]" at bounding box center [983, 202] width 311 height 13
drag, startPoint x: 1018, startPoint y: 204, endPoint x: 765, endPoint y: 188, distance: 253.5
click at [765, 188] on div "Account/[PERSON_NAME] and [PERSON_NAME] arrow_drop_down Start Date [DATE] End D…" at bounding box center [784, 355] width 1058 height 375
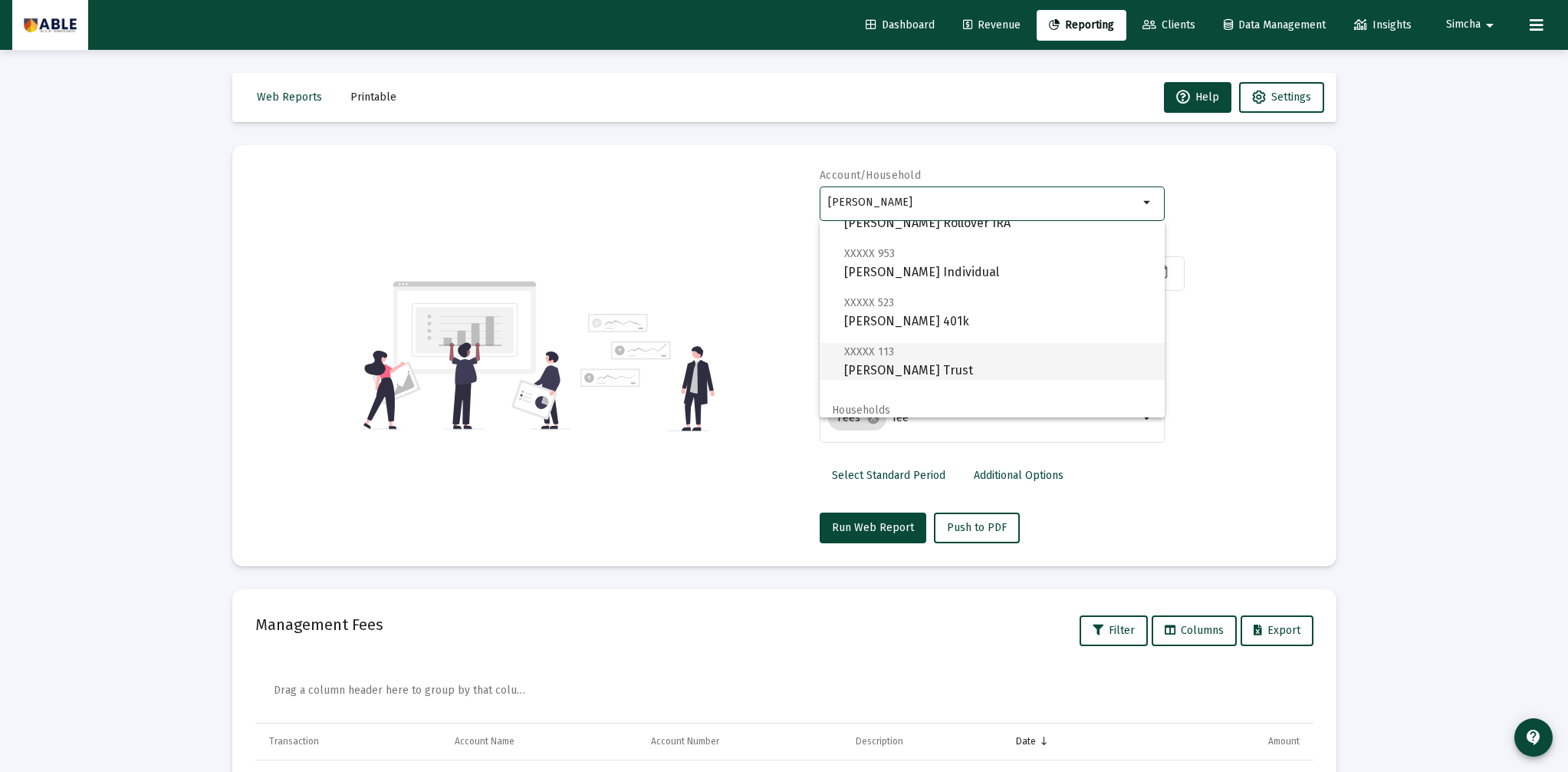
scroll to position [258, 0]
click at [942, 392] on span "[PERSON_NAME]" at bounding box center [999, 399] width 308 height 37
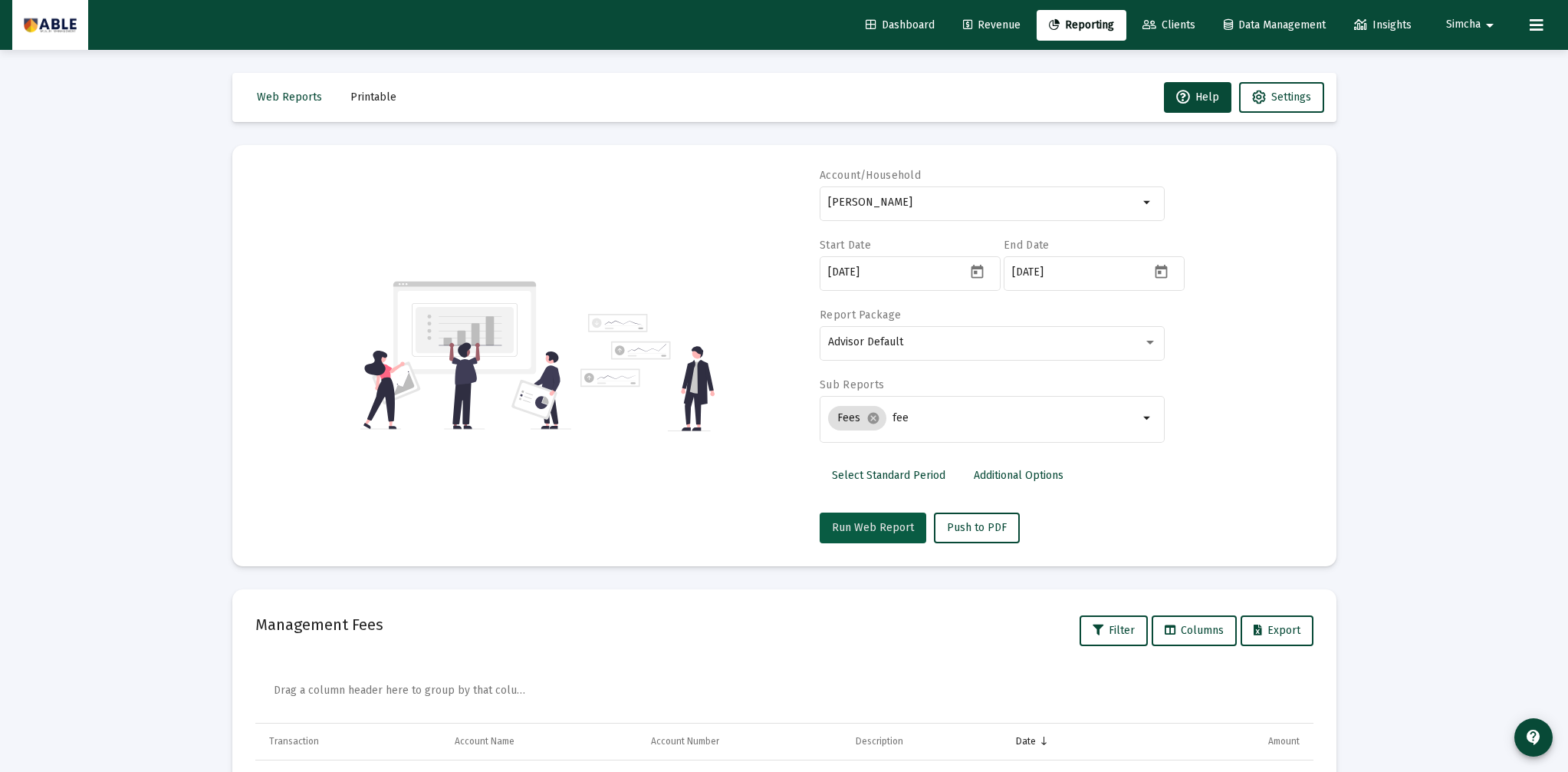
click at [889, 531] on span "Run Web Report" at bounding box center [873, 528] width 82 height 13
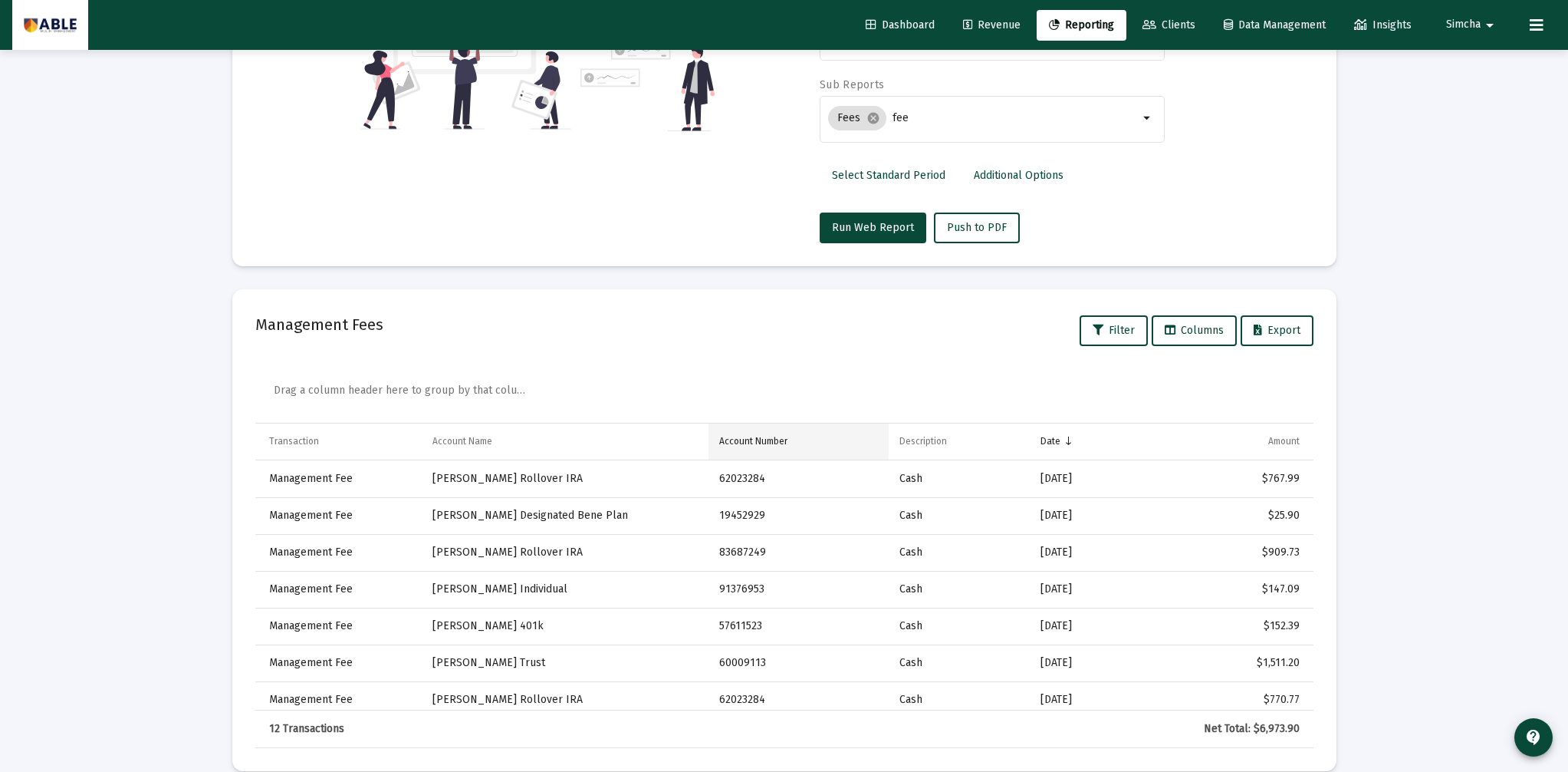
scroll to position [322, 0]
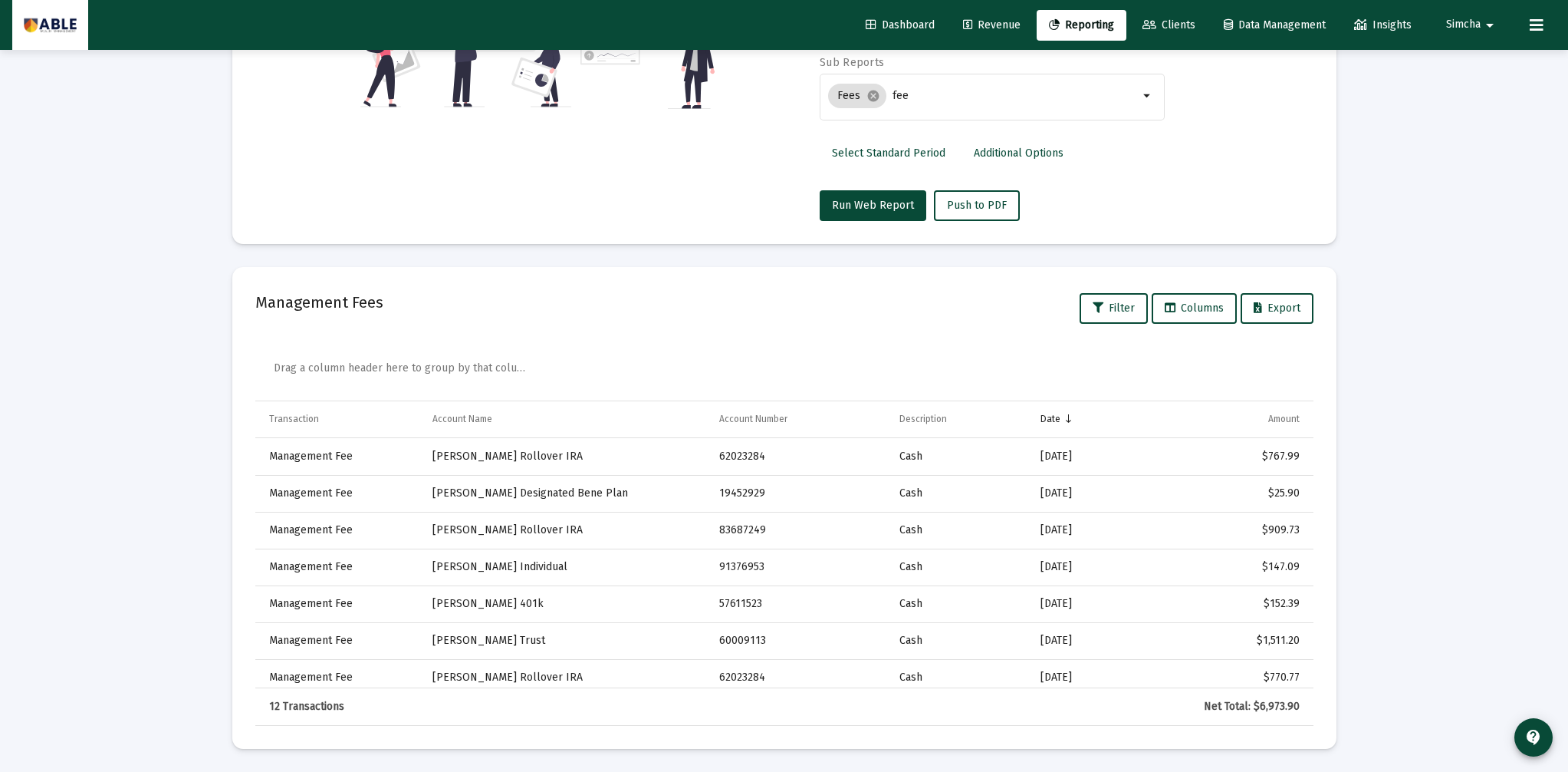
drag, startPoint x: 1264, startPoint y: 703, endPoint x: 1286, endPoint y: 705, distance: 22.1
click at [1286, 705] on div "Net Total: $6,973.90" at bounding box center [1220, 706] width 158 height 15
drag, startPoint x: 1302, startPoint y: 706, endPoint x: 1264, endPoint y: 707, distance: 38.0
click at [1264, 707] on td "Net Total: $6,973.90" at bounding box center [1222, 706] width 183 height 37
copy div "6,973.90"
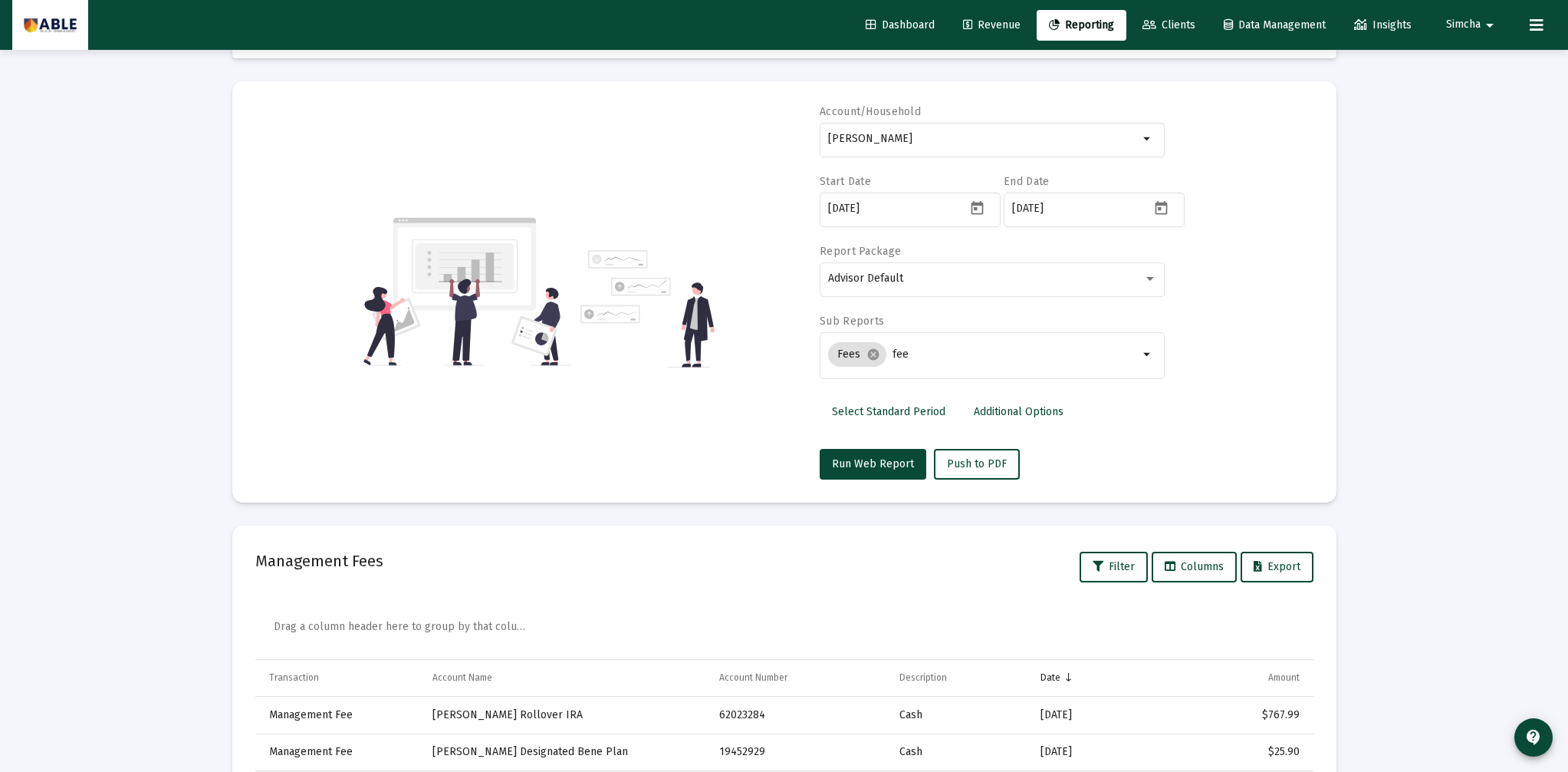
scroll to position [0, 0]
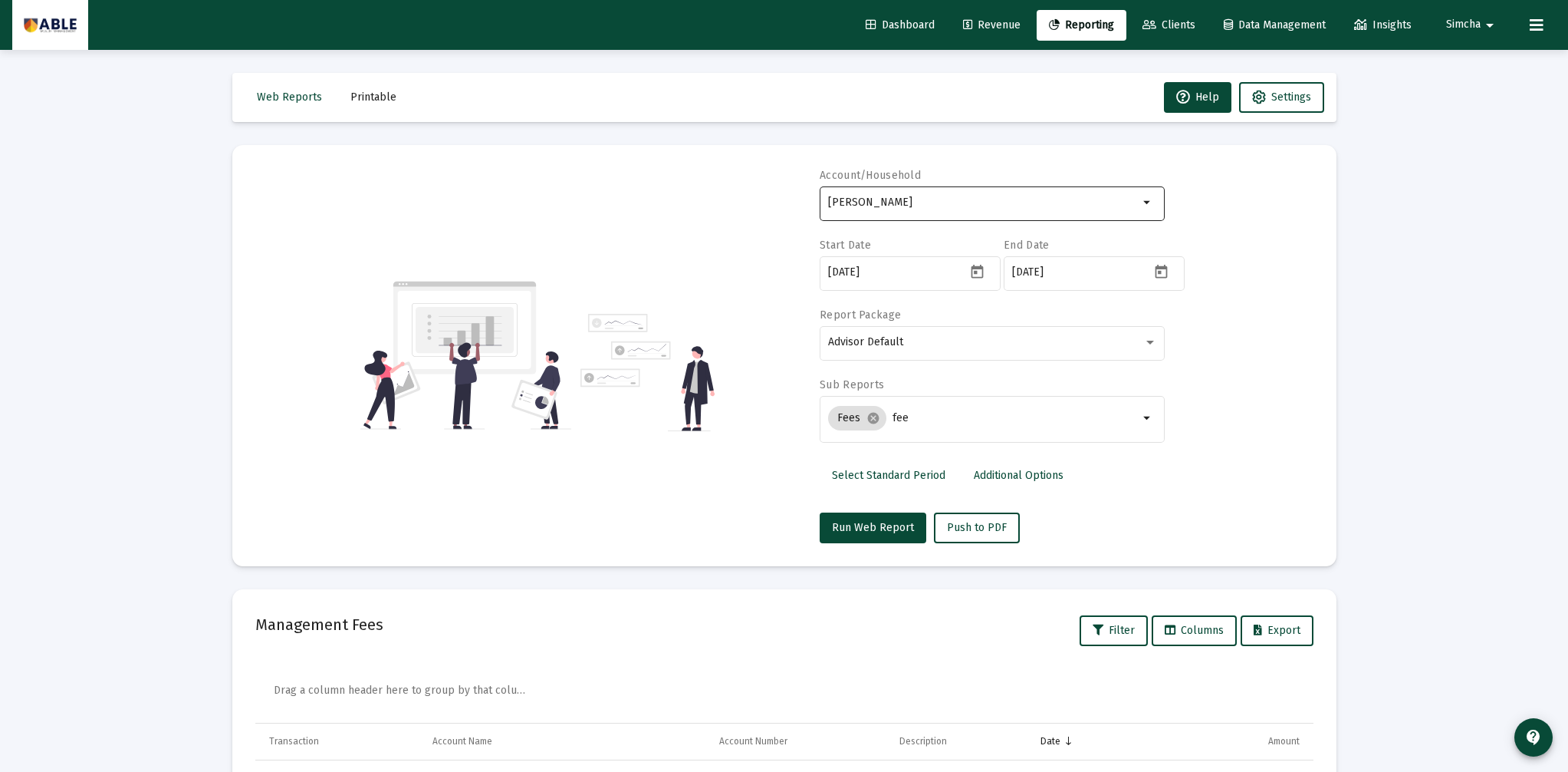
click at [947, 201] on input "[PERSON_NAME]" at bounding box center [983, 202] width 311 height 13
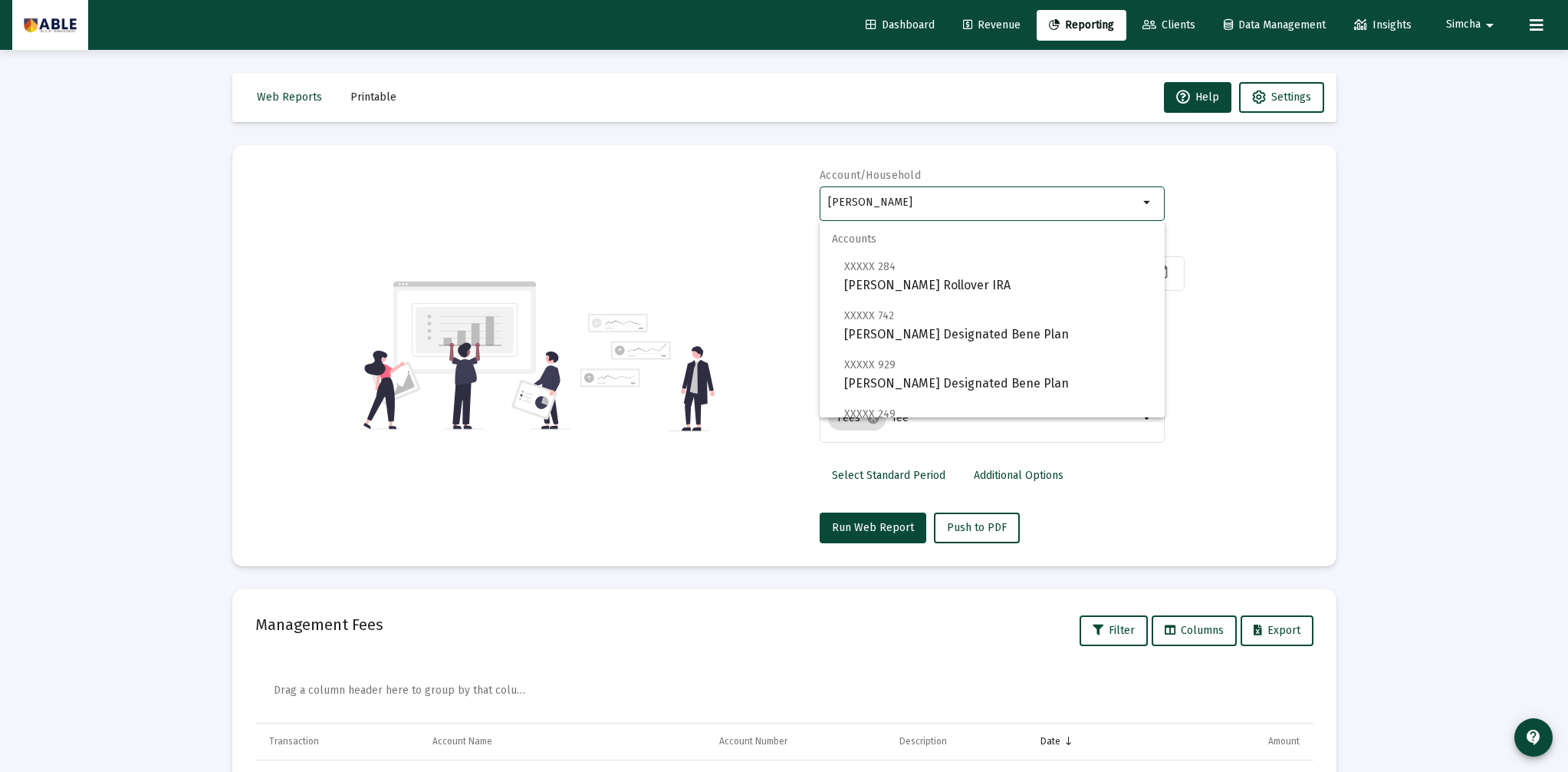
drag, startPoint x: 947, startPoint y: 201, endPoint x: 767, endPoint y: 189, distance: 180.4
click at [767, 189] on div "Account/Household [PERSON_NAME] arrow_drop_down Start Date [DATE] End Date [DAT…" at bounding box center [784, 355] width 1058 height 375
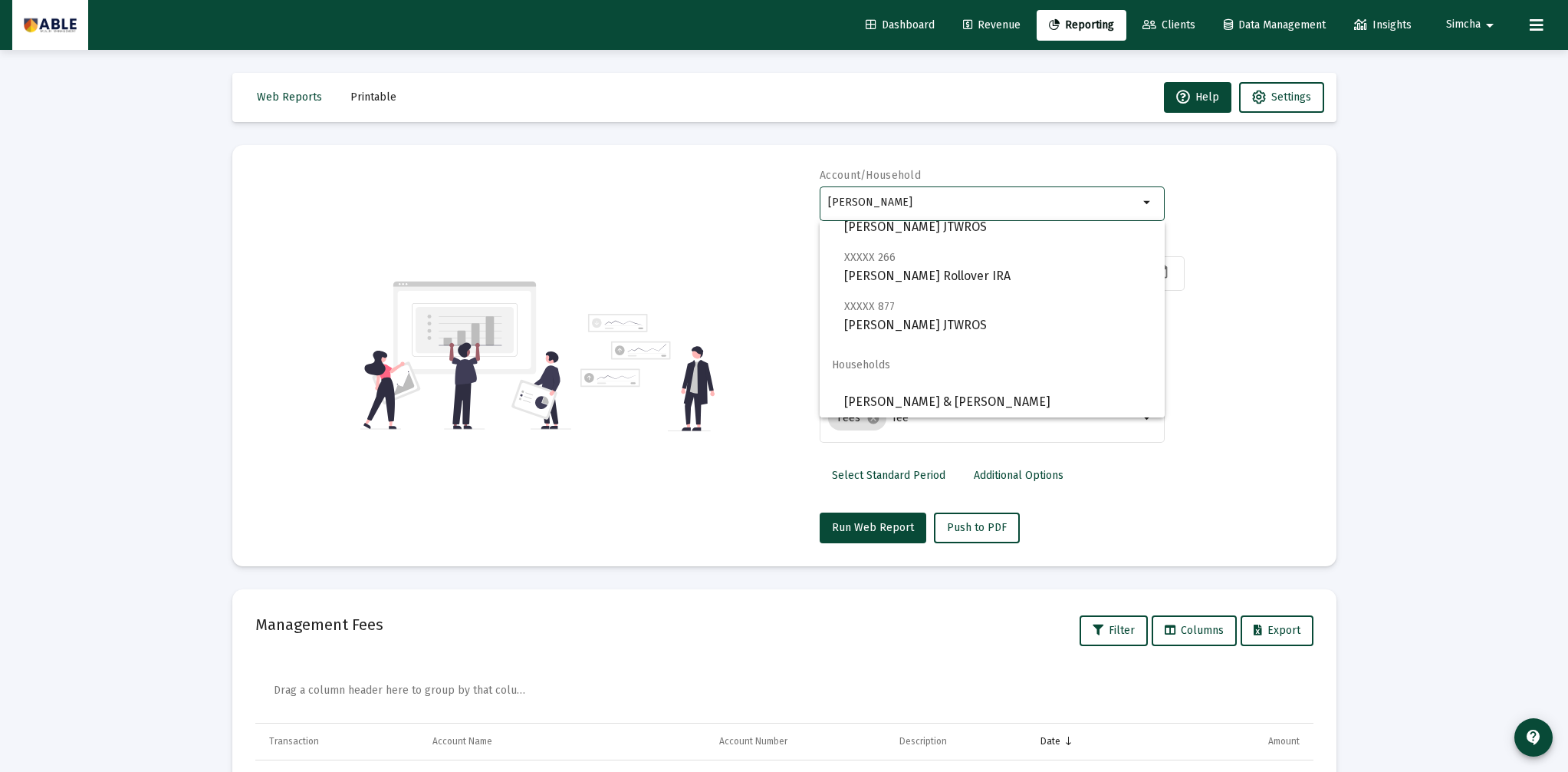
scroll to position [111, 0]
click at [980, 389] on span "[PERSON_NAME] & [PERSON_NAME]" at bounding box center [999, 399] width 308 height 37
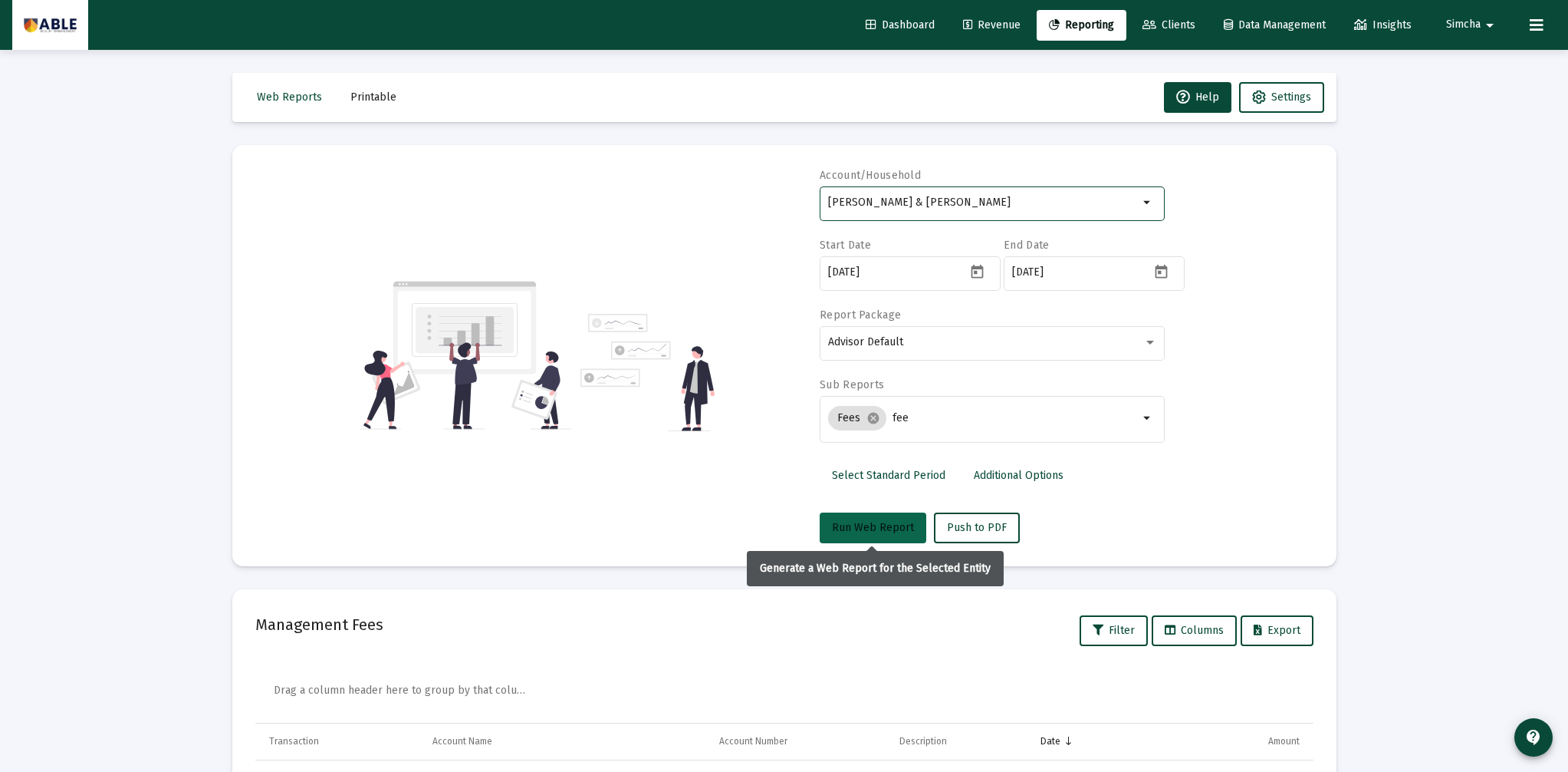
click at [871, 523] on span "Run Web Report" at bounding box center [873, 528] width 82 height 13
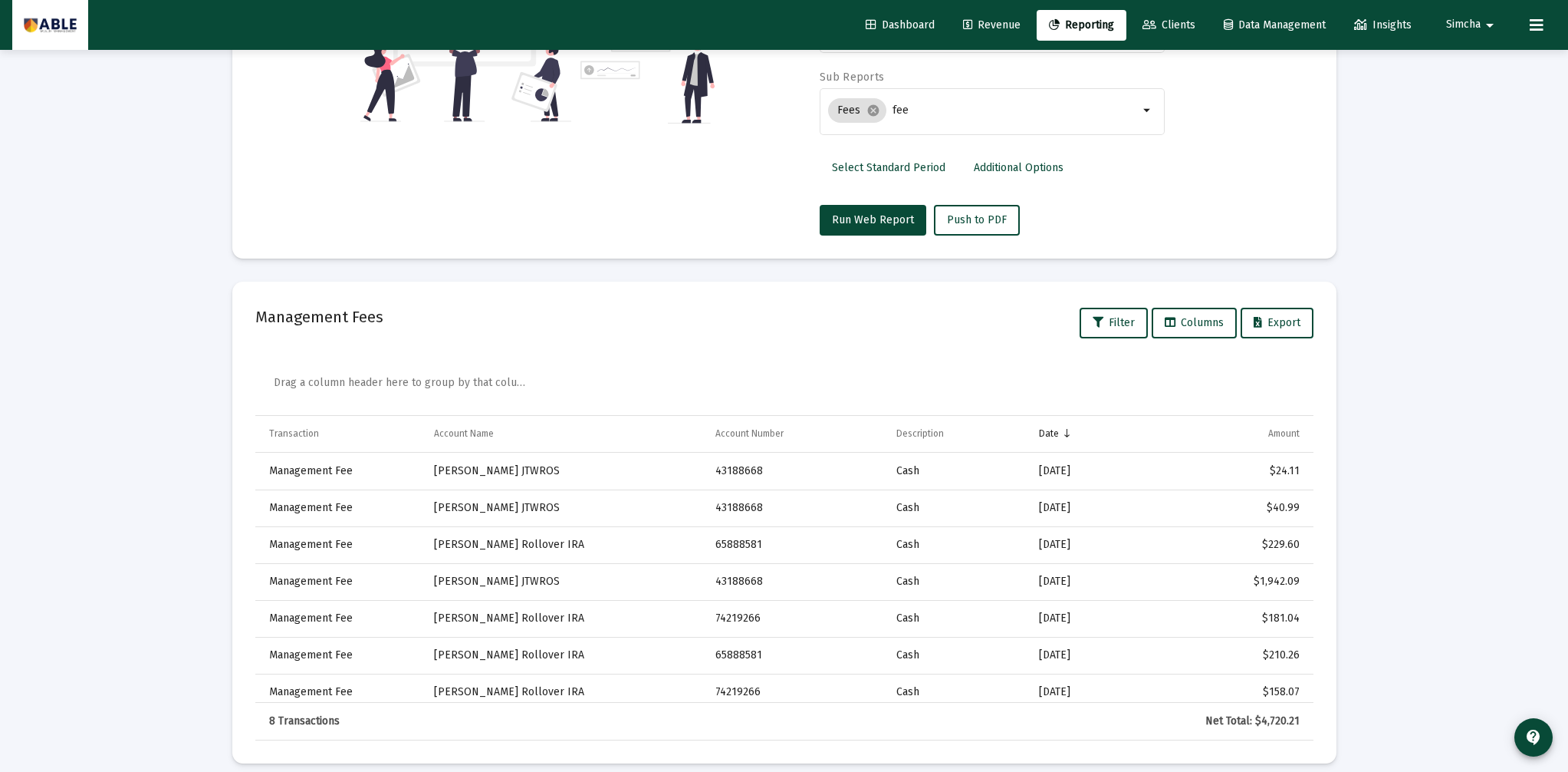
scroll to position [322, 0]
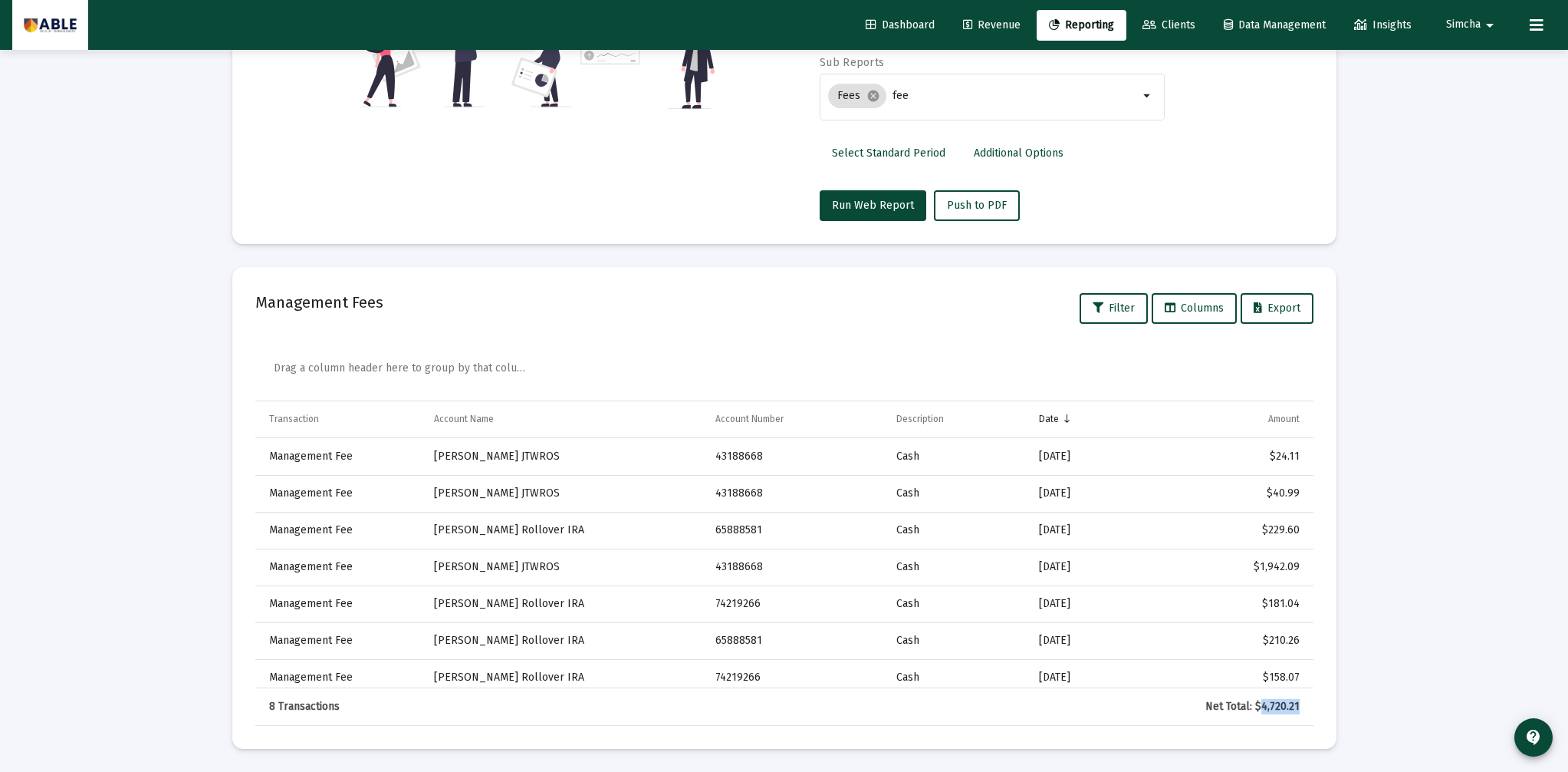
drag, startPoint x: 1301, startPoint y: 706, endPoint x: 1265, endPoint y: 707, distance: 36.0
click at [1265, 707] on td "Net Total: $4,720.21" at bounding box center [1222, 706] width 183 height 37
copy div "4,720.21"
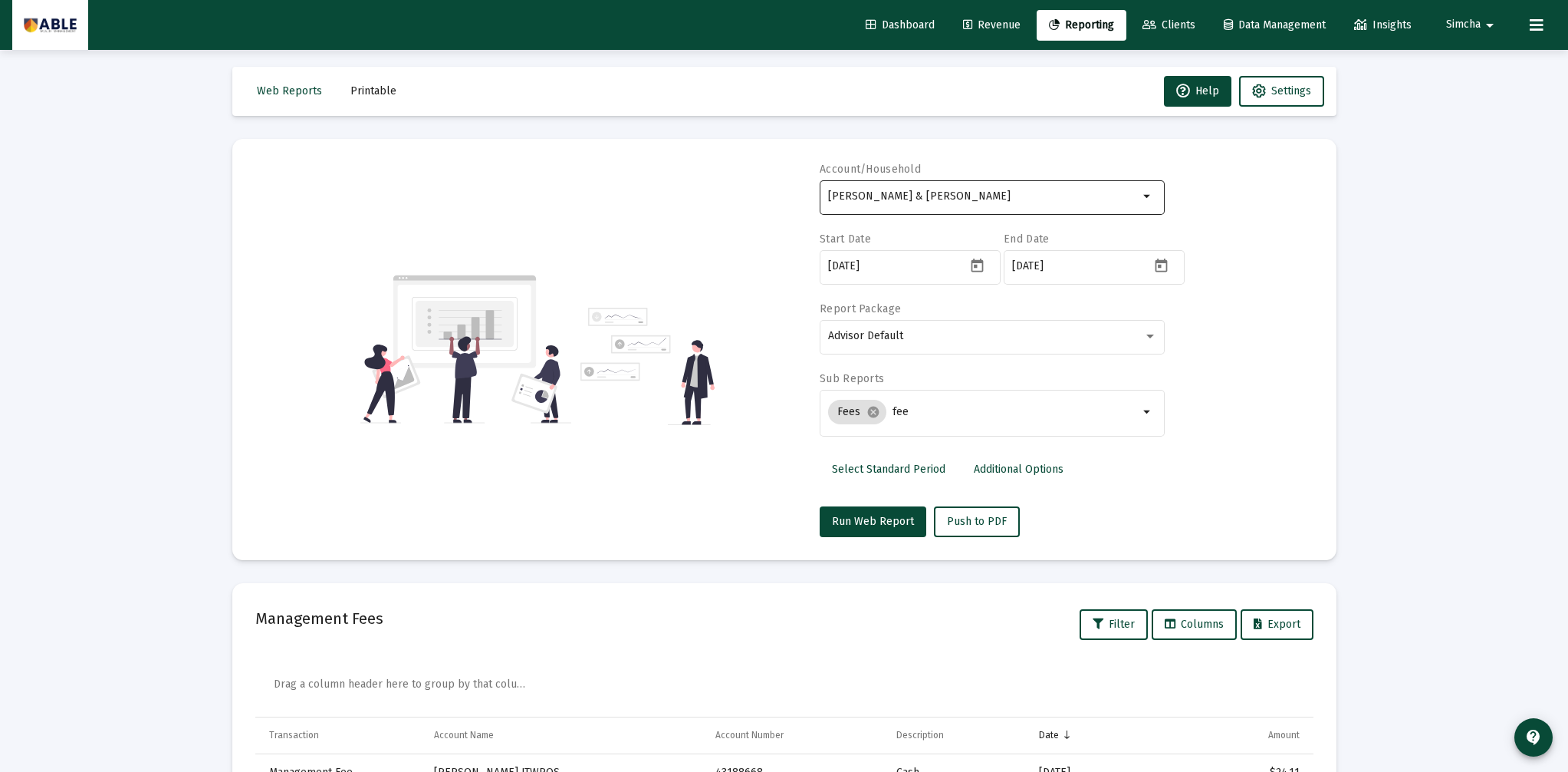
scroll to position [9, 0]
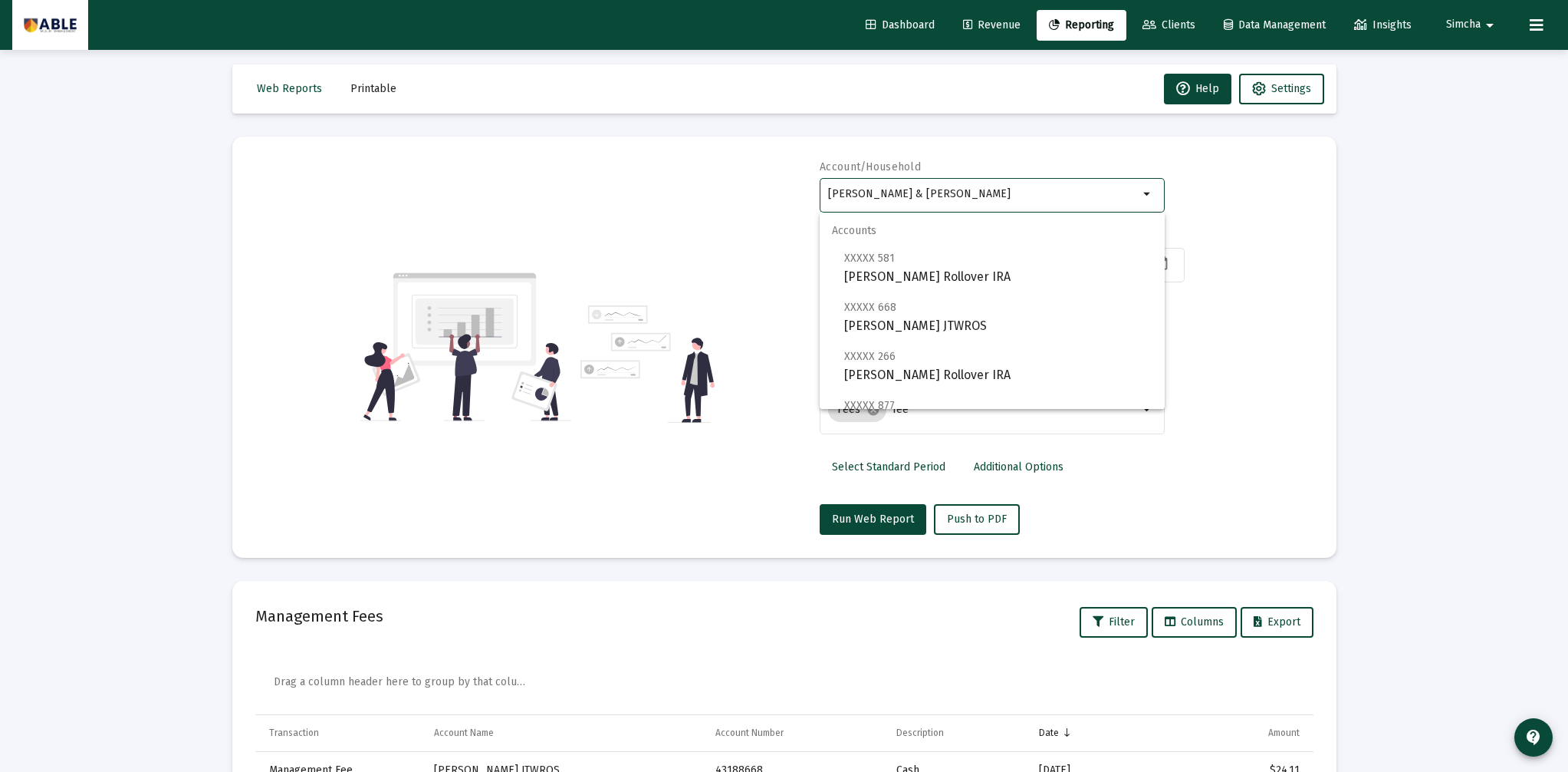
drag, startPoint x: 1037, startPoint y: 196, endPoint x: 773, endPoint y: 184, distance: 264.3
click at [773, 184] on div "Account/Household [PERSON_NAME] & [PERSON_NAME] Household arrow_drop_down Start…" at bounding box center [784, 347] width 1058 height 375
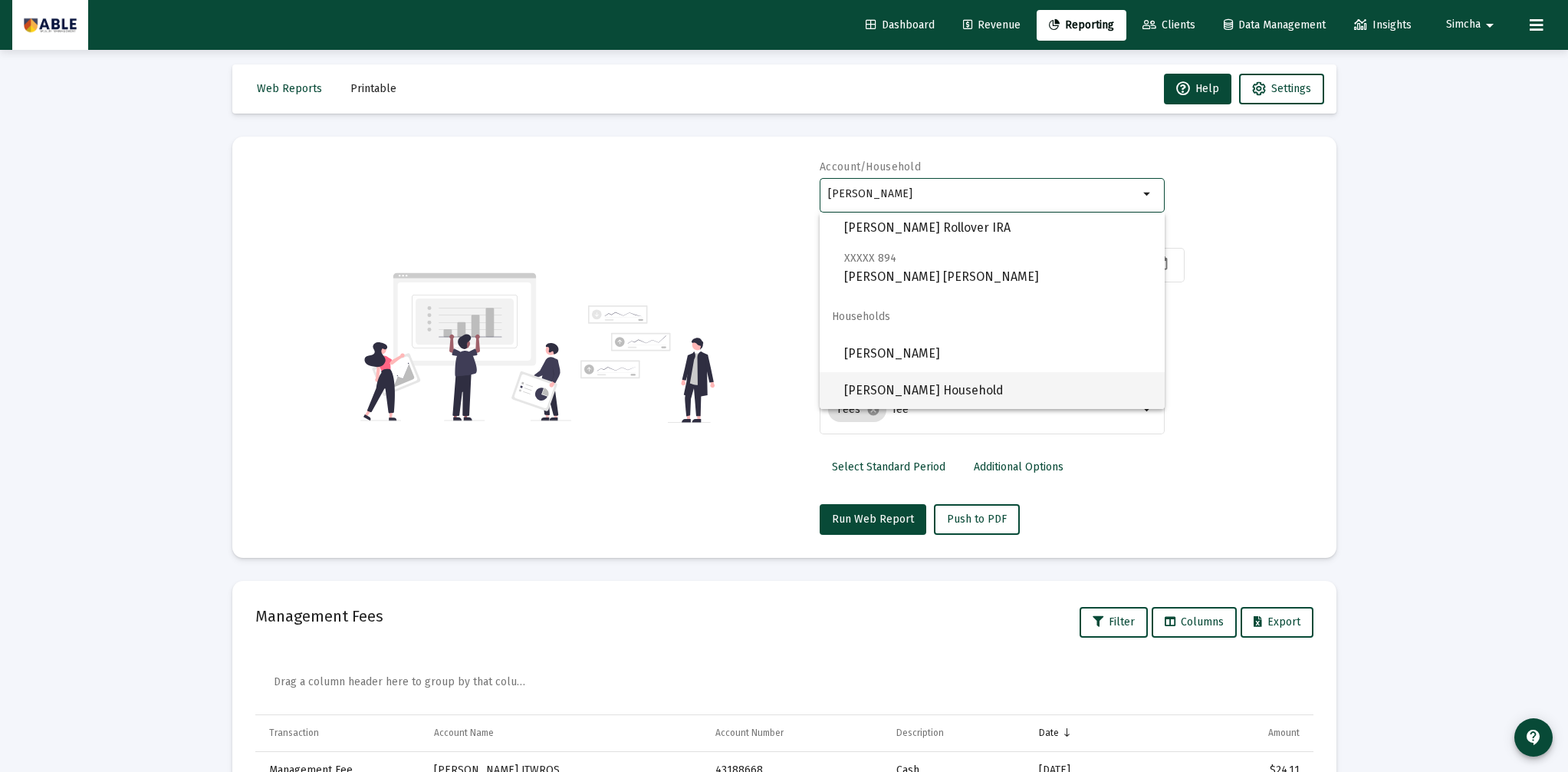
click at [986, 381] on span "[PERSON_NAME] Household" at bounding box center [999, 390] width 308 height 37
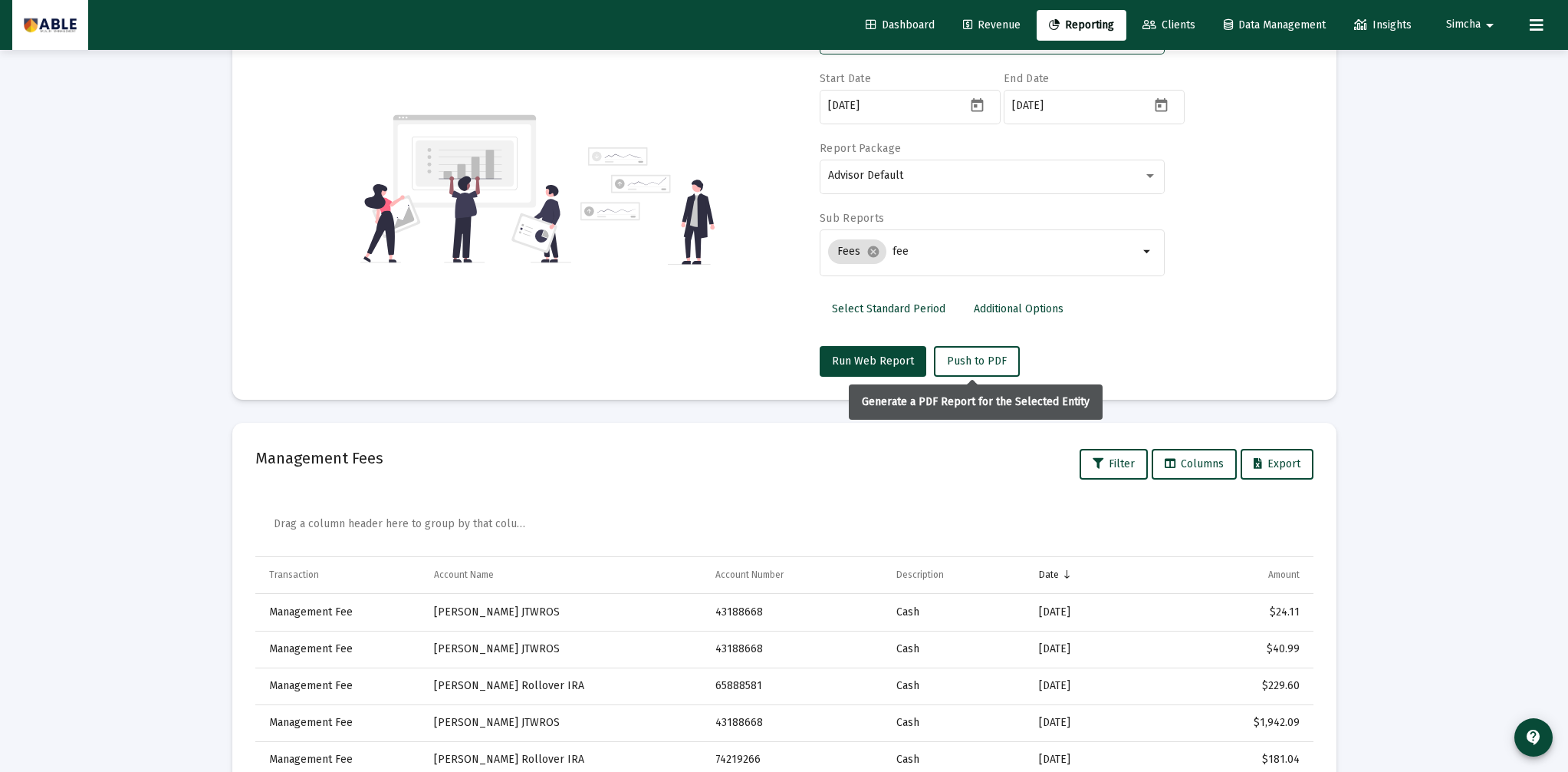
scroll to position [172, 0]
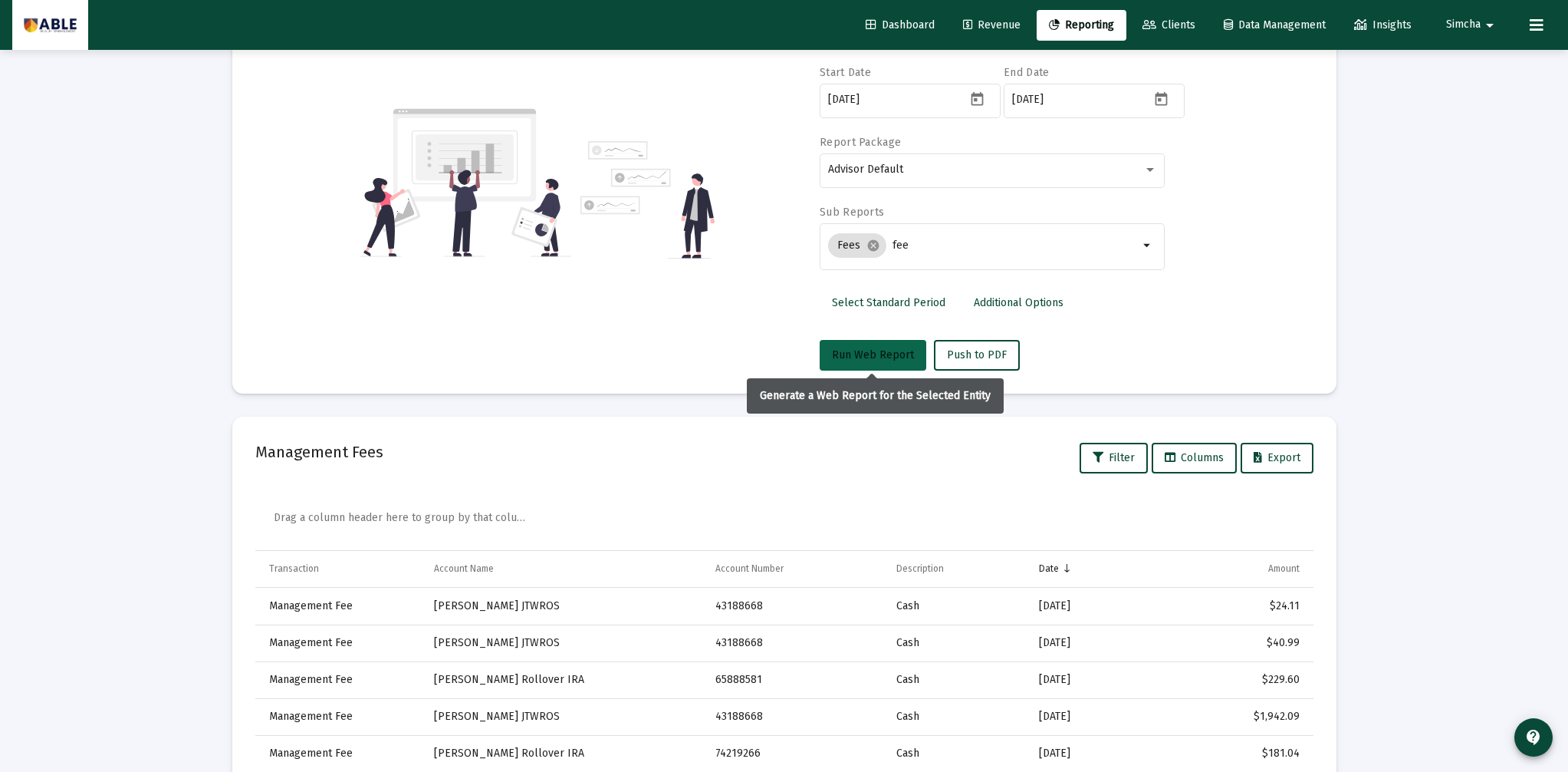
click at [895, 365] on button "Run Web Report" at bounding box center [873, 355] width 107 height 31
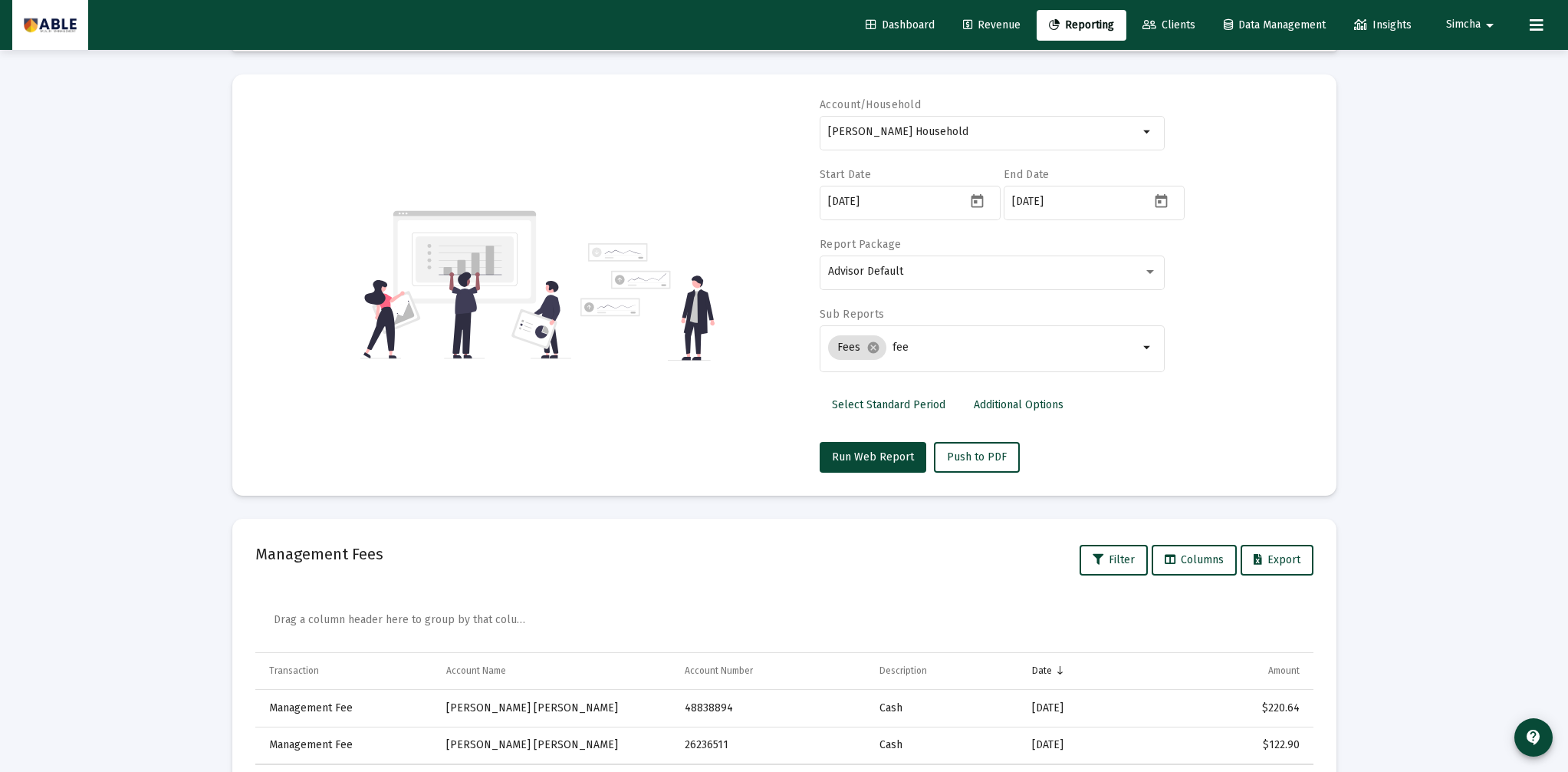
scroll to position [147, 0]
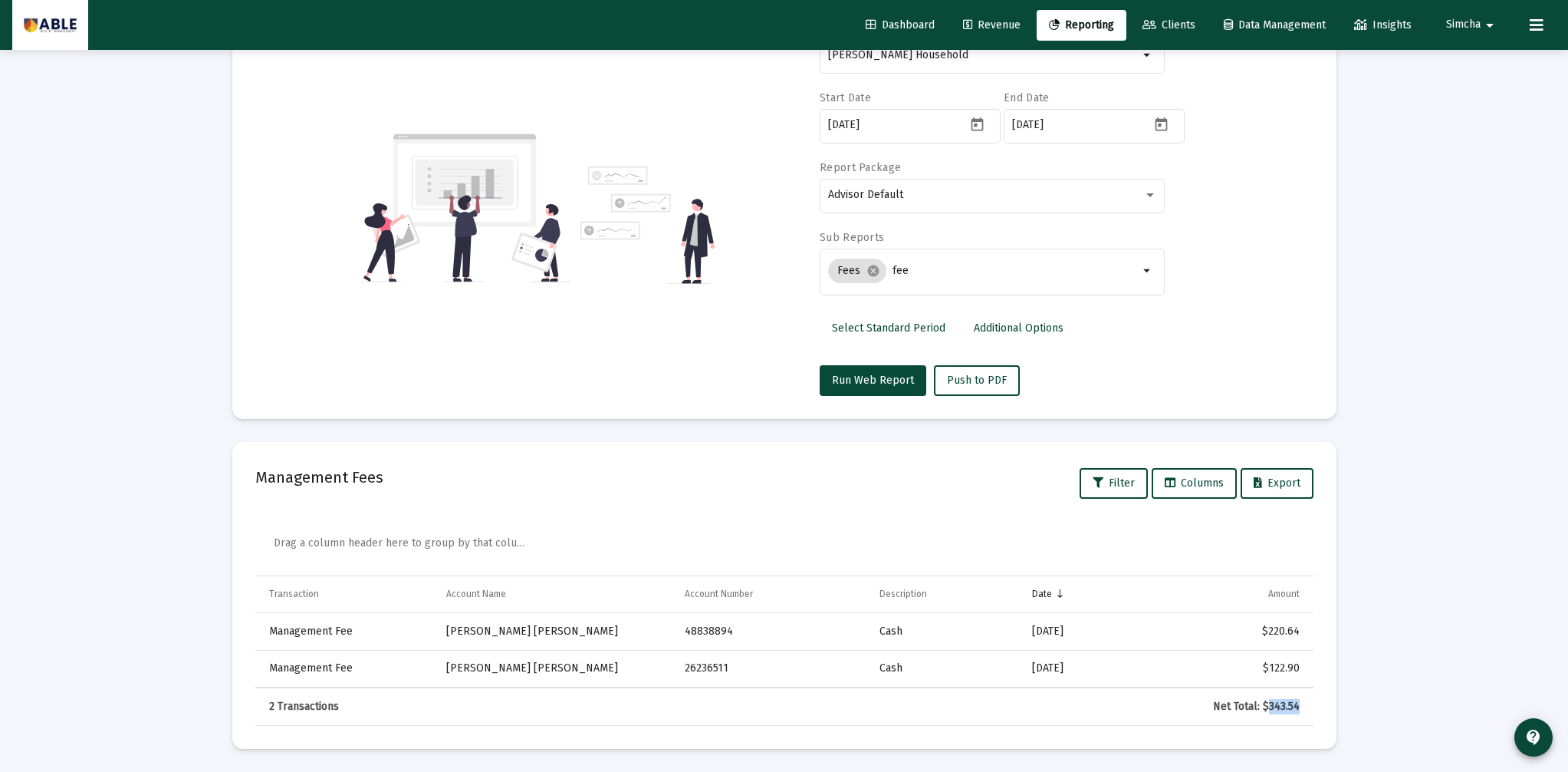
drag, startPoint x: 1270, startPoint y: 704, endPoint x: 1301, endPoint y: 706, distance: 31.1
click at [1301, 706] on td "Net Total: $343.54" at bounding box center [1221, 706] width 185 height 37
copy div "343.54"
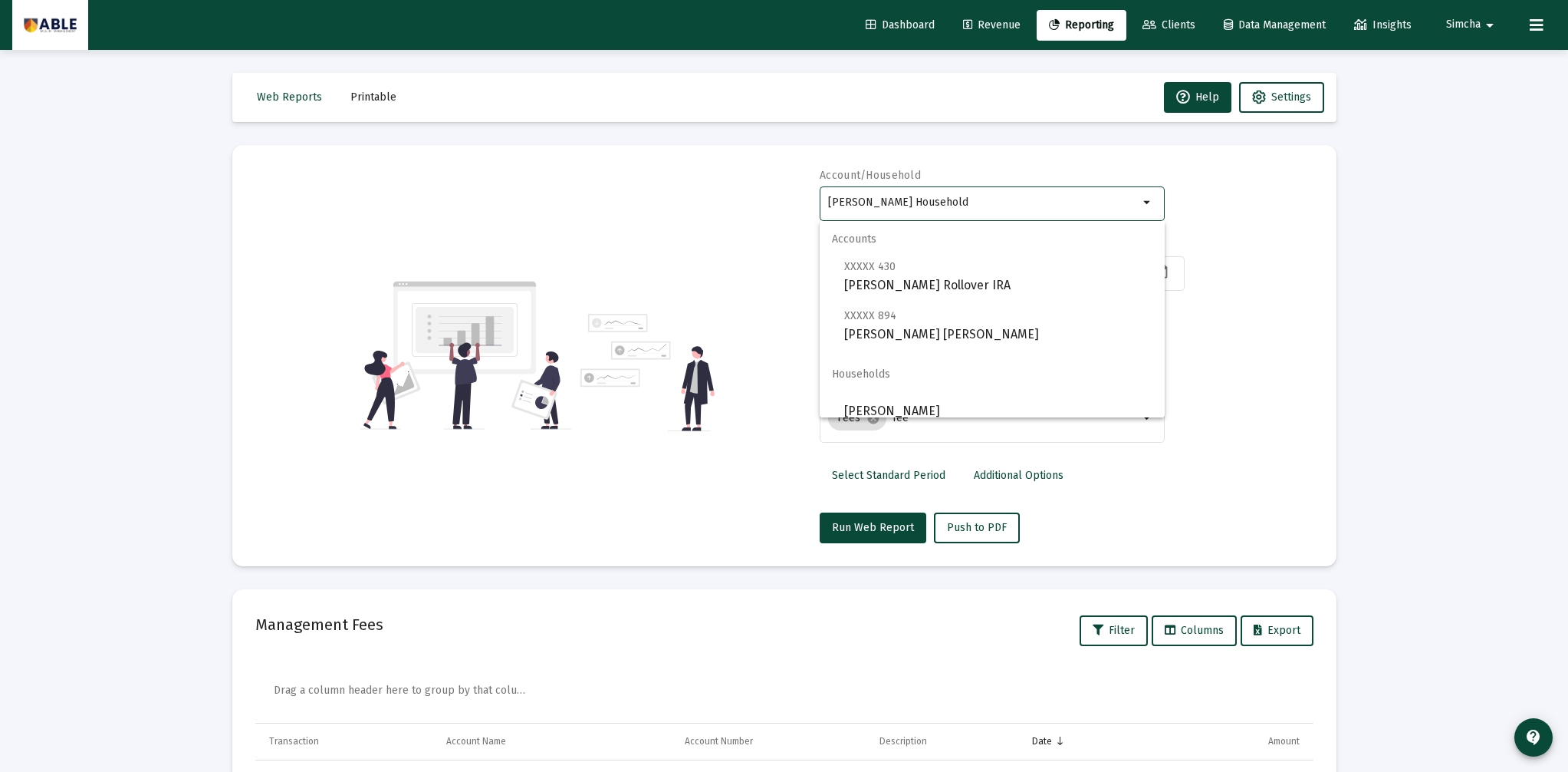
drag, startPoint x: 971, startPoint y: 201, endPoint x: 808, endPoint y: 200, distance: 163.0
click at [808, 200] on div "Account/[PERSON_NAME] Household arrow_drop_down Start Date [DATE] End Date [DAT…" at bounding box center [784, 355] width 1058 height 375
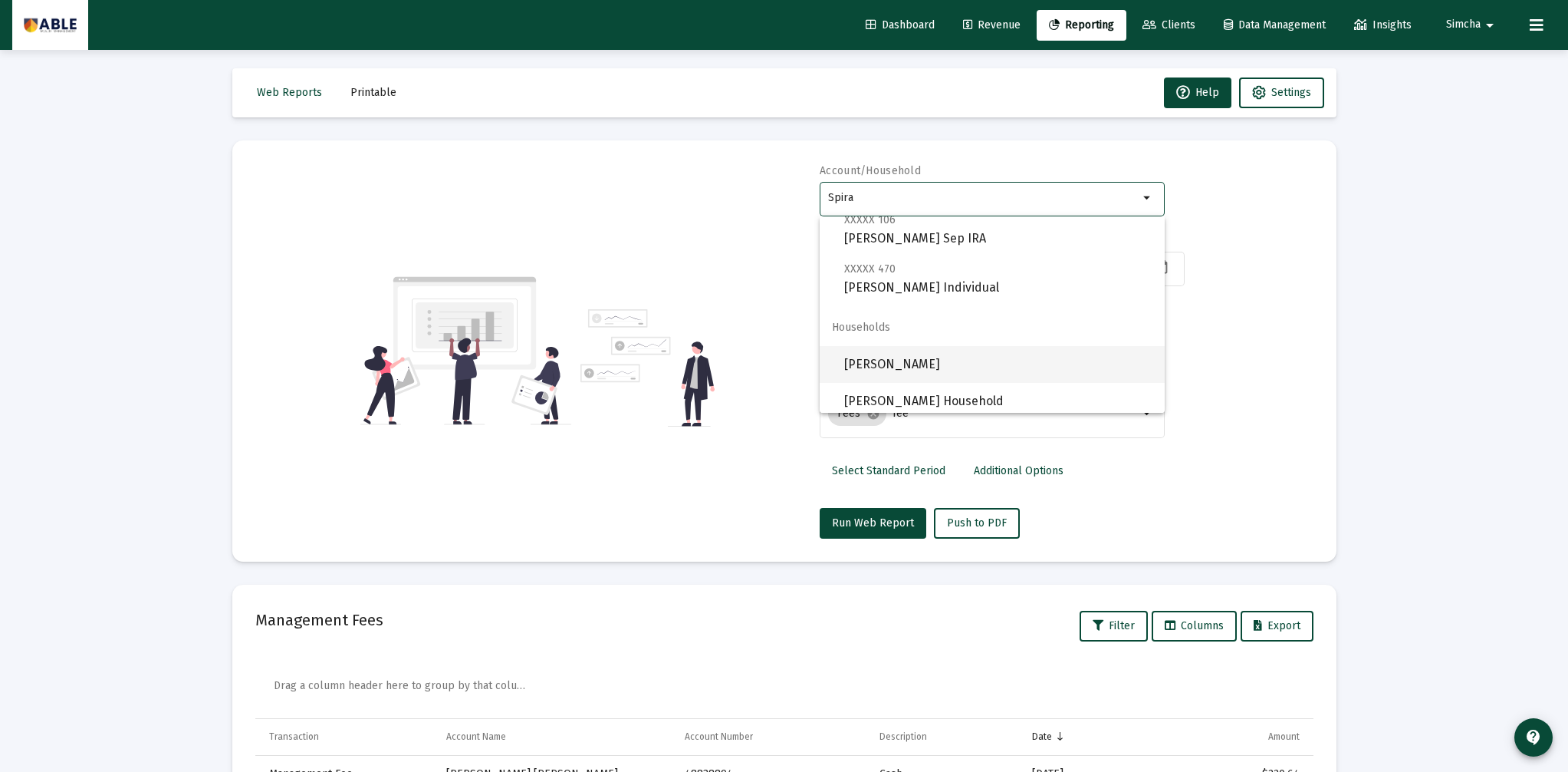
scroll to position [49, 0]
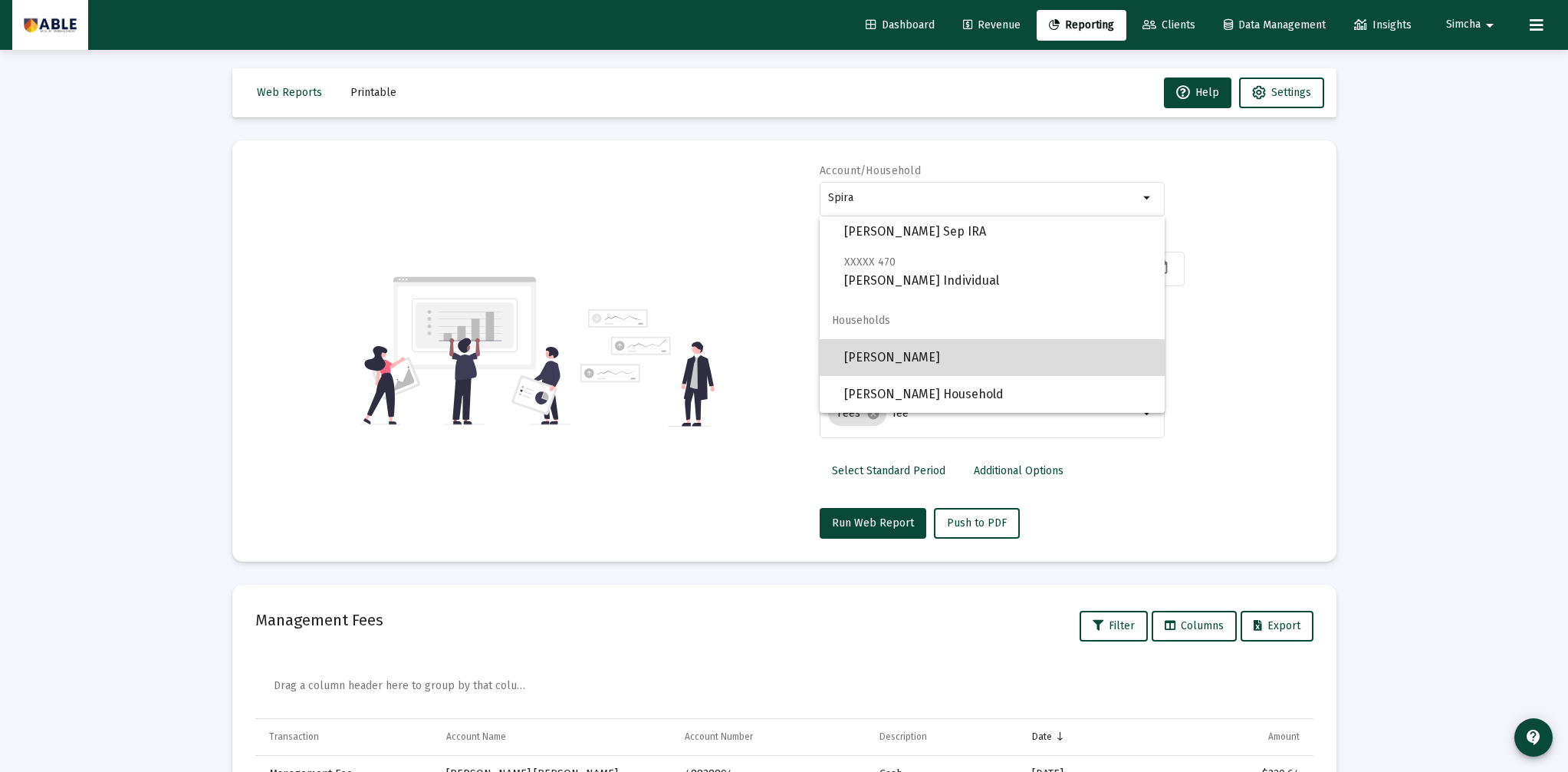
click at [963, 361] on span "[PERSON_NAME]" at bounding box center [999, 358] width 308 height 37
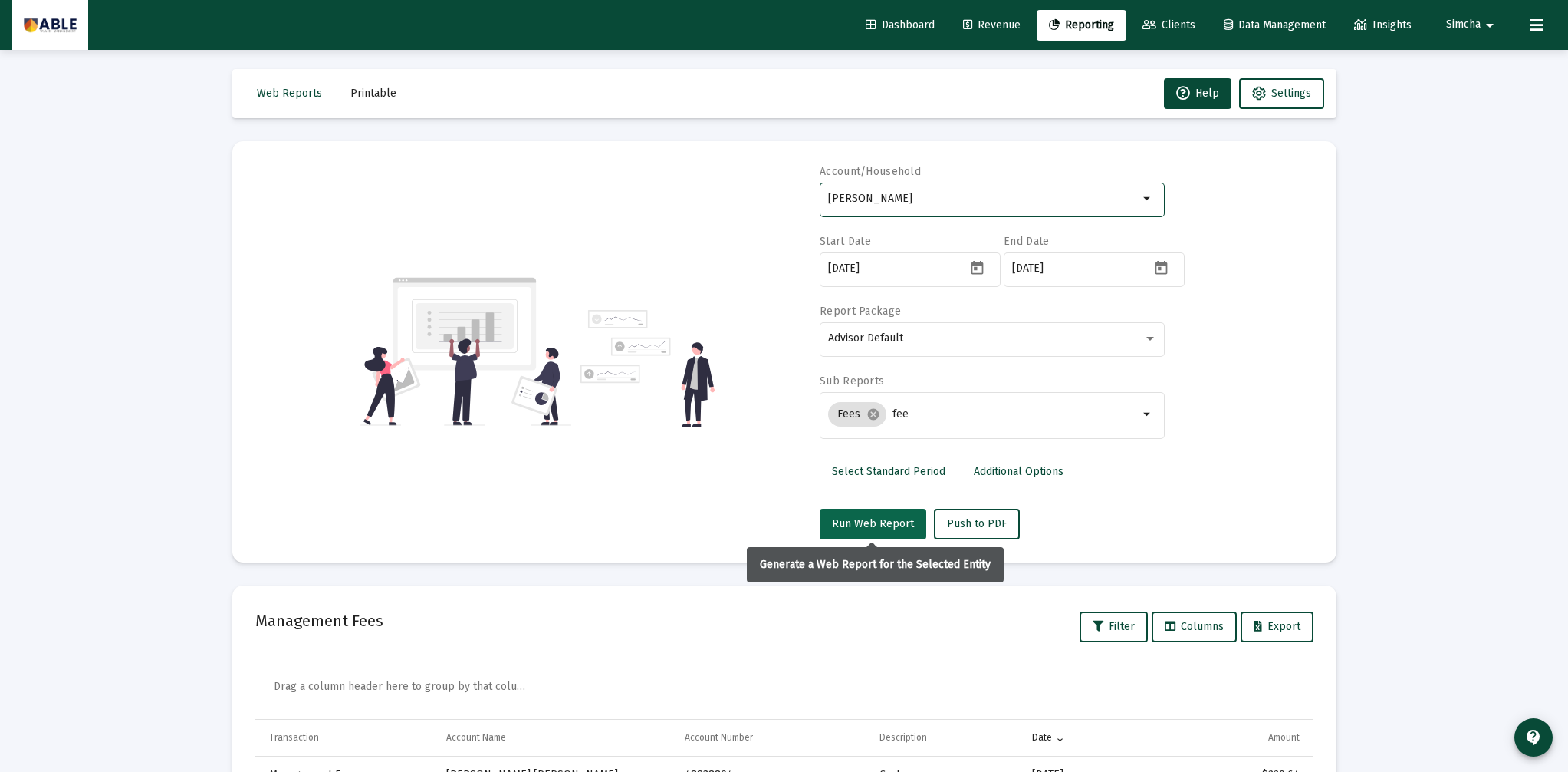
scroll to position [6, 0]
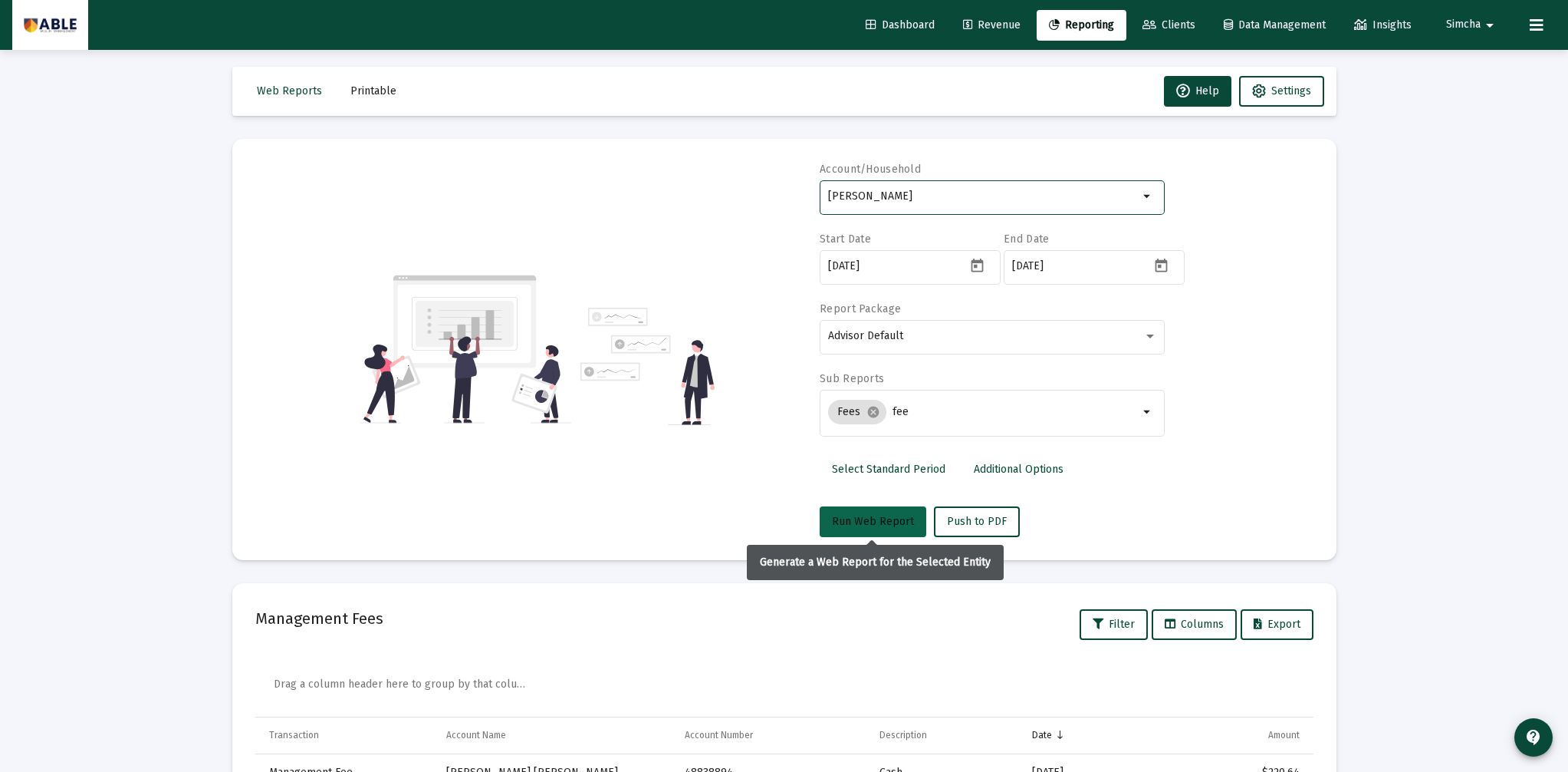
click at [900, 521] on span "Run Web Report" at bounding box center [873, 521] width 82 height 13
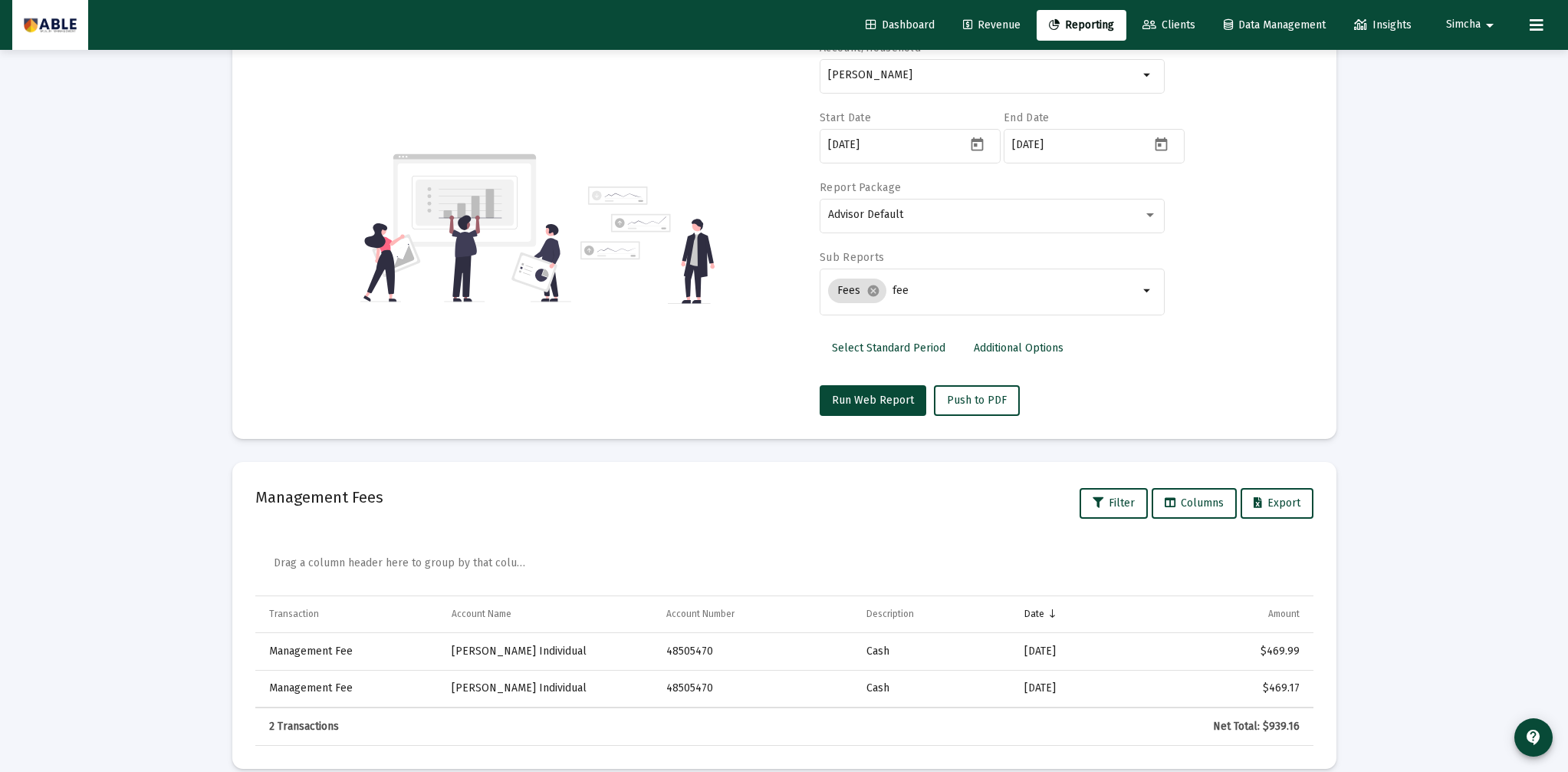
scroll to position [147, 0]
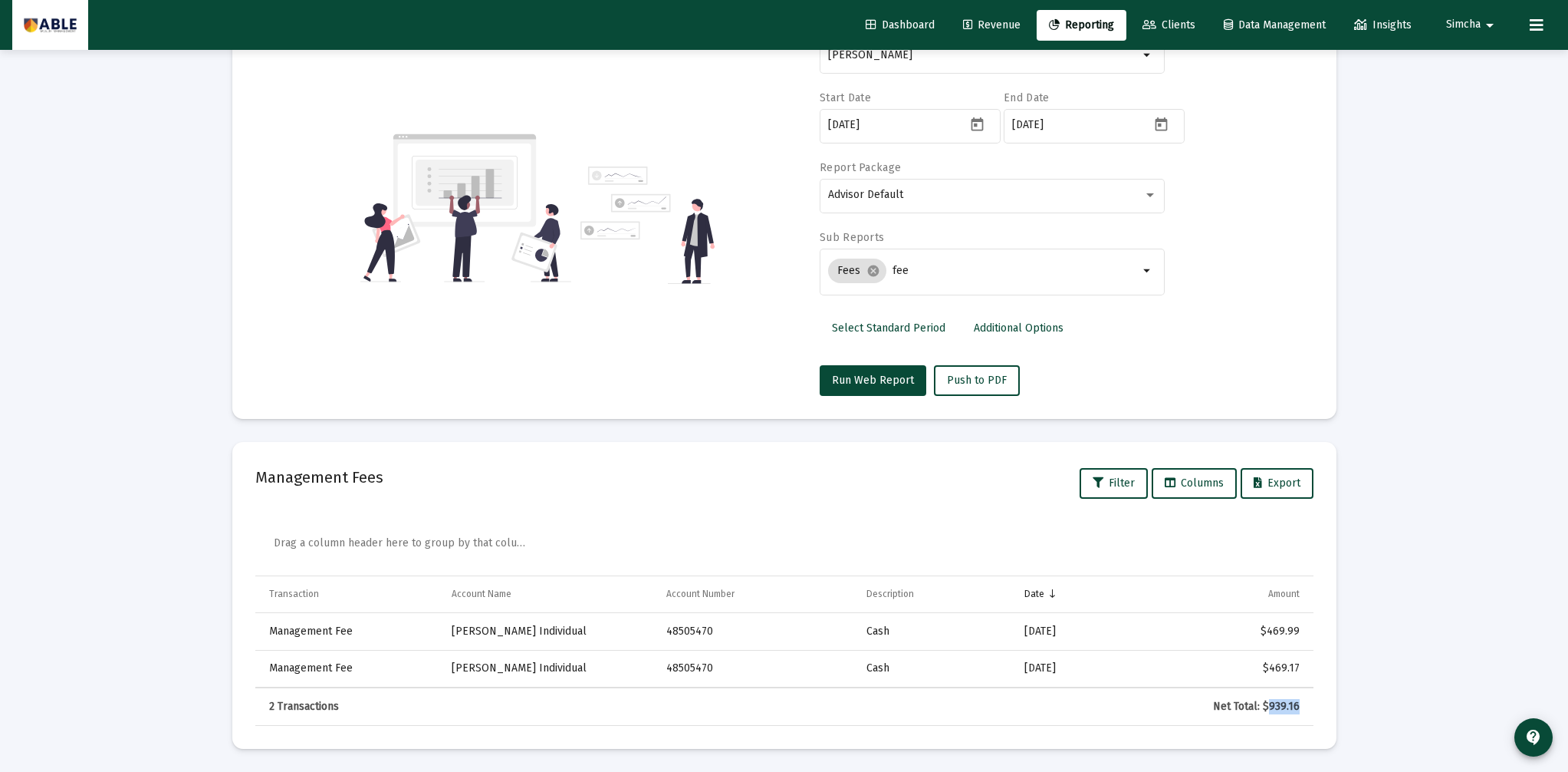
drag, startPoint x: 1273, startPoint y: 706, endPoint x: 1298, endPoint y: 705, distance: 25.0
click at [1298, 705] on div "Net Total: $939.16" at bounding box center [1218, 706] width 163 height 15
copy div "939.16"
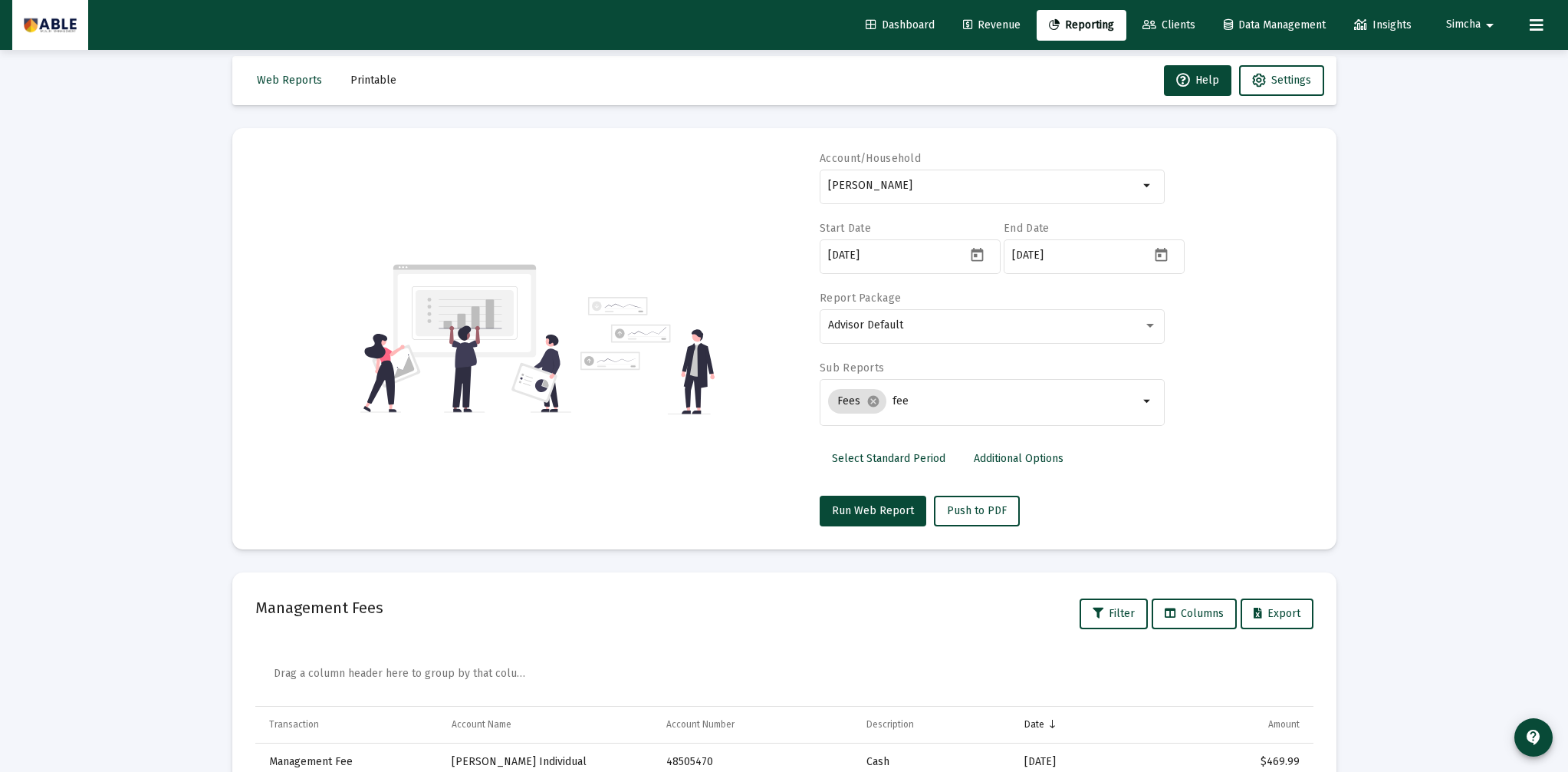
scroll to position [0, 0]
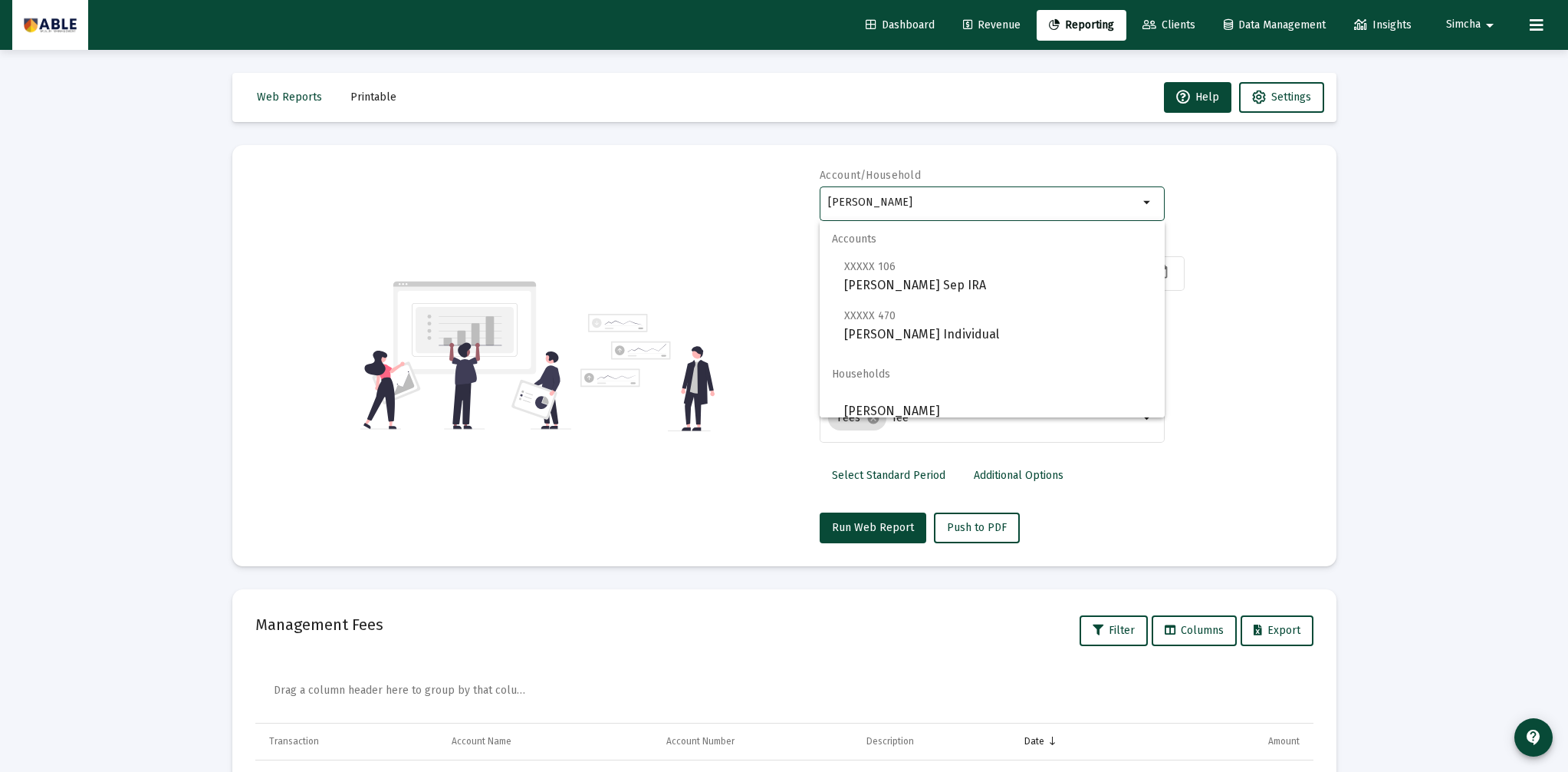
click at [948, 201] on input "[PERSON_NAME]" at bounding box center [983, 202] width 311 height 13
drag, startPoint x: 948, startPoint y: 201, endPoint x: 767, endPoint y: 178, distance: 182.5
click at [767, 178] on div "Account/Household [PERSON_NAME] Household arrow_drop_down Start Date [DATE] End…" at bounding box center [784, 355] width 1058 height 375
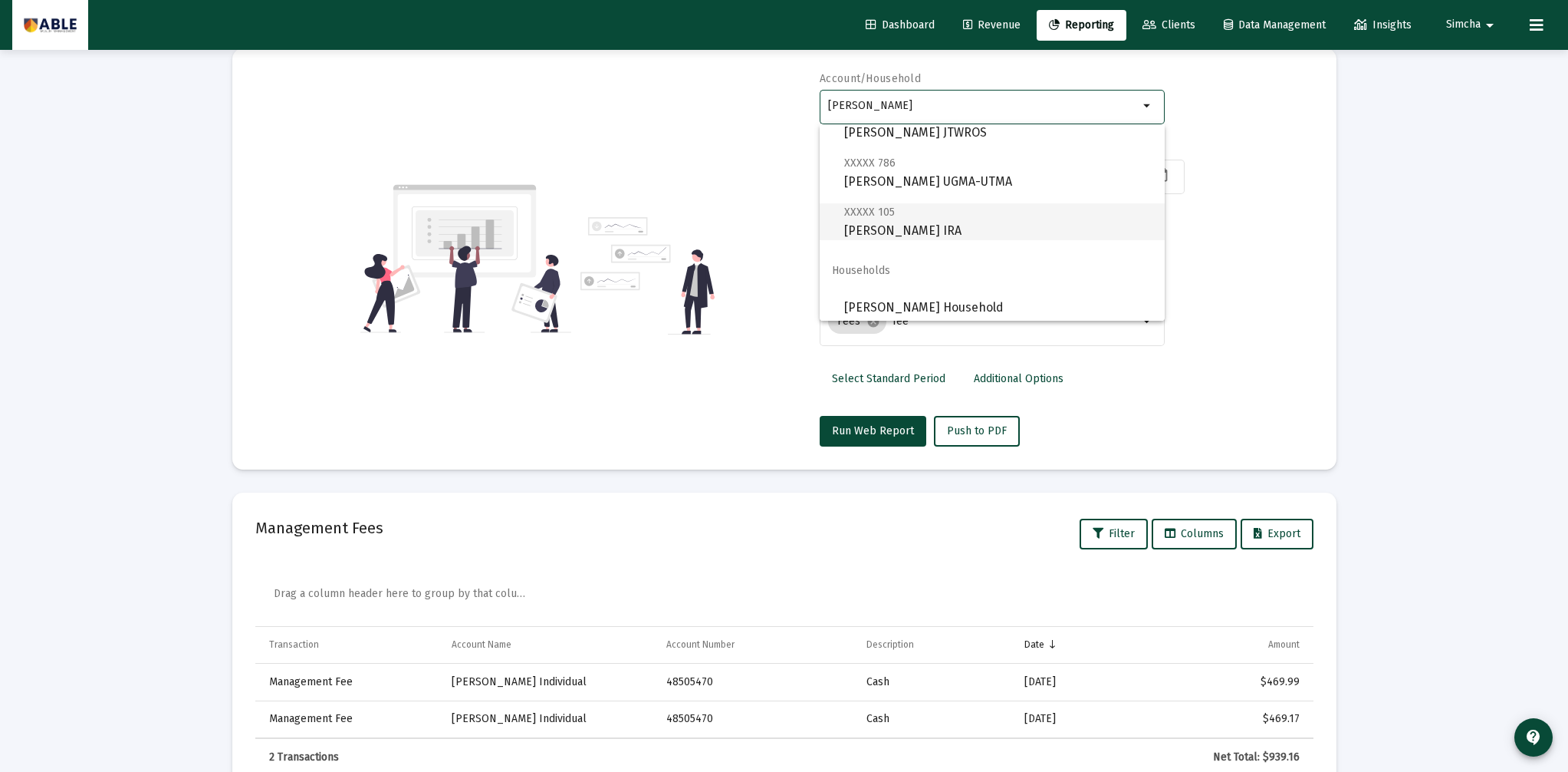
scroll to position [160, 0]
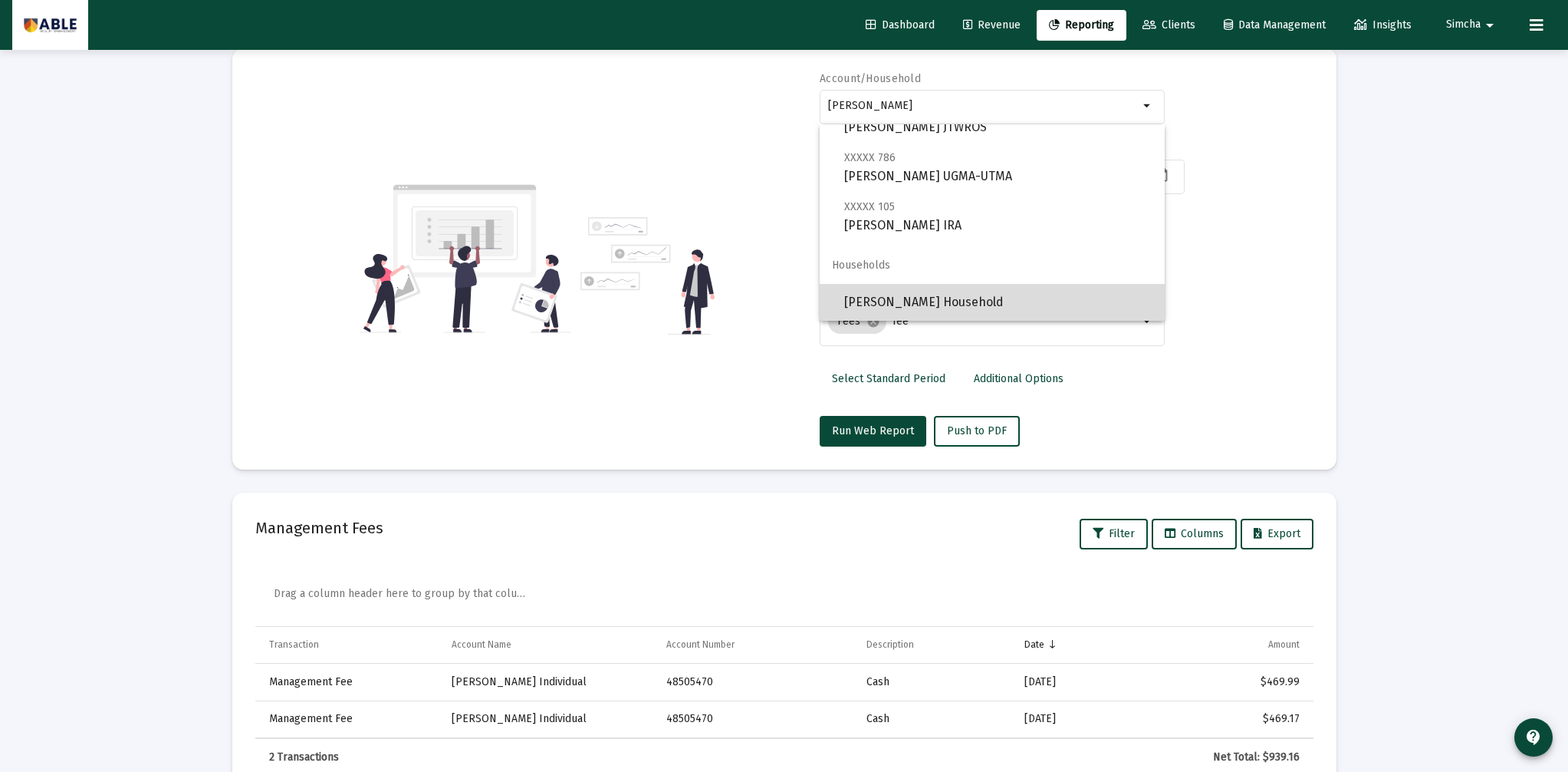
click at [910, 298] on span "[PERSON_NAME] Household" at bounding box center [999, 302] width 308 height 37
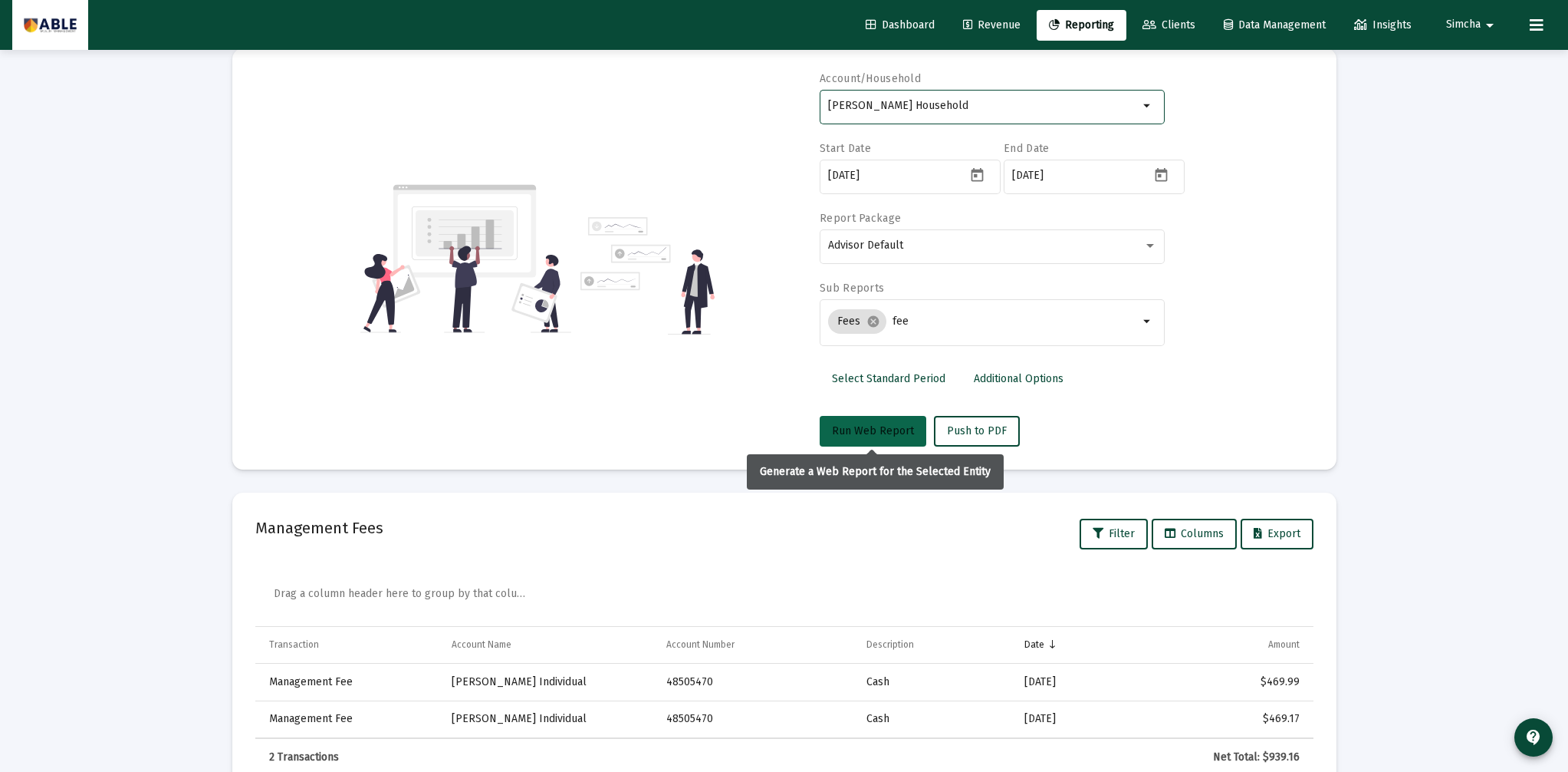
click at [892, 431] on span "Run Web Report" at bounding box center [873, 430] width 82 height 13
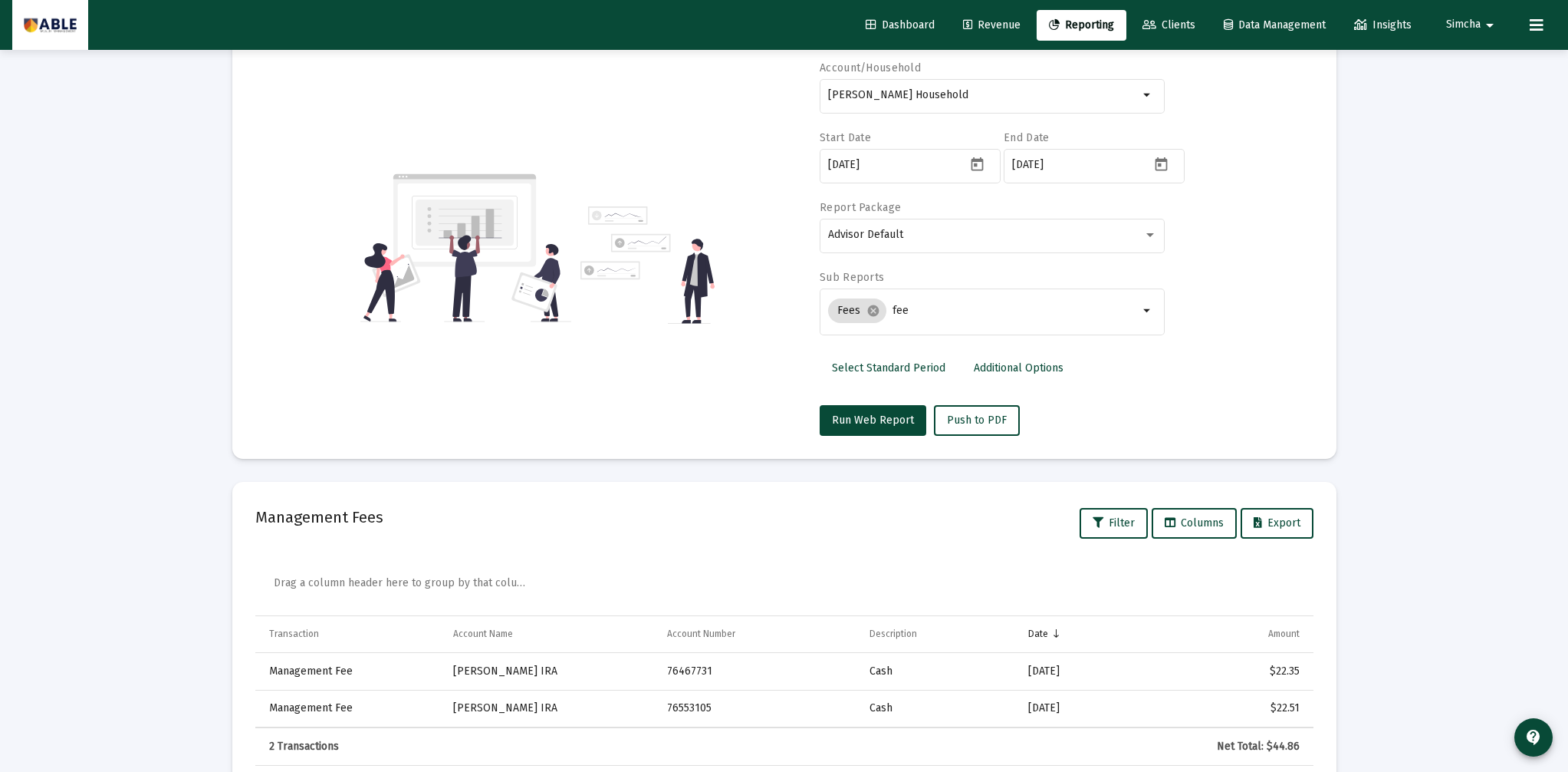
scroll to position [147, 0]
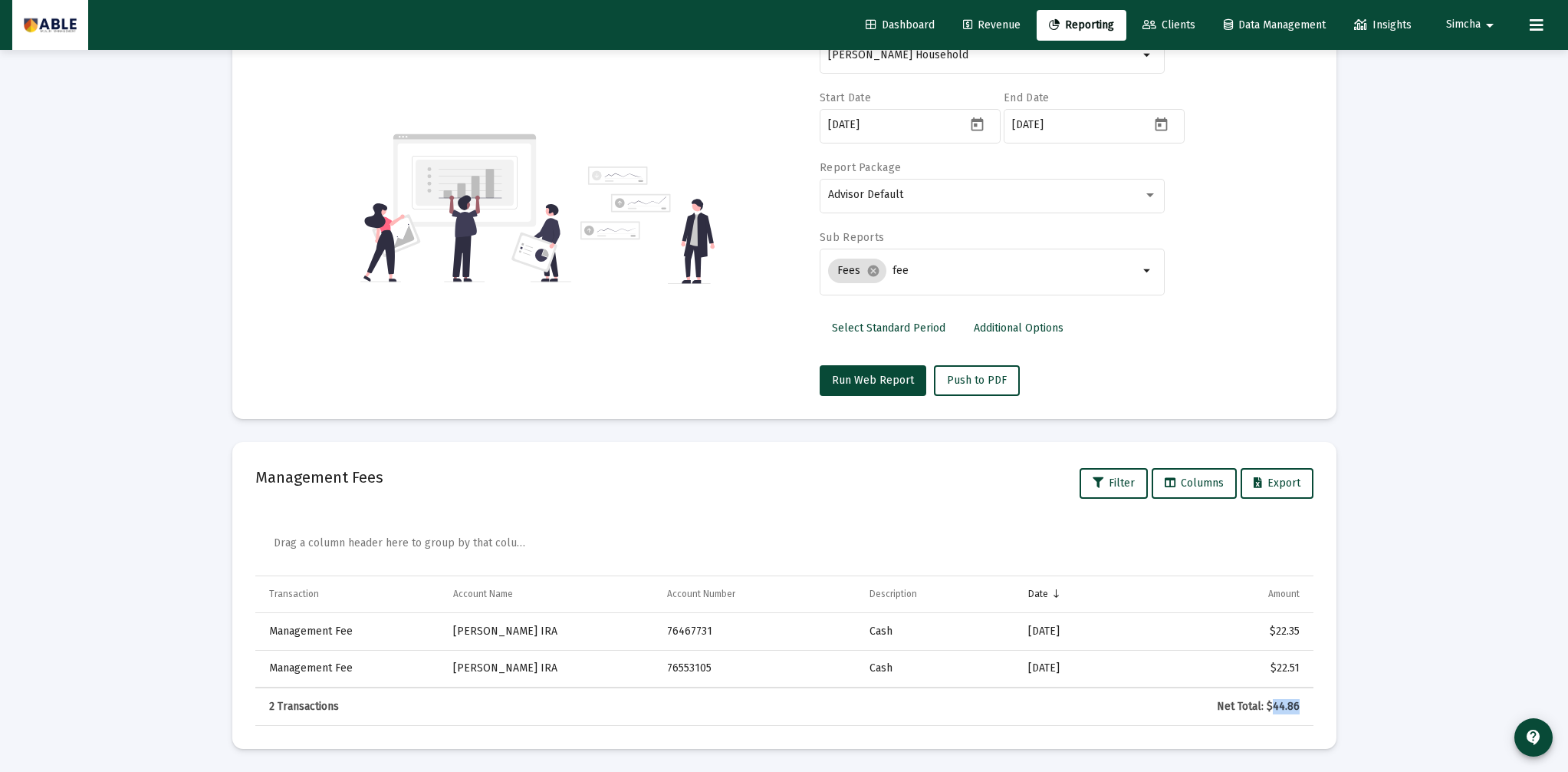
drag, startPoint x: 1275, startPoint y: 704, endPoint x: 1299, endPoint y: 706, distance: 24.1
click at [1299, 706] on div "Net Total: $44.86" at bounding box center [1219, 706] width 161 height 15
copy div "44.86"
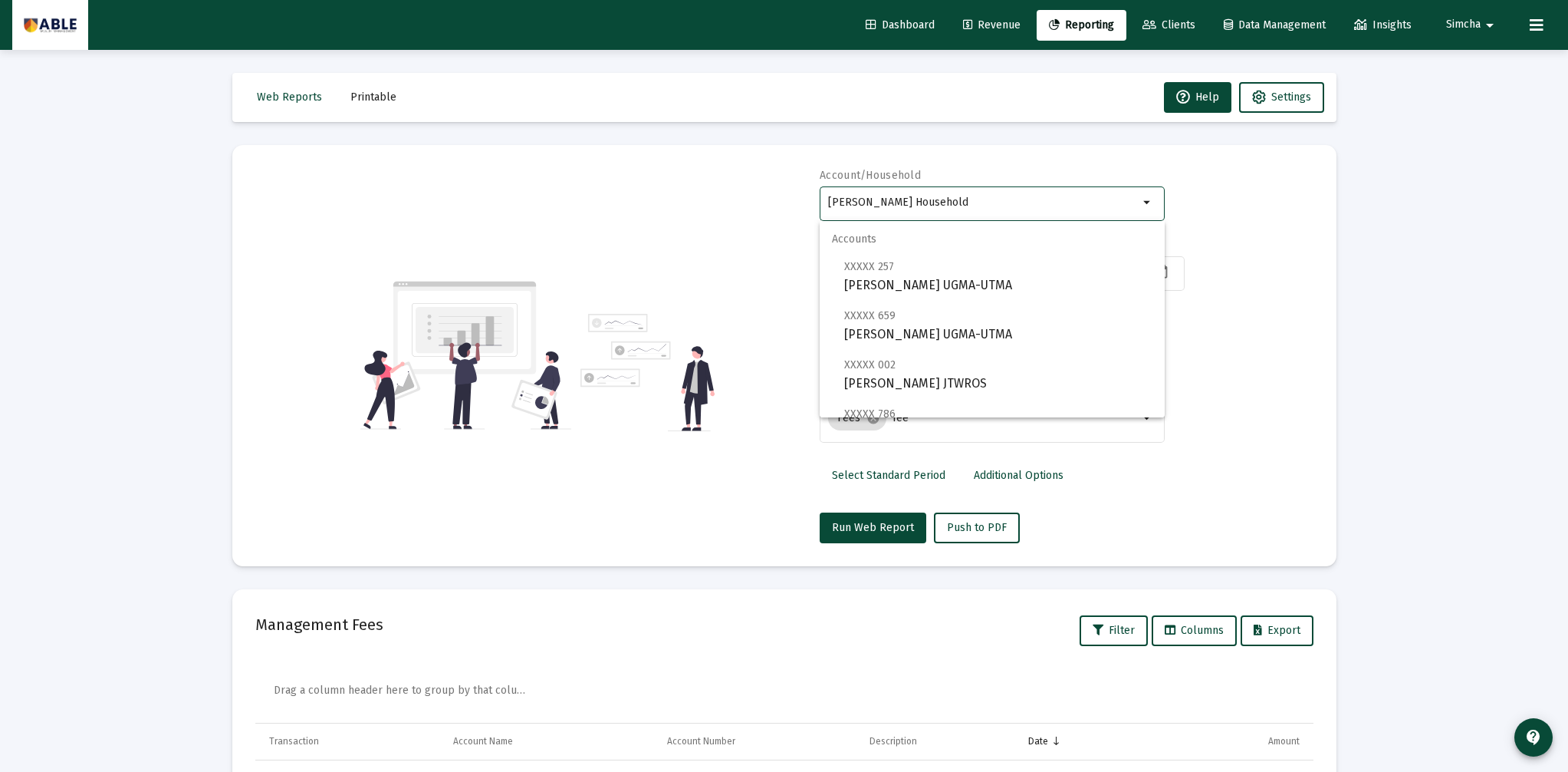
drag, startPoint x: 972, startPoint y: 202, endPoint x: 780, endPoint y: 200, distance: 192.0
click at [780, 200] on div "Account/[PERSON_NAME] Household arrow_drop_down Start Date [DATE] End Date [DAT…" at bounding box center [784, 355] width 1058 height 375
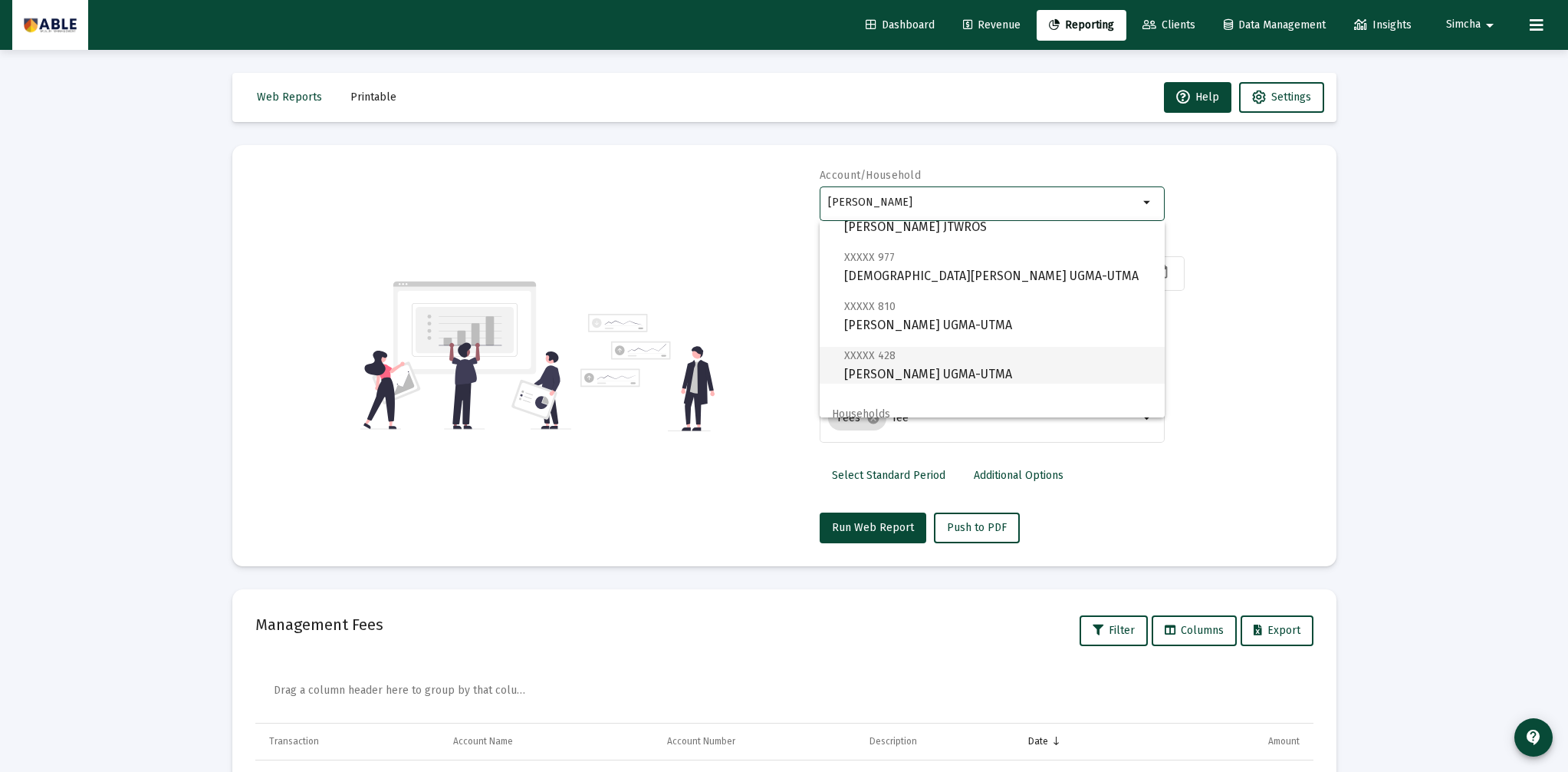
scroll to position [258, 0]
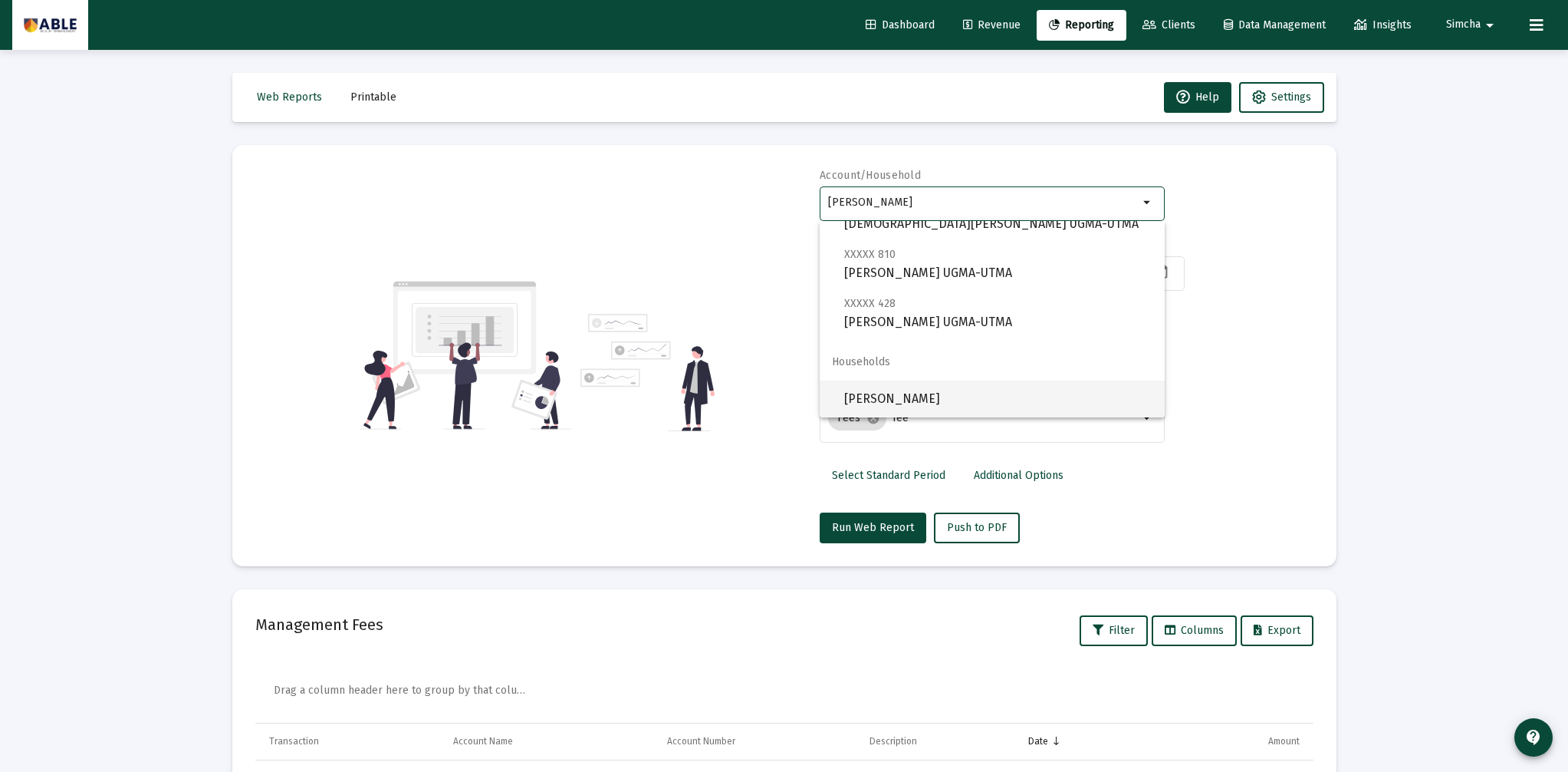
click at [927, 391] on span "[PERSON_NAME]" at bounding box center [999, 399] width 308 height 37
type input "[PERSON_NAME]"
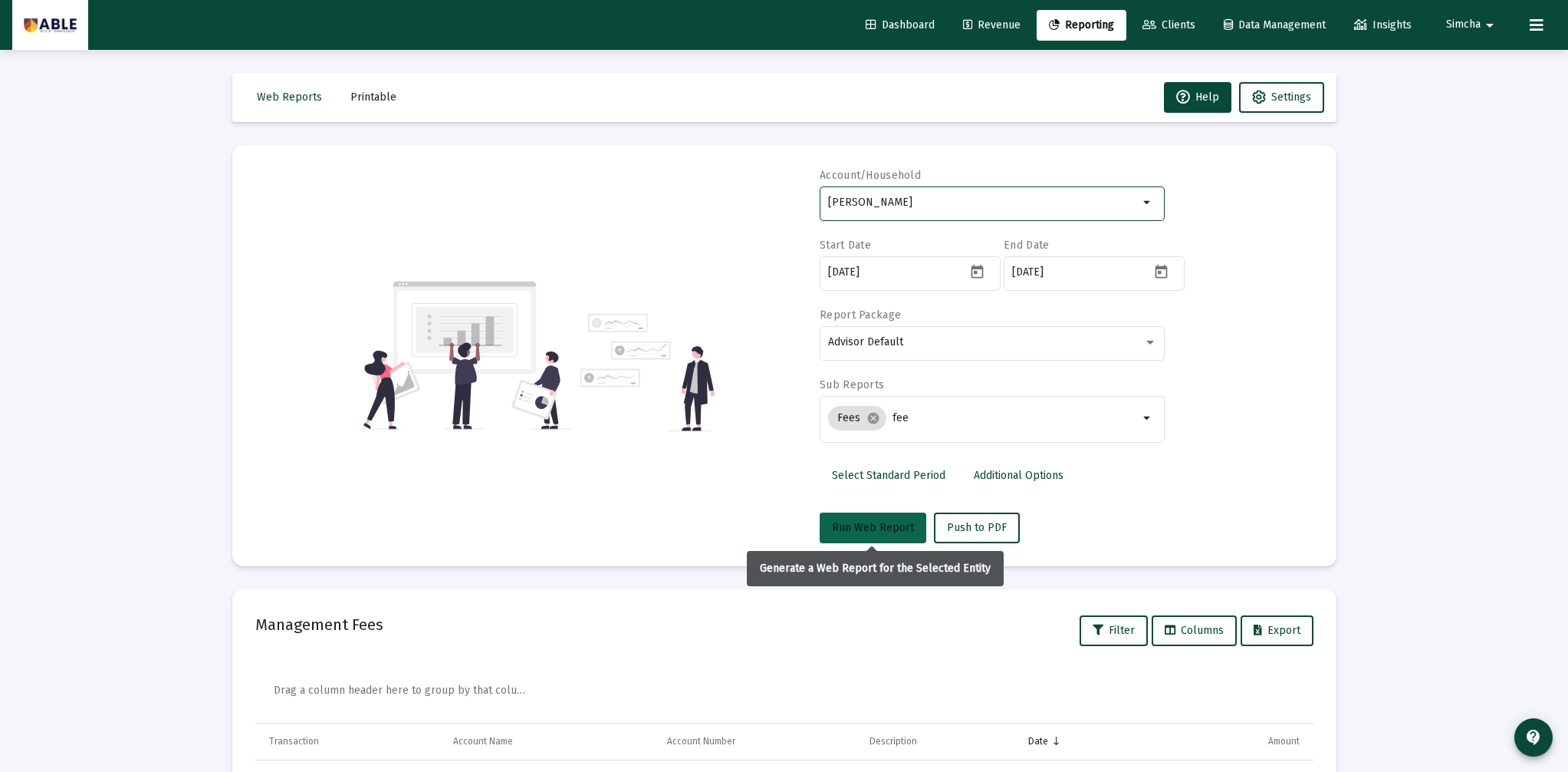
click at [871, 530] on span "Run Web Report" at bounding box center [873, 528] width 82 height 13
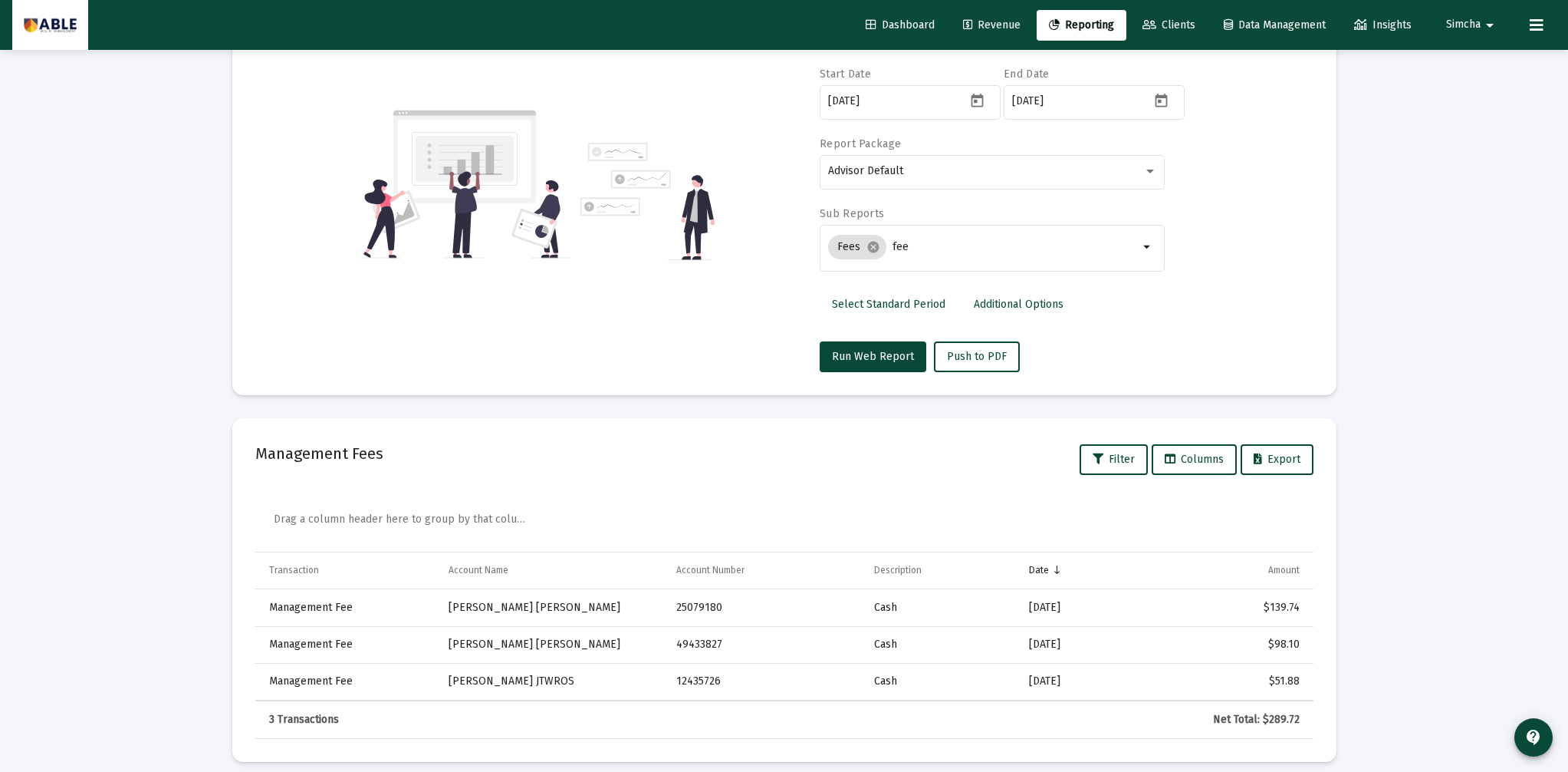
scroll to position [184, 0]
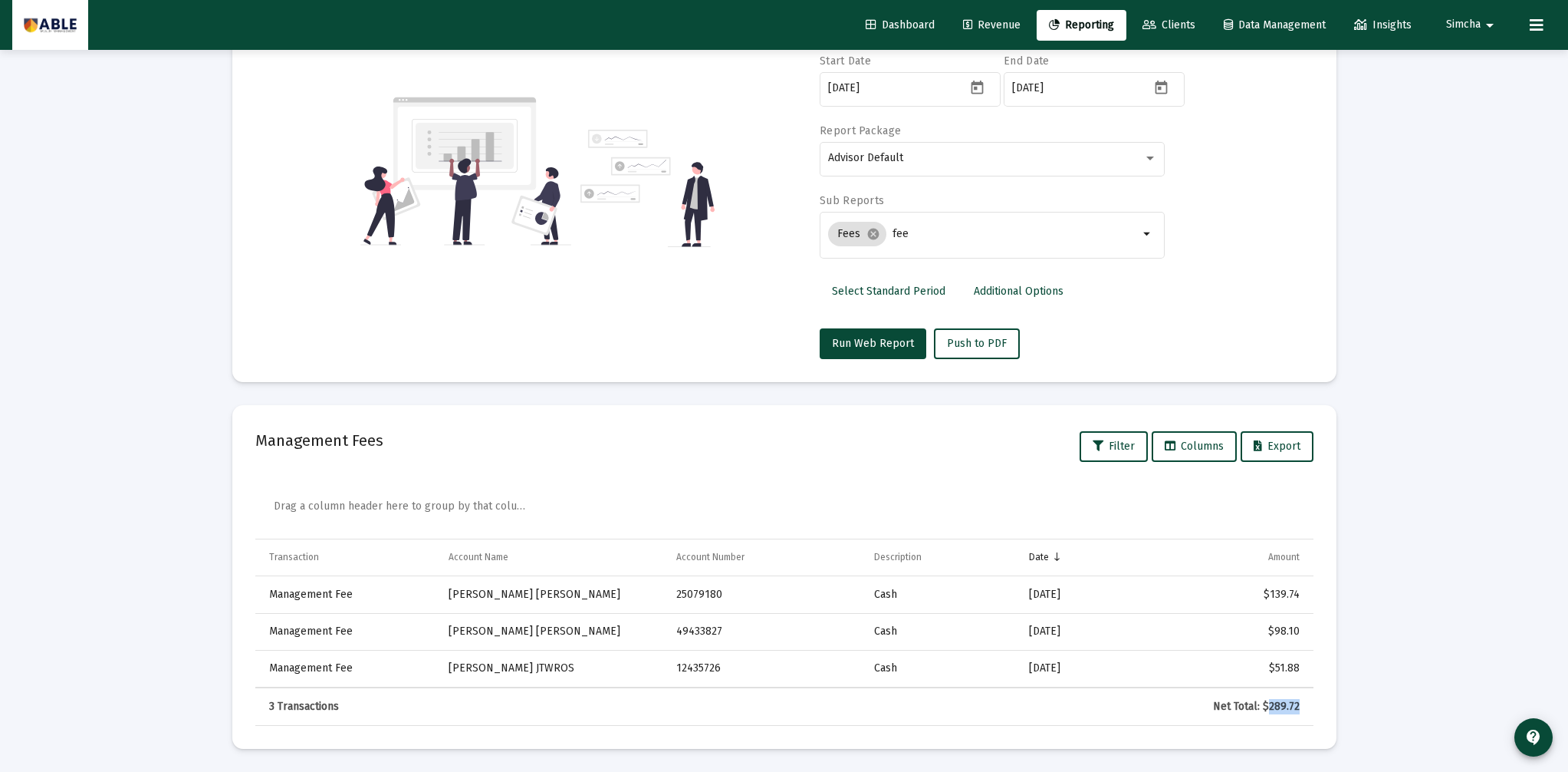
drag, startPoint x: 1272, startPoint y: 707, endPoint x: 1300, endPoint y: 707, distance: 28.0
click at [1300, 707] on td "Net Total: $289.72" at bounding box center [1220, 706] width 187 height 37
copy div "289.72"
